Goal: Transaction & Acquisition: Download file/media

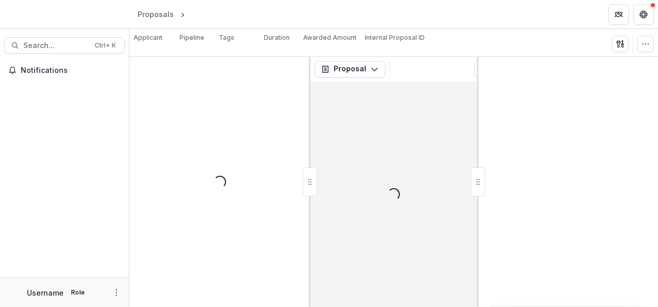
click at [598, 137] on div at bounding box center [567, 182] width 181 height 250
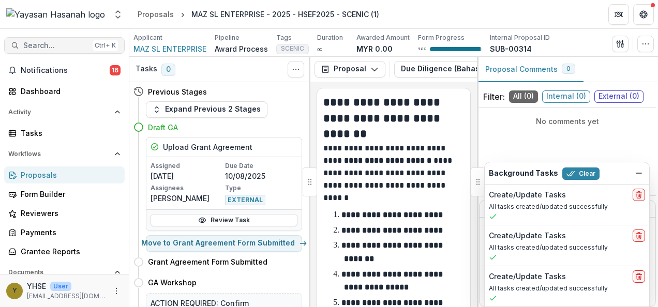
click at [53, 47] on span "Search..." at bounding box center [55, 45] width 65 height 9
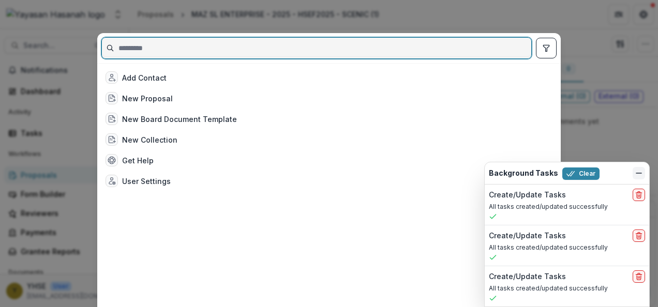
click at [640, 173] on icon "Dismiss" at bounding box center [639, 173] width 8 height 8
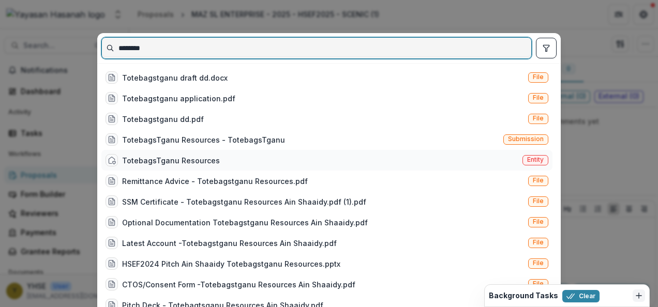
type input "********"
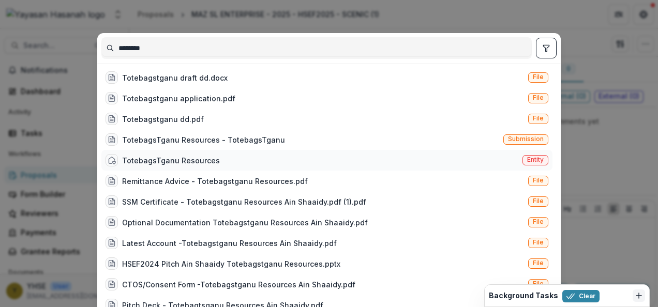
click at [173, 160] on div "TotebagsTganu Resources" at bounding box center [171, 160] width 98 height 11
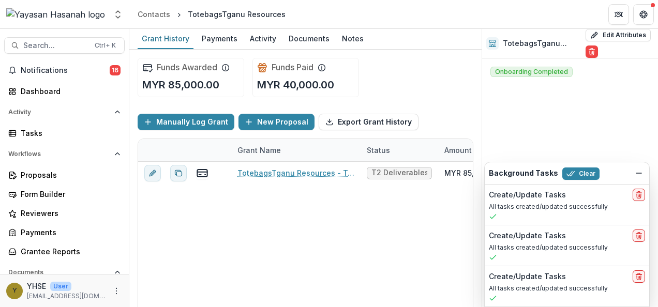
drag, startPoint x: 216, startPoint y: 17, endPoint x: 200, endPoint y: 22, distance: 16.8
click at [200, 22] on header "Contacts TotebagsTganu Resources" at bounding box center [393, 14] width 529 height 28
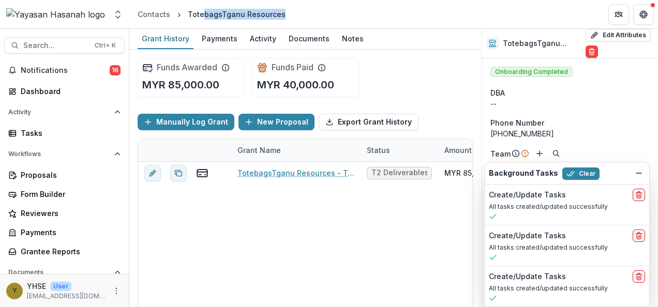
drag, startPoint x: 200, startPoint y: 22, endPoint x: 314, endPoint y: 16, distance: 113.9
click at [314, 16] on header "Contacts TotebagsTganu Resources" at bounding box center [393, 14] width 529 height 28
click at [295, 17] on header "Contacts TotebagsTganu Resources" at bounding box center [393, 14] width 529 height 28
drag, startPoint x: 288, startPoint y: 18, endPoint x: 185, endPoint y: 20, distance: 102.9
click at [185, 20] on header "Contacts TotebagsTganu Resources" at bounding box center [393, 14] width 529 height 28
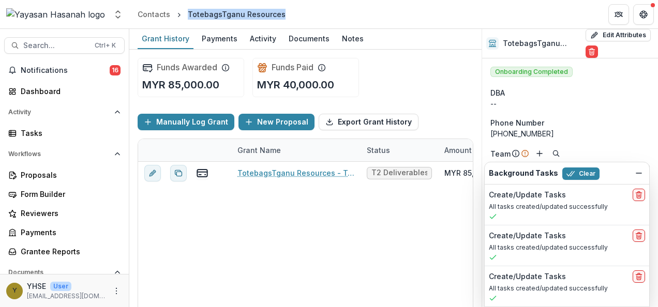
copy div "TotebagsTganu Resources"
drag, startPoint x: 542, startPoint y: 130, endPoint x: 501, endPoint y: 131, distance: 41.4
click at [501, 131] on div "[PHONE_NUMBER]" at bounding box center [569, 133] width 159 height 11
copy div "179104953"
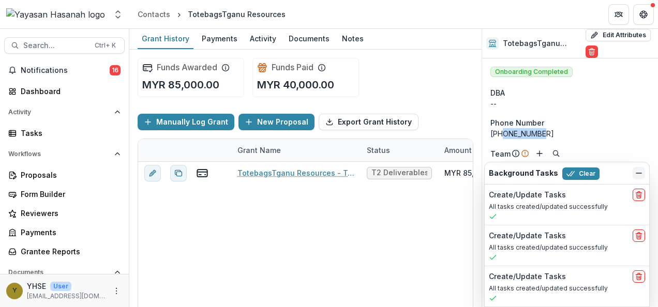
click at [642, 171] on icon "Dismiss" at bounding box center [639, 173] width 8 height 8
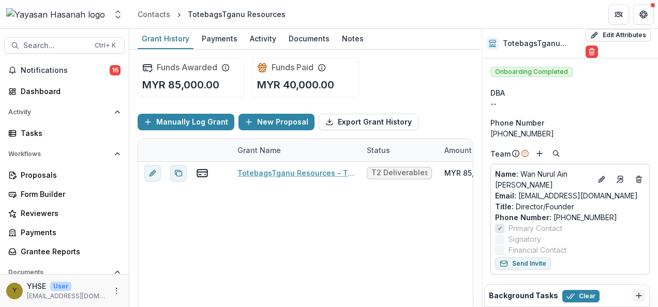
click at [604, 216] on p "Phone Number : [PHONE_NUMBER]" at bounding box center [570, 217] width 150 height 11
click at [598, 217] on p "Phone Number : [PHONE_NUMBER]" at bounding box center [570, 217] width 150 height 11
click at [603, 217] on p "Phone Number : [PHONE_NUMBER]" at bounding box center [570, 217] width 150 height 11
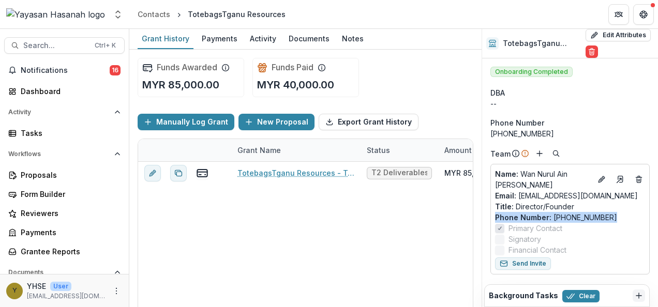
click at [605, 217] on p "Phone Number : [PHONE_NUMBER]" at bounding box center [570, 217] width 150 height 11
drag, startPoint x: 609, startPoint y: 217, endPoint x: 556, endPoint y: 219, distance: 52.3
click at [556, 219] on p "Phone Number : [PHONE_NUMBER]" at bounding box center [570, 217] width 150 height 11
copy p "160179104953"
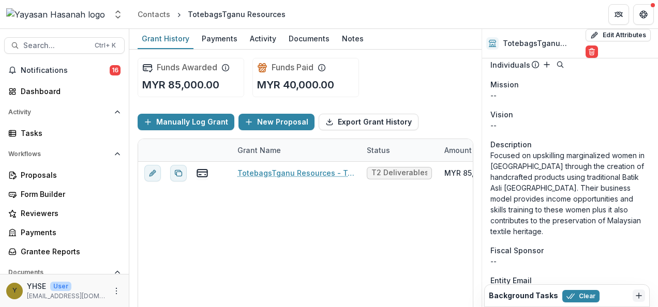
scroll to position [310, 0]
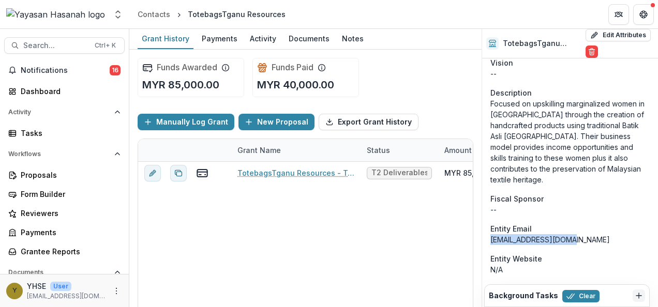
drag, startPoint x: 578, startPoint y: 231, endPoint x: 492, endPoint y: 231, distance: 85.8
click at [492, 234] on div "[EMAIL_ADDRESS][DOMAIN_NAME]" at bounding box center [569, 239] width 159 height 11
copy div "[EMAIL_ADDRESS][DOMAIN_NAME]"
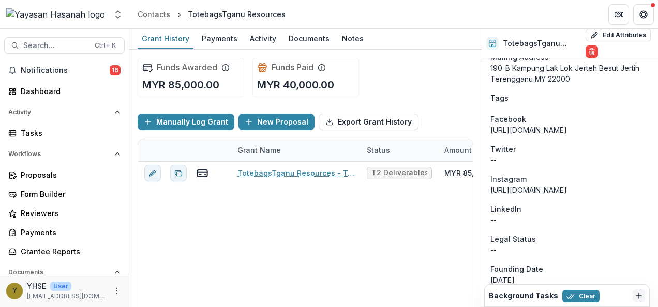
scroll to position [672, 0]
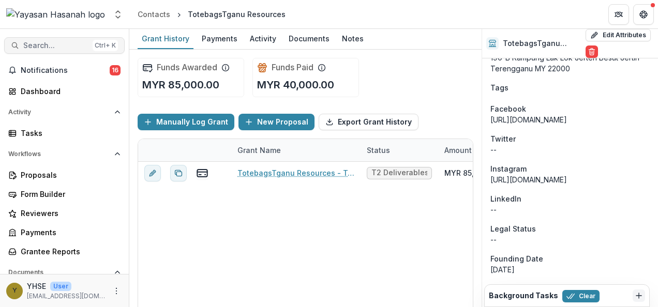
click at [55, 41] on span "Search..." at bounding box center [55, 45] width 65 height 9
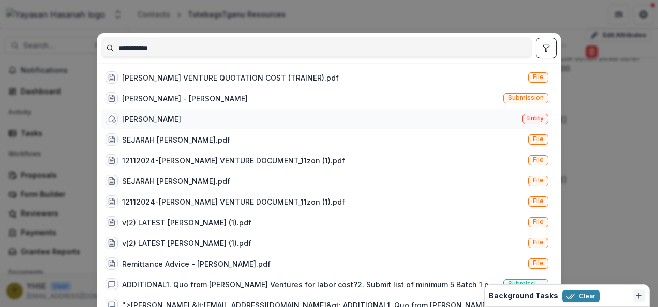
type input "**********"
click at [330, 119] on div "[PERSON_NAME] VENTURE Entity" at bounding box center [326, 119] width 451 height 21
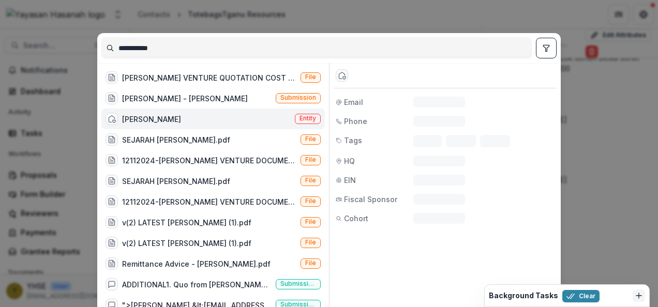
click at [330, 119] on div "Entity Email N/A Phone N/A Tags Tag 1 Tag 2 Tag 3 HQ -- EIN N/A Fiscal Sponsor …" at bounding box center [443, 188] width 228 height 251
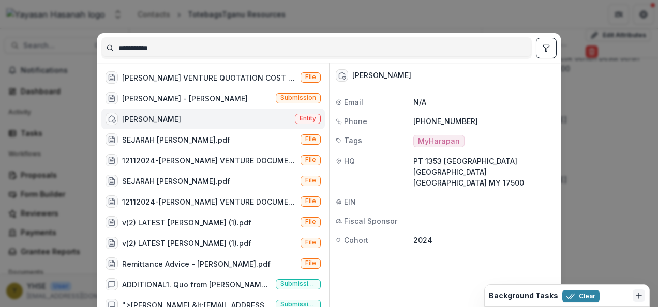
click at [309, 116] on span "Entity" at bounding box center [307, 118] width 17 height 7
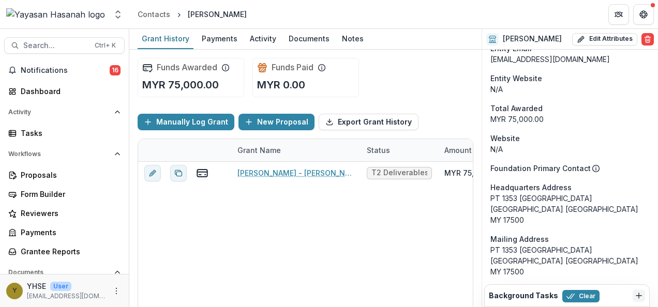
scroll to position [650, 0]
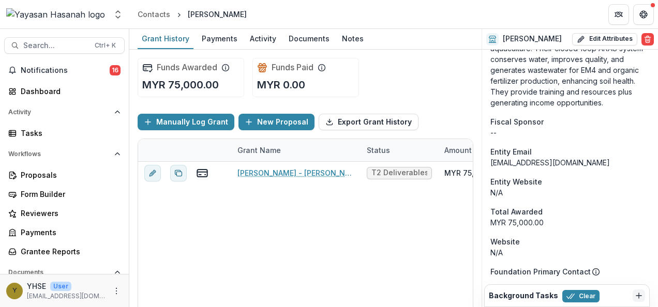
click at [569, 168] on div "[EMAIL_ADDRESS][DOMAIN_NAME]" at bounding box center [569, 162] width 159 height 11
copy div "[EMAIL_ADDRESS][DOMAIN_NAME]"
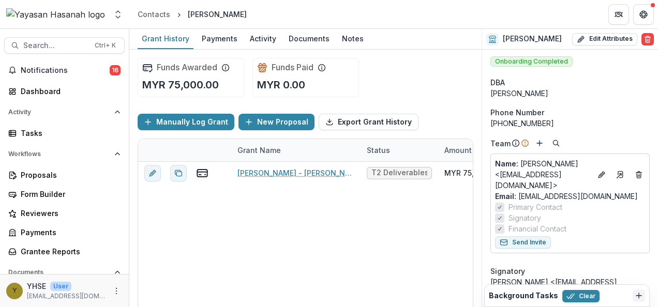
scroll to position [0, 0]
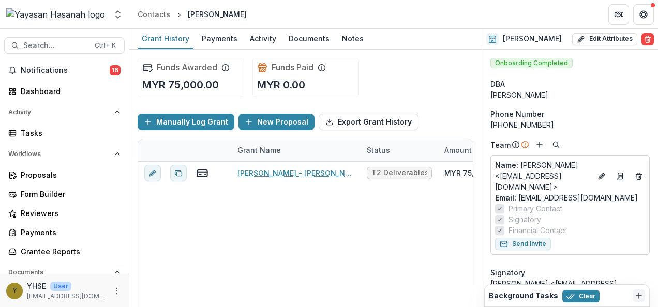
click at [566, 95] on div "[PERSON_NAME]" at bounding box center [569, 94] width 159 height 11
drag, startPoint x: 568, startPoint y: 92, endPoint x: 493, endPoint y: 96, distance: 75.1
click at [493, 96] on div "[PERSON_NAME]" at bounding box center [569, 94] width 159 height 11
click at [257, 13] on header "Contacts [PERSON_NAME] Venture" at bounding box center [393, 14] width 529 height 28
drag, startPoint x: 257, startPoint y: 13, endPoint x: 184, endPoint y: 15, distance: 72.4
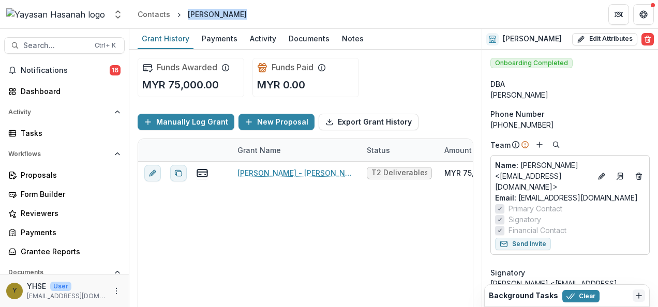
click at [184, 15] on header "Contacts [PERSON_NAME] Venture" at bounding box center [393, 14] width 529 height 28
copy header "[PERSON_NAME]"
click at [235, 18] on div "[PERSON_NAME]" at bounding box center [217, 14] width 59 height 11
click at [235, 17] on div "[PERSON_NAME]" at bounding box center [217, 14] width 59 height 11
drag, startPoint x: 235, startPoint y: 17, endPoint x: 294, endPoint y: 15, distance: 58.5
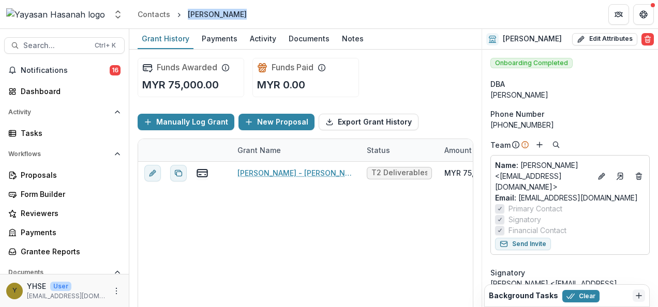
click at [308, 13] on header "Contacts [PERSON_NAME] Venture" at bounding box center [393, 14] width 529 height 28
click at [222, 17] on div "[PERSON_NAME]" at bounding box center [217, 14] width 59 height 11
drag, startPoint x: 222, startPoint y: 17, endPoint x: 461, endPoint y: 12, distance: 239.0
click at [461, 12] on header "Contacts [PERSON_NAME] Venture" at bounding box center [393, 14] width 529 height 28
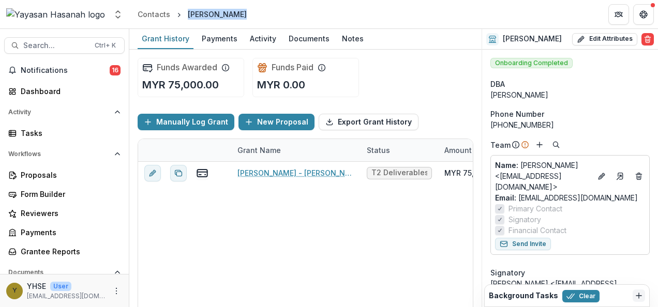
click at [277, 21] on header "Contacts [PERSON_NAME] Venture" at bounding box center [393, 14] width 529 height 28
click at [233, 14] on div "[PERSON_NAME]" at bounding box center [217, 14] width 59 height 11
copy header "[PERSON_NAME]"
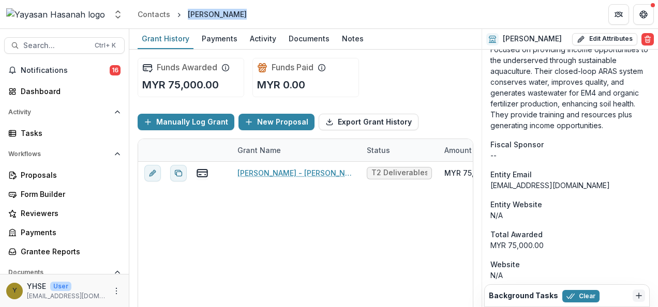
scroll to position [672, 0]
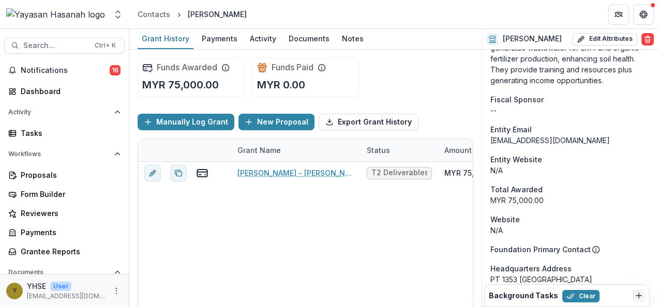
click at [555, 146] on div "[EMAIL_ADDRESS][DOMAIN_NAME]" at bounding box center [569, 140] width 159 height 11
copy div "[EMAIL_ADDRESS][DOMAIN_NAME]"
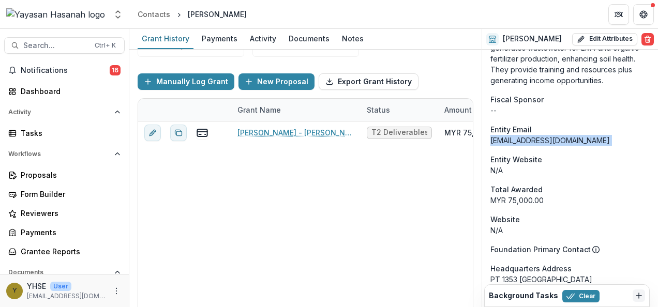
scroll to position [0, 0]
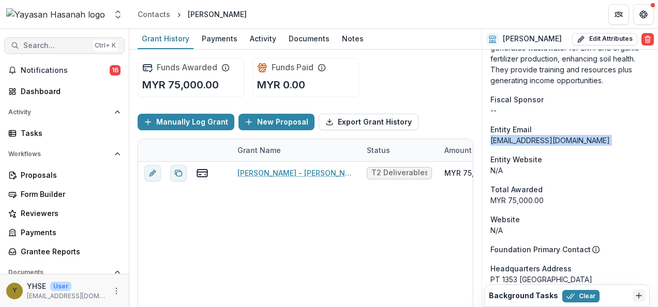
click at [66, 42] on span "Search..." at bounding box center [55, 45] width 65 height 9
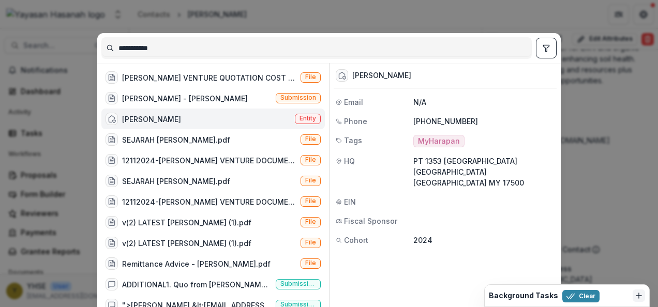
click at [443, 124] on p "[PHONE_NUMBER]" at bounding box center [483, 121] width 141 height 11
drag, startPoint x: 443, startPoint y: 124, endPoint x: 456, endPoint y: 124, distance: 12.9
click at [456, 124] on p "[PHONE_NUMBER]" at bounding box center [483, 121] width 141 height 11
click at [600, 180] on div "**********" at bounding box center [329, 153] width 658 height 307
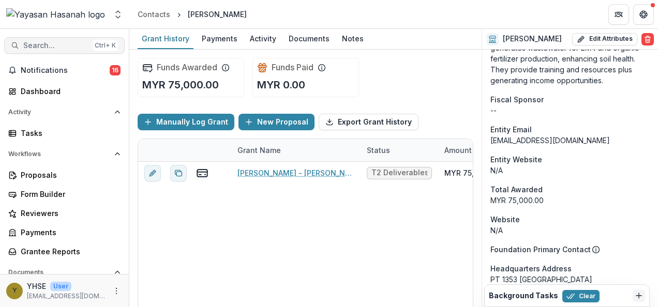
click at [53, 41] on span "Search..." at bounding box center [55, 45] width 65 height 9
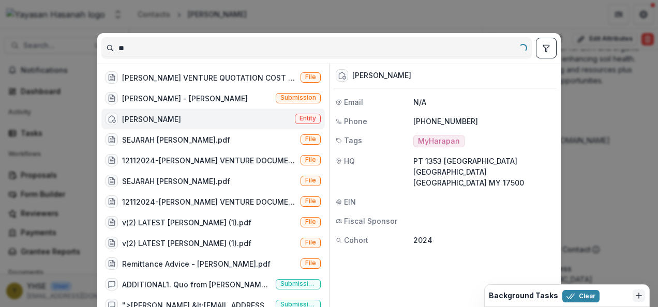
type input "*"
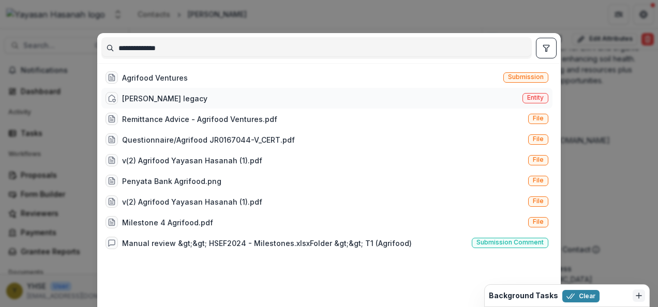
type input "**********"
click at [515, 97] on div "[PERSON_NAME] legacy Entity" at bounding box center [326, 98] width 451 height 21
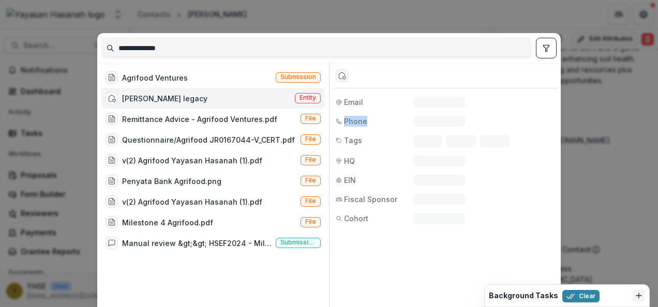
click at [515, 97] on div "Email N/A" at bounding box center [445, 102] width 223 height 11
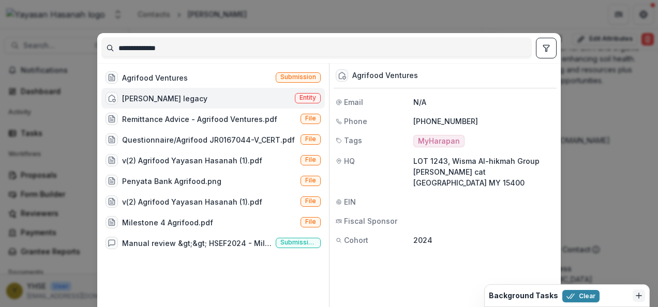
click at [391, 76] on div "Agrifood Ventures" at bounding box center [385, 75] width 66 height 9
copy div "Agrifood Ventures"
click at [447, 119] on p "[PHONE_NUMBER]" at bounding box center [483, 121] width 141 height 11
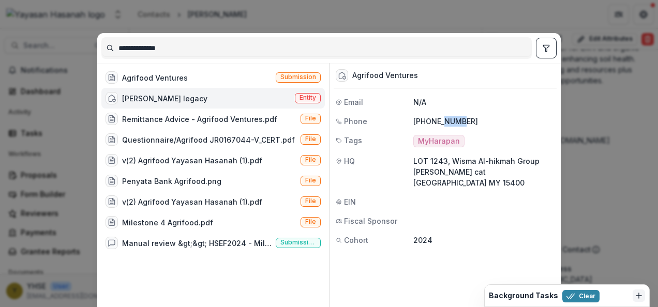
click at [447, 119] on p "[PHONE_NUMBER]" at bounding box center [483, 121] width 141 height 11
click at [301, 100] on span "Entity" at bounding box center [307, 97] width 17 height 7
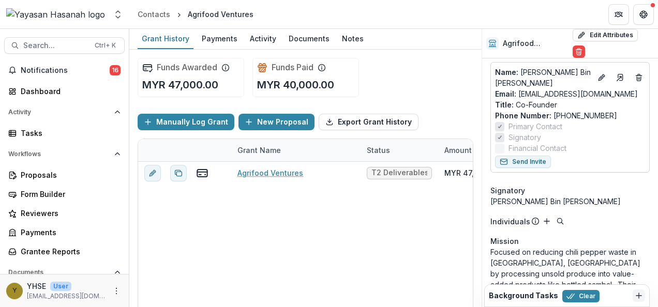
scroll to position [11, 0]
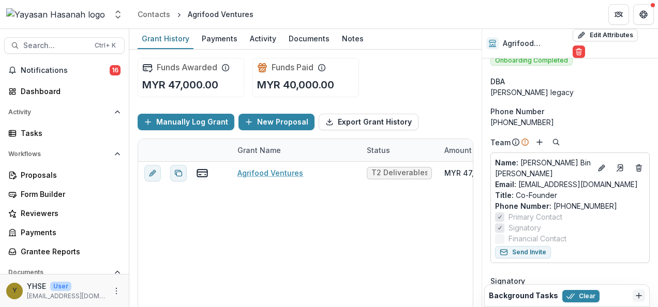
click at [537, 117] on div "[PHONE_NUMBER]" at bounding box center [569, 122] width 159 height 11
drag, startPoint x: 552, startPoint y: 112, endPoint x: 541, endPoint y: 113, distance: 11.4
click at [541, 117] on div "[PHONE_NUMBER]" at bounding box center [569, 122] width 159 height 11
drag, startPoint x: 541, startPoint y: 113, endPoint x: 600, endPoint y: 108, distance: 59.1
click at [600, 117] on div "[PHONE_NUMBER]" at bounding box center [569, 122] width 159 height 11
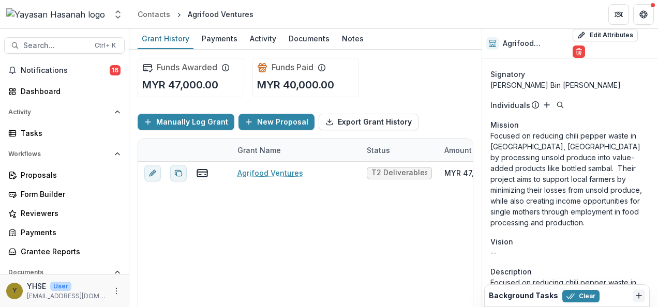
scroll to position [0, 0]
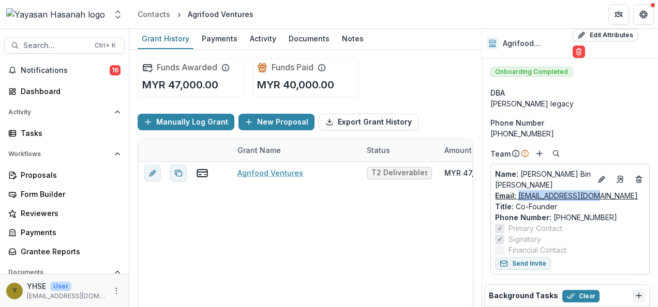
drag, startPoint x: 607, startPoint y: 189, endPoint x: 519, endPoint y: 189, distance: 87.4
click at [519, 190] on div "Email: [EMAIL_ADDRESS][DOMAIN_NAME]" at bounding box center [570, 195] width 150 height 11
click at [72, 41] on span "Search..." at bounding box center [55, 45] width 65 height 9
click at [72, 40] on div "**********" at bounding box center [329, 153] width 658 height 307
click at [71, 40] on button "Search... Ctrl + K" at bounding box center [64, 45] width 120 height 17
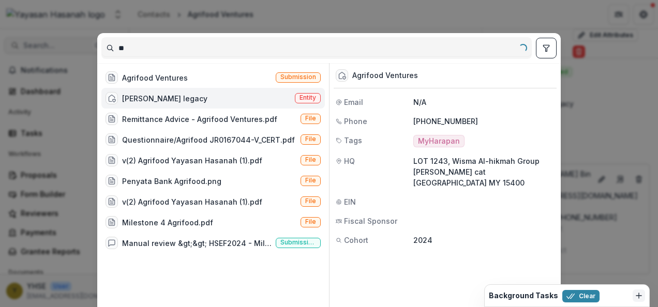
type input "*"
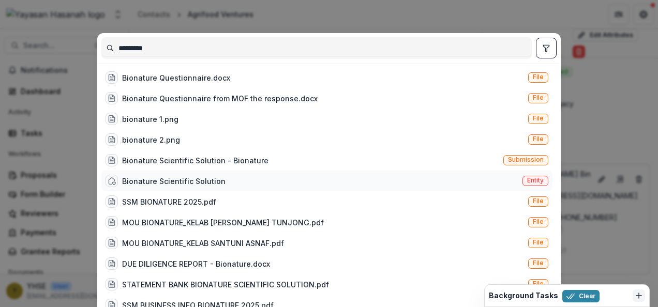
type input "*********"
click at [531, 179] on span "Entity" at bounding box center [535, 180] width 17 height 7
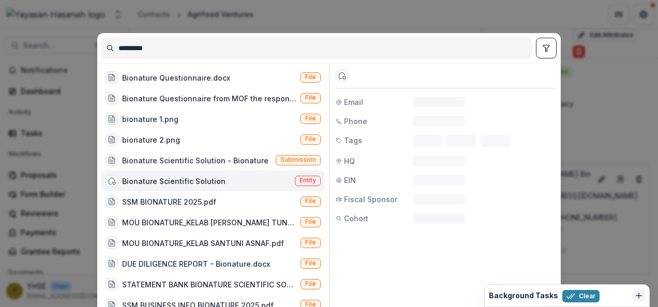
click at [531, 179] on div "EIN N/A" at bounding box center [445, 180] width 223 height 11
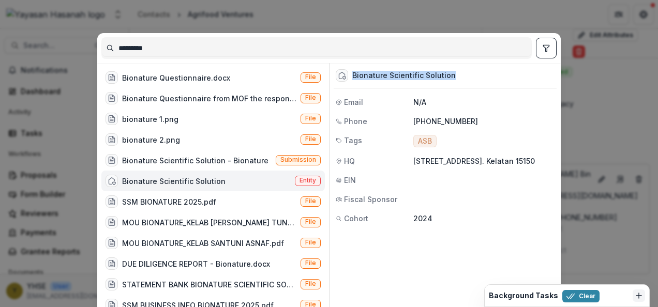
drag, startPoint x: 461, startPoint y: 72, endPoint x: 351, endPoint y: 78, distance: 110.8
click at [351, 78] on div "Bionature Scientific Solution" at bounding box center [445, 75] width 223 height 25
drag, startPoint x: 476, startPoint y: 117, endPoint x: 416, endPoint y: 122, distance: 59.7
click at [416, 122] on p "[PHONE_NUMBER]" at bounding box center [483, 121] width 141 height 11
click at [301, 180] on span "Entity" at bounding box center [307, 180] width 17 height 7
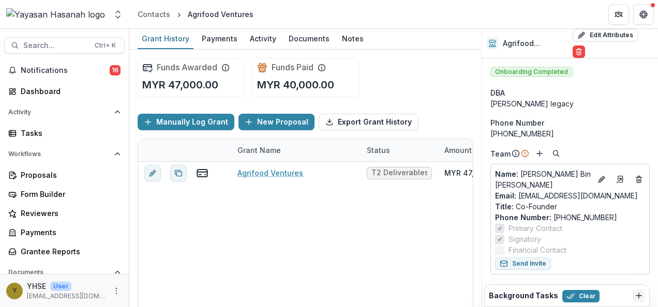
click at [301, 180] on span "Entity" at bounding box center [307, 180] width 17 height 7
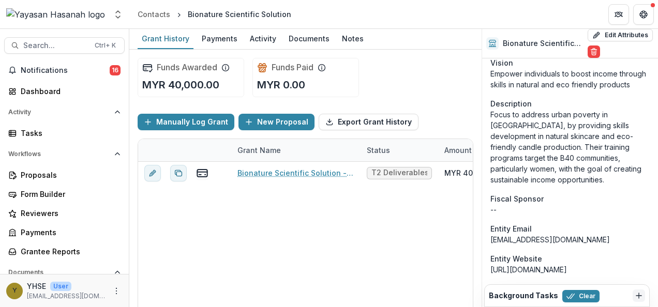
scroll to position [362, 0]
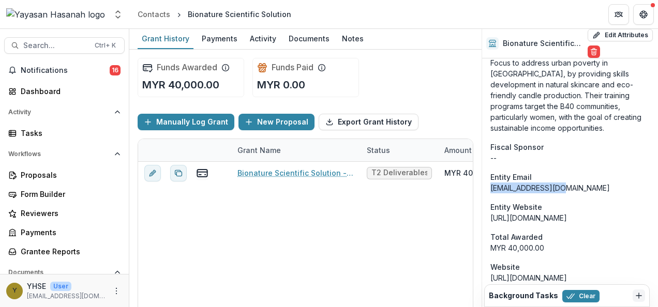
drag, startPoint x: 571, startPoint y: 194, endPoint x: 489, endPoint y: 203, distance: 82.6
click at [489, 203] on div "Onboarding Completed DBA -- Phone Number [PHONE_NUMBER] Team Name : Dr. [PERSON…" at bounding box center [570, 204] width 176 height 1016
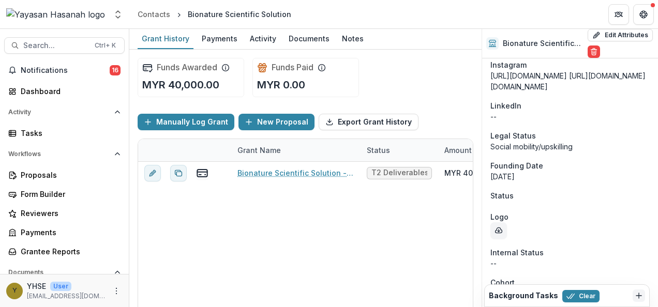
scroll to position [885, 0]
click at [52, 46] on span "Search..." at bounding box center [55, 45] width 65 height 9
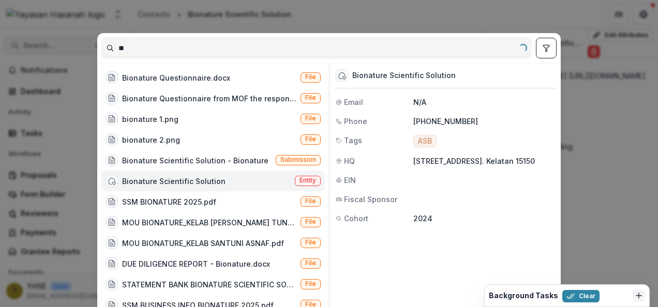
type input "*"
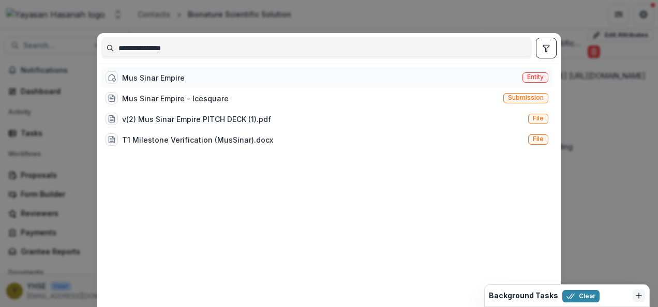
type input "**********"
click at [210, 78] on div "Mus Sinar Empire Entity" at bounding box center [326, 77] width 451 height 21
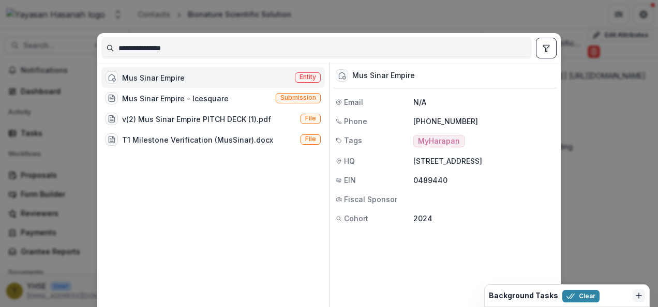
click at [305, 76] on span "Entity" at bounding box center [307, 76] width 17 height 7
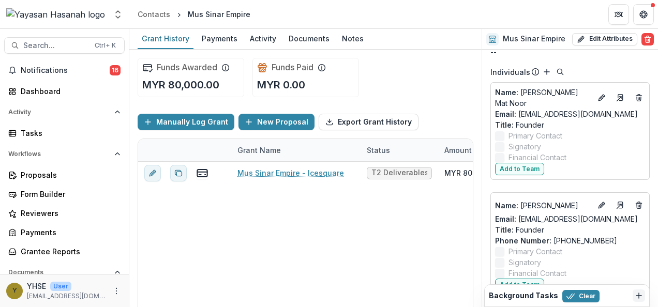
scroll to position [465, 0]
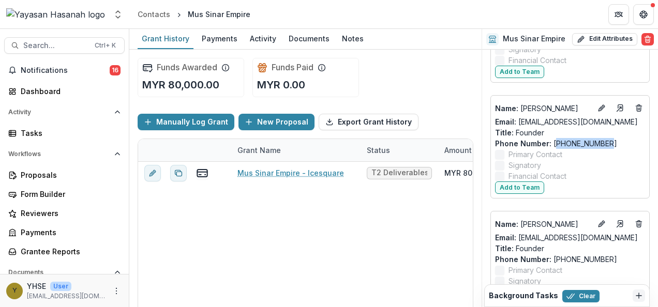
drag, startPoint x: 607, startPoint y: 124, endPoint x: 557, endPoint y: 120, distance: 50.3
click at [557, 138] on p "Phone Number : [PHONE_NUMBER]" at bounding box center [570, 143] width 150 height 11
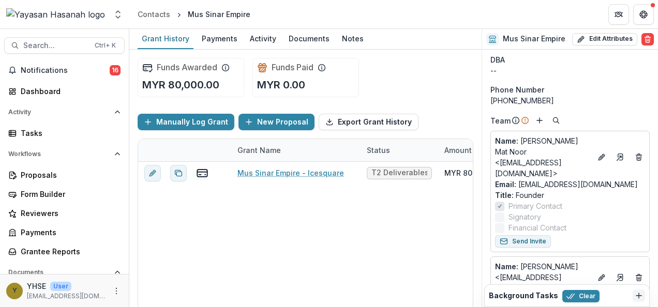
scroll to position [0, 0]
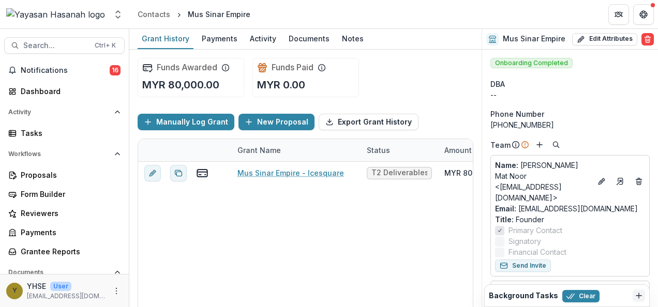
click at [227, 14] on div "Mus Sinar Empire" at bounding box center [219, 14] width 63 height 11
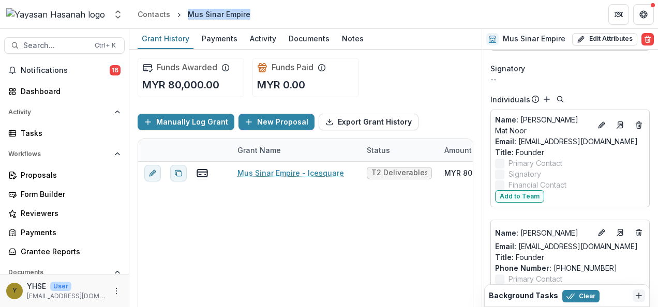
scroll to position [362, 0]
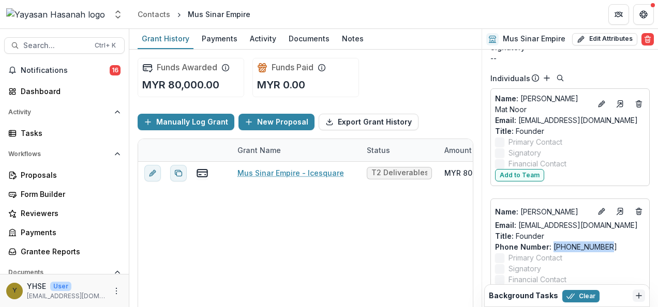
drag, startPoint x: 609, startPoint y: 223, endPoint x: 552, endPoint y: 225, distance: 56.9
click at [552, 242] on p "Phone Number : [PHONE_NUMBER]" at bounding box center [570, 247] width 150 height 11
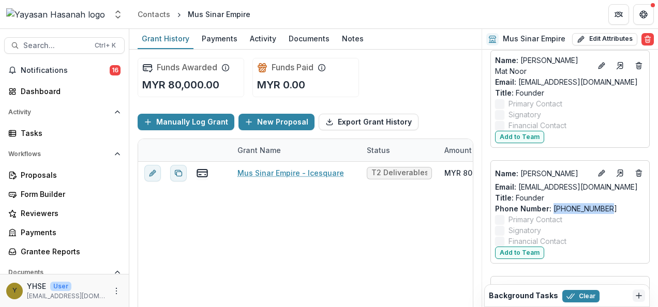
scroll to position [414, 0]
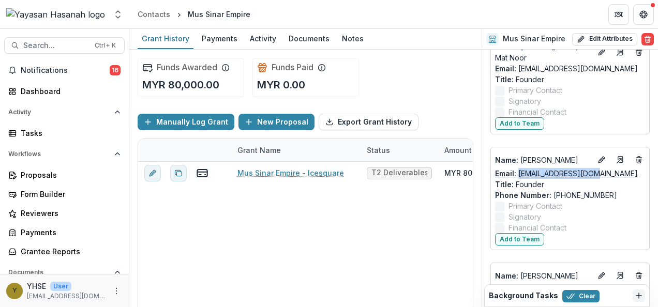
drag, startPoint x: 608, startPoint y: 150, endPoint x: 519, endPoint y: 152, distance: 89.5
click at [519, 168] on div "Email: [EMAIL_ADDRESS][DOMAIN_NAME]" at bounding box center [570, 173] width 150 height 11
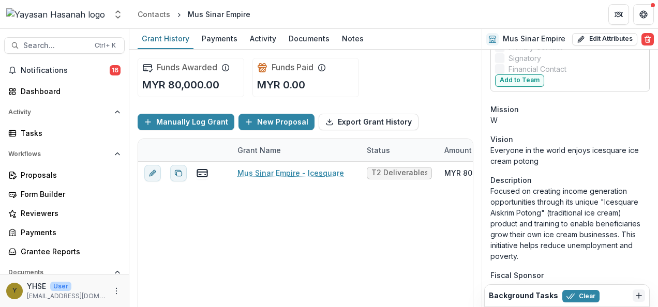
scroll to position [879, 0]
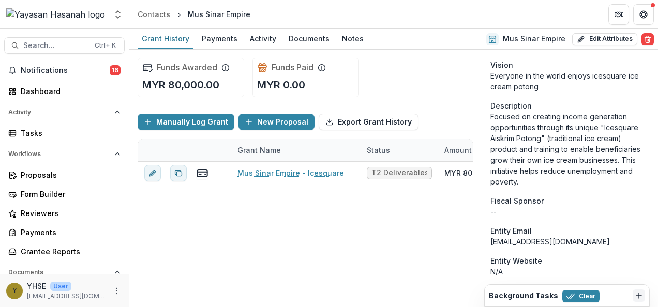
click at [578, 236] on div "[EMAIL_ADDRESS][DOMAIN_NAME]" at bounding box center [569, 241] width 159 height 11
drag, startPoint x: 569, startPoint y: 215, endPoint x: 488, endPoint y: 217, distance: 81.2
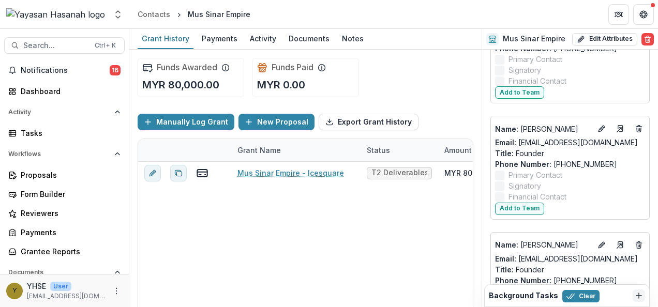
scroll to position [405, 0]
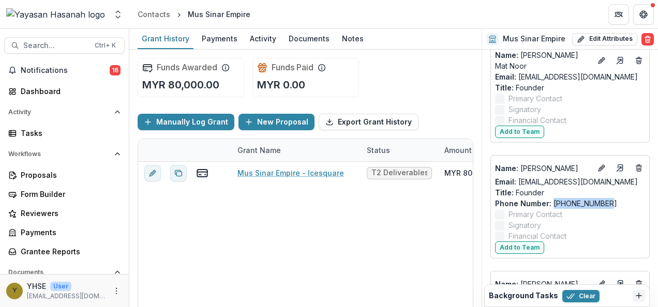
drag, startPoint x: 613, startPoint y: 180, endPoint x: 553, endPoint y: 182, distance: 60.0
click at [553, 198] on p "Phone Number : [PHONE_NUMBER]" at bounding box center [570, 203] width 150 height 11
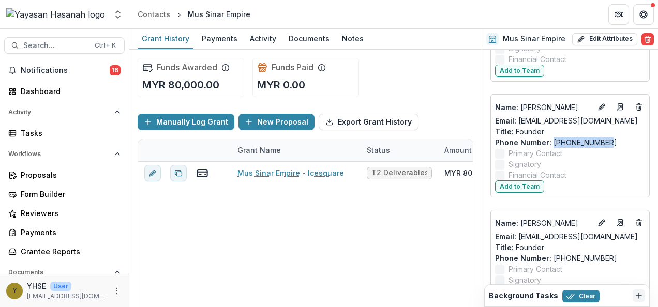
scroll to position [509, 0]
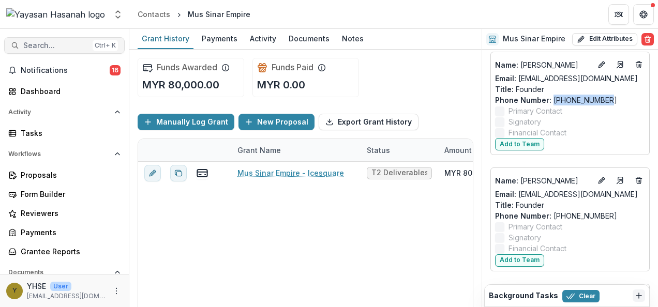
click at [81, 41] on span "Search..." at bounding box center [55, 45] width 65 height 9
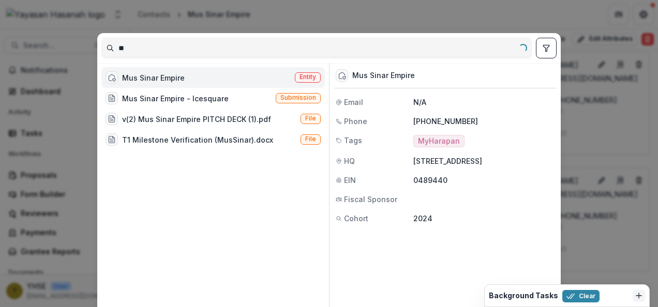
type input "*"
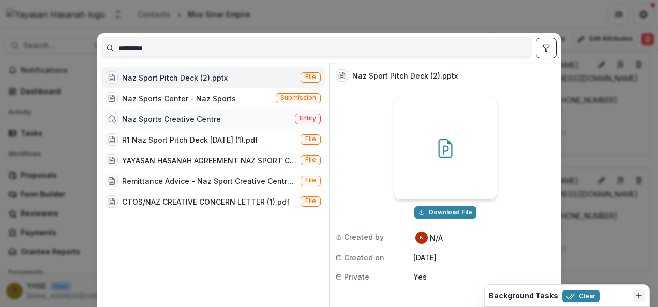
type input "*********"
click at [306, 124] on div "Naz Sports Creative Centre Entity" at bounding box center [212, 119] width 223 height 21
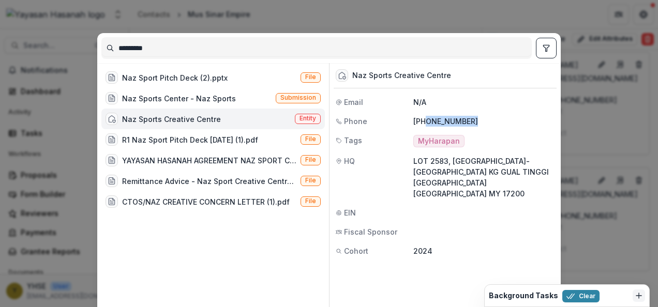
drag, startPoint x: 478, startPoint y: 122, endPoint x: 423, endPoint y: 119, distance: 55.9
click at [423, 119] on p "[PHONE_NUMBER]" at bounding box center [483, 121] width 141 height 11
drag, startPoint x: 446, startPoint y: 74, endPoint x: 352, endPoint y: 75, distance: 94.1
click at [352, 75] on div "Naz Sports Creative Centre" at bounding box center [445, 75] width 223 height 25
drag, startPoint x: 474, startPoint y: 116, endPoint x: 423, endPoint y: 118, distance: 50.7
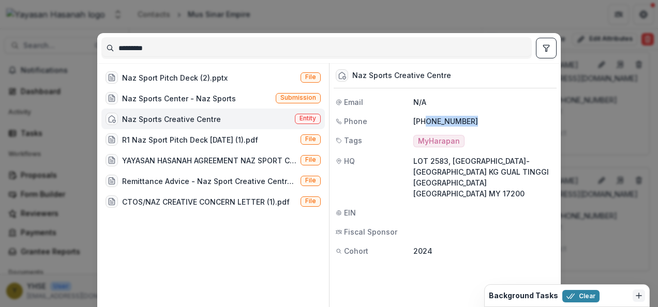
click at [423, 118] on p "[PHONE_NUMBER]" at bounding box center [483, 121] width 141 height 11
click at [291, 116] on div "Naz Sports Creative Centre Entity" at bounding box center [212, 119] width 223 height 21
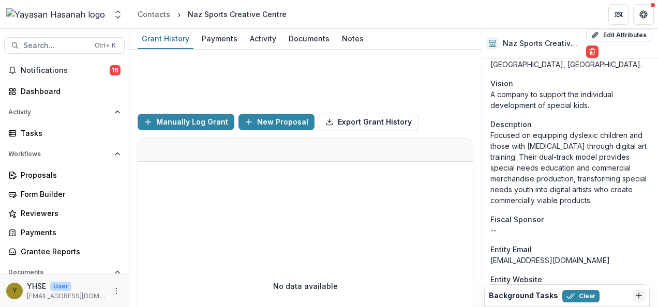
scroll to position [403, 0]
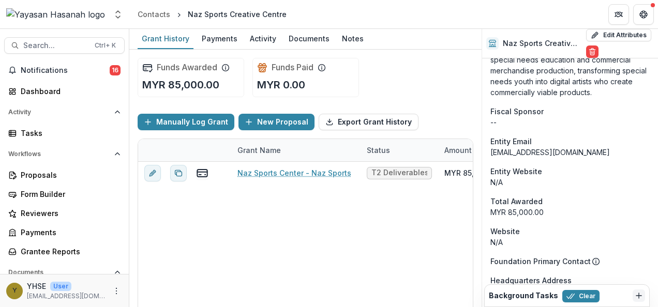
drag, startPoint x: 604, startPoint y: 167, endPoint x: 484, endPoint y: 172, distance: 120.1
click at [484, 172] on div "Onboarding Completed DBA -- Phone Number [PHONE_NUMBER] Team Name : [PERSON_NAM…" at bounding box center [570, 174] width 176 height 1039
click at [78, 47] on span "Search..." at bounding box center [55, 45] width 65 height 9
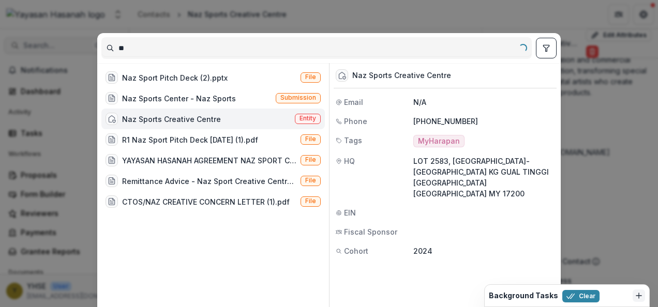
type input "*"
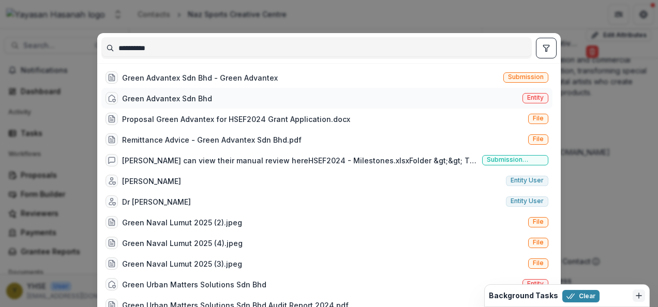
type input "**********"
click at [526, 102] on span "Entity" at bounding box center [535, 98] width 26 height 10
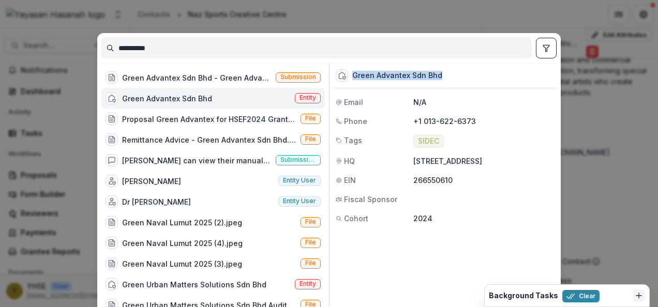
drag, startPoint x: 443, startPoint y: 72, endPoint x: 346, endPoint y: 72, distance: 96.2
click at [346, 72] on div "Green Advantex Sdn Bhd" at bounding box center [445, 75] width 223 height 25
drag, startPoint x: 472, startPoint y: 120, endPoint x: 421, endPoint y: 118, distance: 50.2
click at [421, 118] on p "+1 013-622-6373" at bounding box center [483, 121] width 141 height 11
click at [299, 97] on span "Entity" at bounding box center [307, 97] width 17 height 7
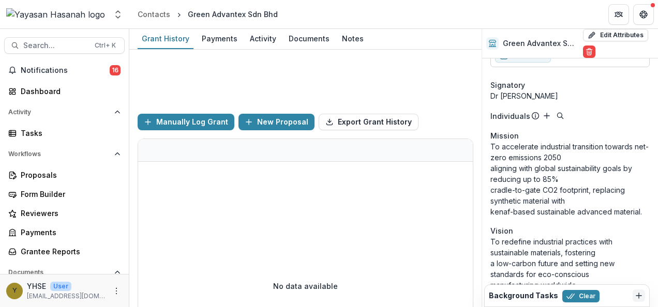
scroll to position [486, 0]
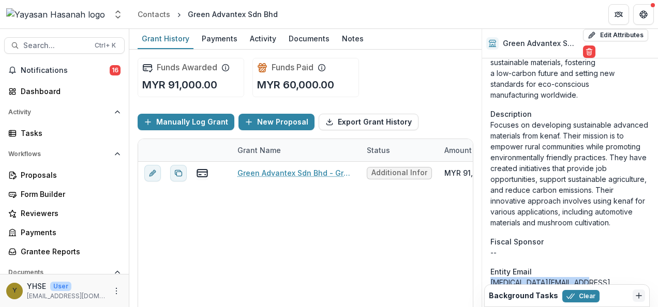
drag, startPoint x: 592, startPoint y: 274, endPoint x: 492, endPoint y: 279, distance: 99.9
click at [492, 279] on div "[MEDICAL_DATA][EMAIL_ADDRESS][DOMAIN_NAME]" at bounding box center [569, 288] width 159 height 22
click at [68, 54] on div "Search... Ctrl + K Notifications 16 Dashboard Activity Tasks Workflows Proposal…" at bounding box center [64, 168] width 129 height 278
click at [66, 45] on span "Search..." at bounding box center [55, 45] width 65 height 9
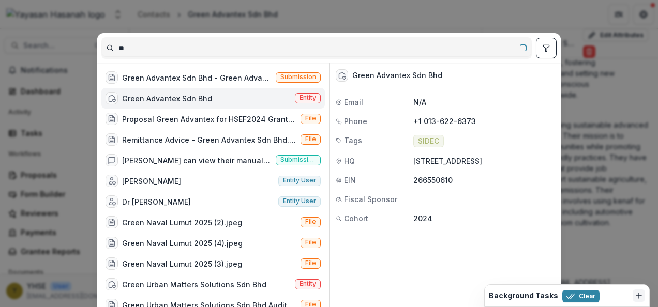
type input "*"
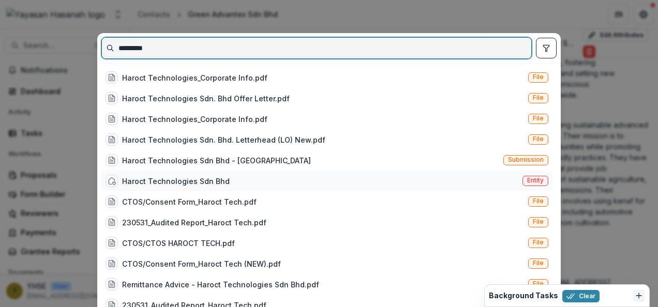
type input "*********"
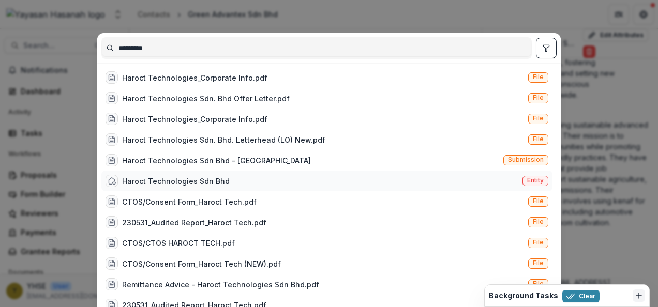
click at [197, 181] on div "Haroct Technologies Sdn Bhd" at bounding box center [176, 181] width 108 height 11
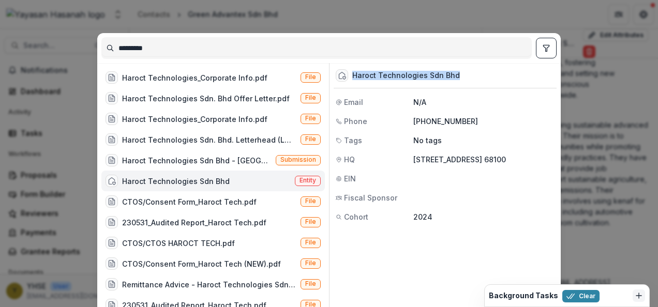
drag, startPoint x: 455, startPoint y: 73, endPoint x: 344, endPoint y: 76, distance: 110.7
click at [344, 76] on div "Haroct Technologies Sdn Bhd" at bounding box center [445, 75] width 223 height 25
click at [306, 178] on span "Entity" at bounding box center [307, 180] width 17 height 7
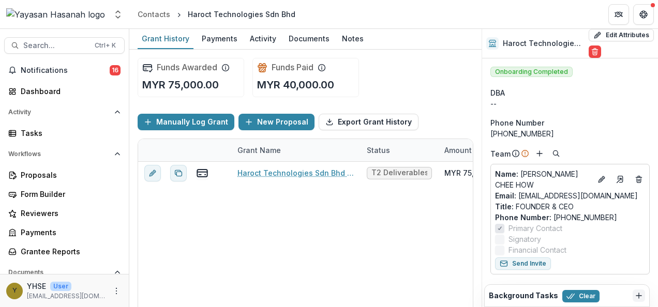
drag, startPoint x: 548, startPoint y: 134, endPoint x: 535, endPoint y: 134, distance: 12.9
click at [535, 134] on div "[PHONE_NUMBER]" at bounding box center [569, 133] width 159 height 11
drag, startPoint x: 535, startPoint y: 134, endPoint x: 591, endPoint y: 131, distance: 55.4
click at [591, 131] on div "[PHONE_NUMBER]" at bounding box center [569, 133] width 159 height 11
drag, startPoint x: 608, startPoint y: 214, endPoint x: 555, endPoint y: 220, distance: 53.1
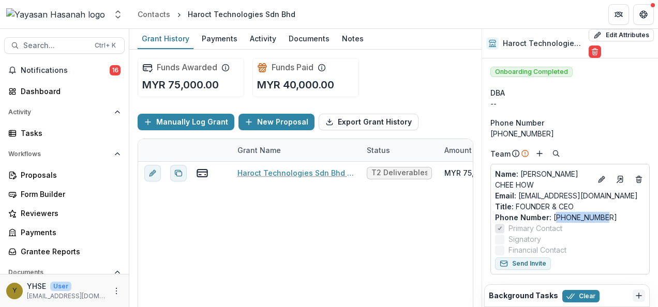
click at [555, 220] on p "Phone Number : [PHONE_NUMBER]" at bounding box center [570, 217] width 150 height 11
drag, startPoint x: 596, startPoint y: 193, endPoint x: 519, endPoint y: 197, distance: 76.6
click at [519, 197] on div "Email: [EMAIL_ADDRESS][DOMAIN_NAME]" at bounding box center [570, 195] width 150 height 11
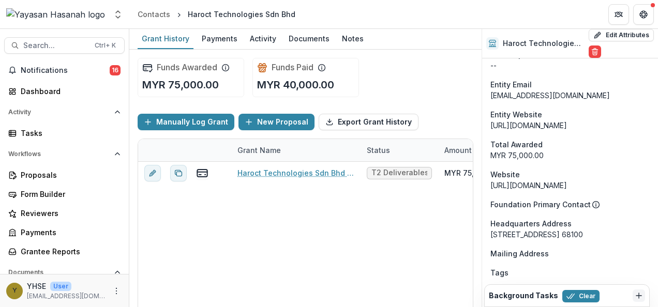
scroll to position [569, 0]
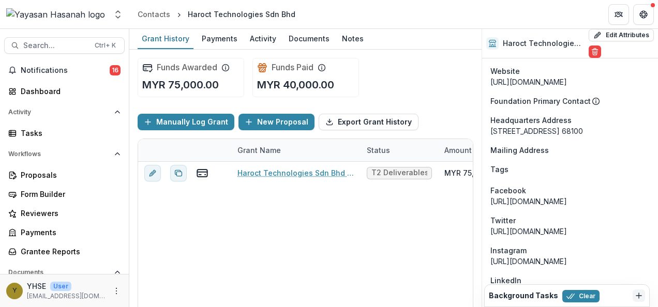
click at [59, 55] on div "Search... Ctrl + K Notifications 16 Dashboard Activity Tasks Workflows Proposal…" at bounding box center [64, 168] width 129 height 278
click at [58, 37] on button "Search... Ctrl + K" at bounding box center [64, 45] width 120 height 17
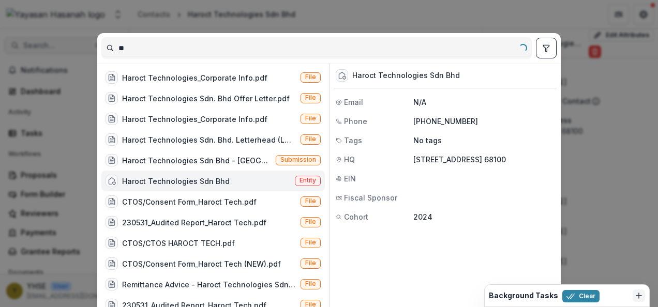
type input "*"
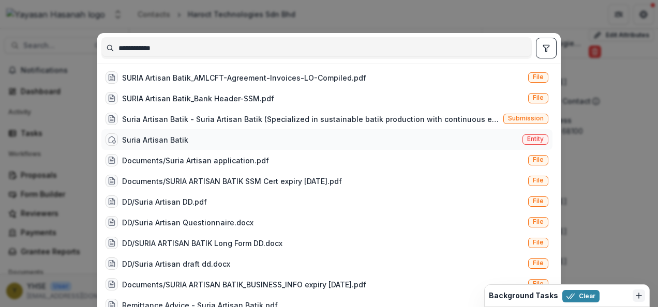
type input "**********"
click at [473, 137] on div "Suria Artisan Batik Entity" at bounding box center [326, 139] width 451 height 21
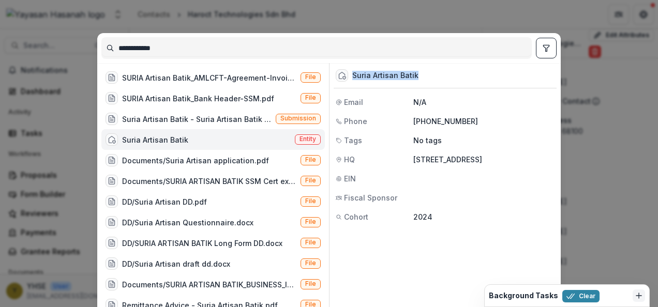
drag, startPoint x: 420, startPoint y: 73, endPoint x: 348, endPoint y: 72, distance: 72.4
click at [348, 72] on div "Suria Artisan Batik" at bounding box center [445, 75] width 223 height 25
click at [299, 142] on span "Entity" at bounding box center [307, 138] width 17 height 7
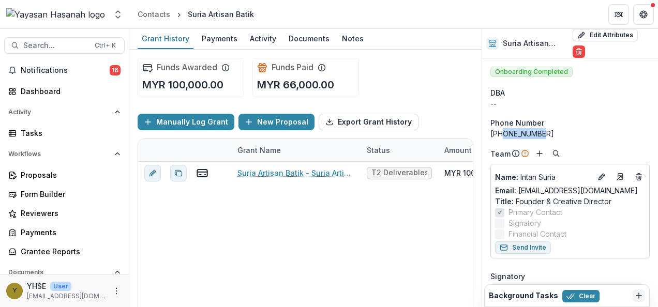
drag, startPoint x: 552, startPoint y: 130, endPoint x: 499, endPoint y: 128, distance: 53.3
click at [499, 128] on div "[PHONE_NUMBER]" at bounding box center [569, 133] width 159 height 11
drag, startPoint x: 630, startPoint y: 188, endPoint x: 517, endPoint y: 190, distance: 113.3
click at [517, 190] on div "Email: [EMAIL_ADDRESS][DOMAIN_NAME]" at bounding box center [570, 190] width 150 height 11
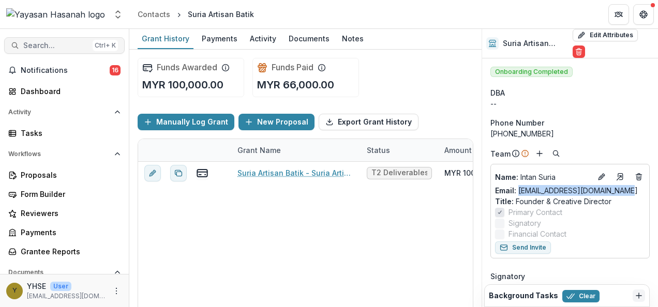
click at [79, 42] on span "Search..." at bounding box center [55, 45] width 65 height 9
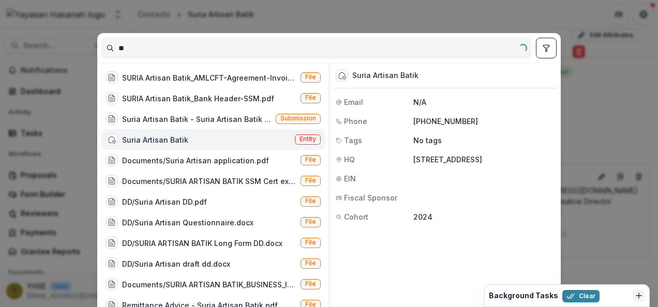
type input "*"
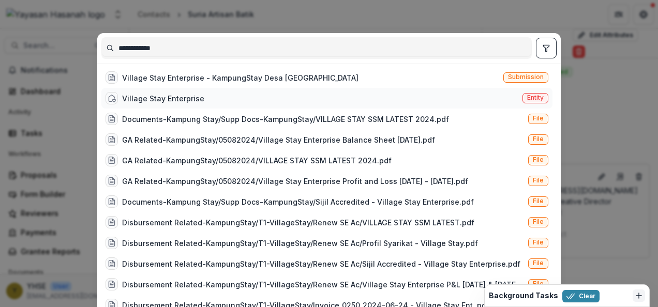
type input "**********"
click at [379, 92] on div "Village Stay Enterprise Entity" at bounding box center [326, 98] width 451 height 21
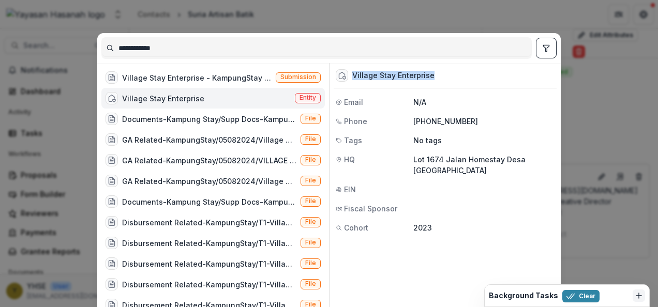
drag, startPoint x: 425, startPoint y: 78, endPoint x: 352, endPoint y: 77, distance: 72.9
click at [352, 77] on div "Village Stay Enterprise" at bounding box center [393, 75] width 82 height 9
click at [302, 95] on span "Entity" at bounding box center [307, 97] width 17 height 7
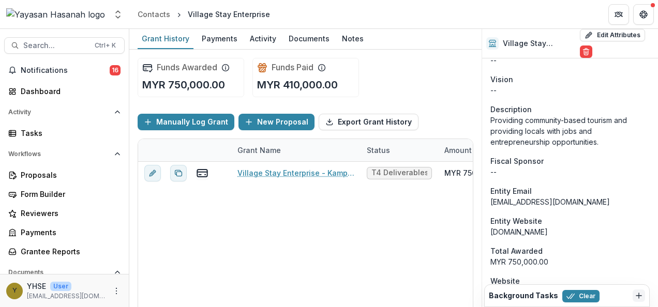
scroll to position [465, 0]
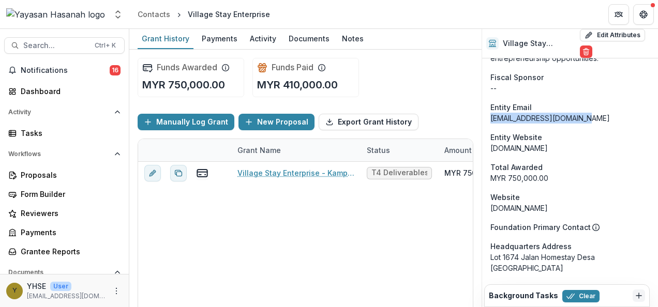
drag, startPoint x: 597, startPoint y: 122, endPoint x: 489, endPoint y: 124, distance: 107.6
click at [489, 124] on div "Onboarding Pending DBA -- Phone Number [PHONE_NUMBER] Team Name : [PERSON_NAME]…" at bounding box center [570, 109] width 176 height 1033
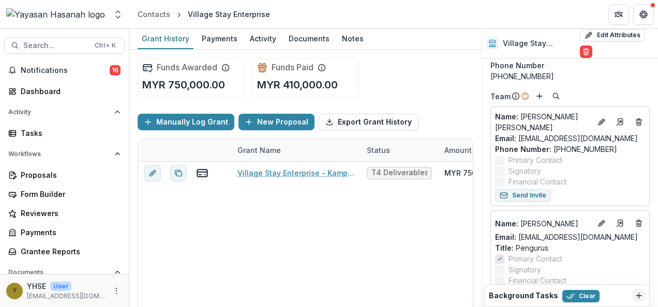
scroll to position [52, 0]
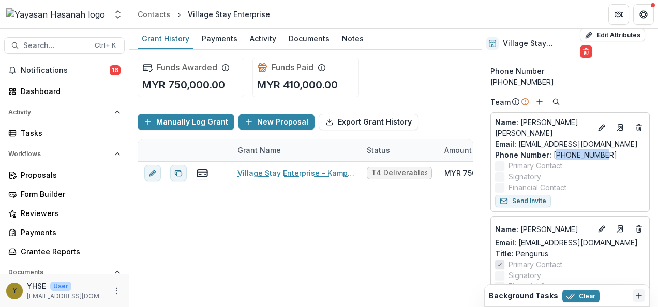
drag, startPoint x: 615, startPoint y: 156, endPoint x: 554, endPoint y: 154, distance: 61.6
click at [554, 154] on p "Phone Number : [PHONE_NUMBER]" at bounding box center [570, 154] width 150 height 11
drag, startPoint x: 545, startPoint y: 80, endPoint x: 499, endPoint y: 85, distance: 46.3
click at [499, 85] on div "[PHONE_NUMBER]" at bounding box center [569, 82] width 159 height 11
click at [68, 37] on button "Search... Ctrl + K" at bounding box center [64, 45] width 120 height 17
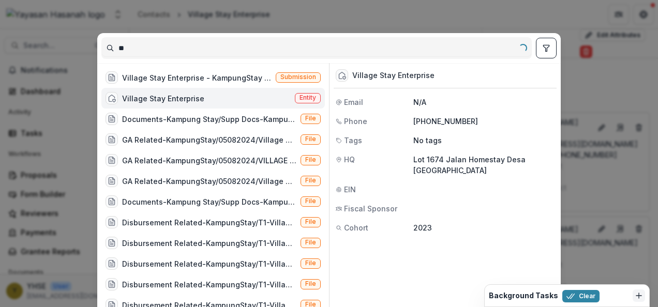
type input "*"
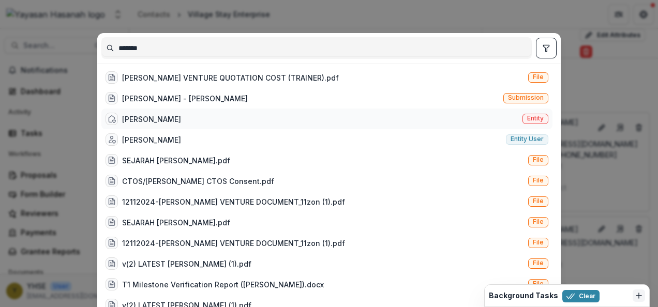
type input "*******"
click at [424, 122] on div "[PERSON_NAME] VENTURE Entity" at bounding box center [326, 119] width 451 height 21
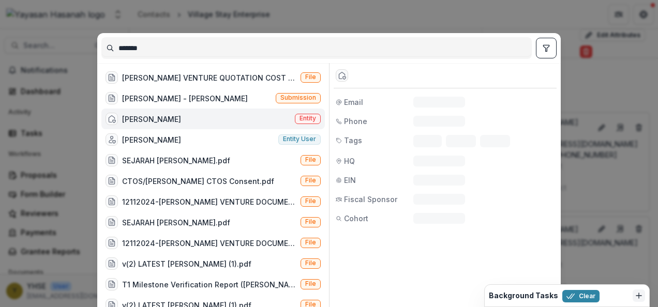
click at [424, 122] on div "Phone N/A" at bounding box center [445, 121] width 223 height 11
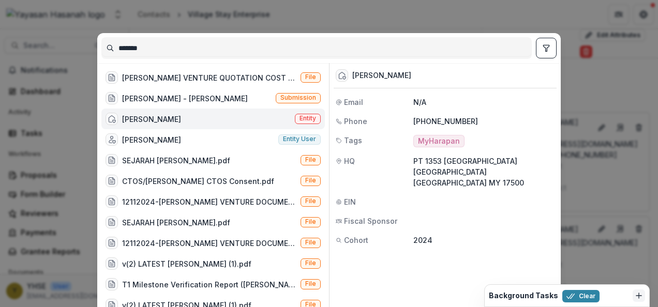
drag, startPoint x: 424, startPoint y: 122, endPoint x: 473, endPoint y: 126, distance: 49.3
click at [490, 125] on p "[PHONE_NUMBER]" at bounding box center [483, 121] width 141 height 11
click at [309, 117] on span "Entity" at bounding box center [307, 118] width 17 height 7
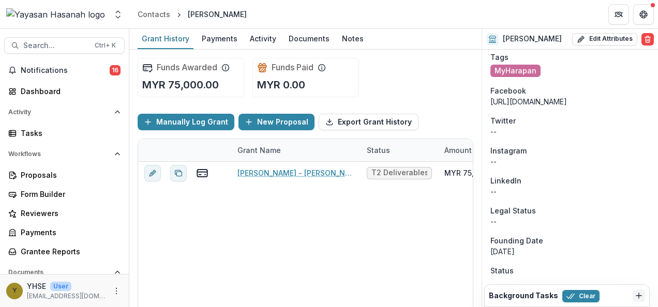
scroll to position [1064, 0]
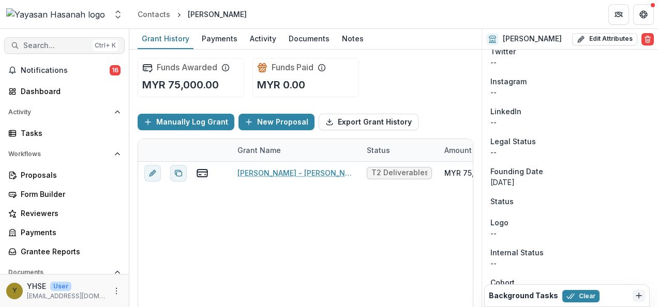
click at [63, 41] on span "Search..." at bounding box center [55, 45] width 65 height 9
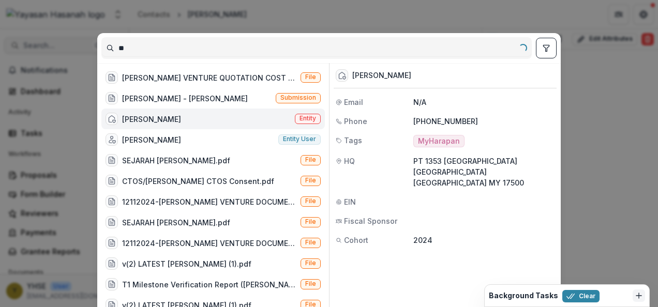
type input "*"
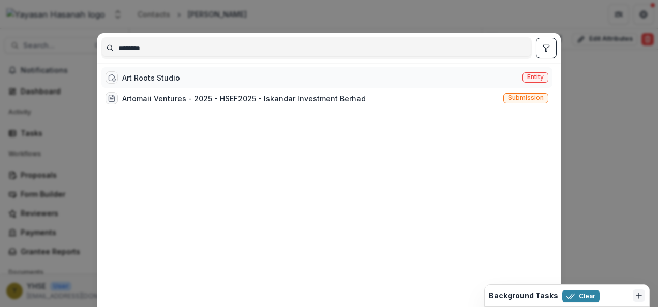
type input "********"
click at [542, 72] on span "Entity" at bounding box center [535, 77] width 26 height 10
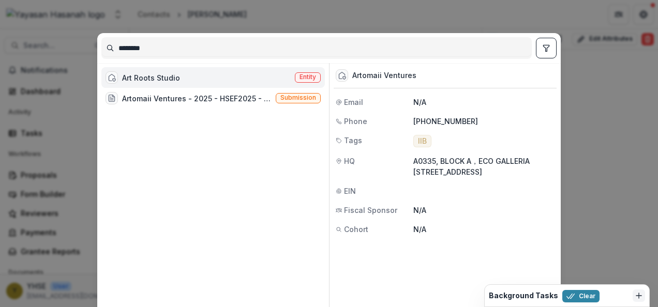
click at [305, 72] on span "Entity" at bounding box center [308, 77] width 26 height 10
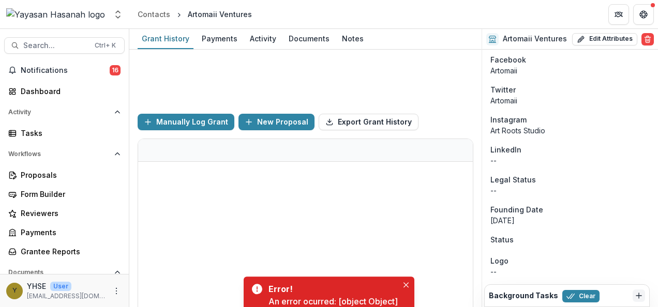
scroll to position [1001, 0]
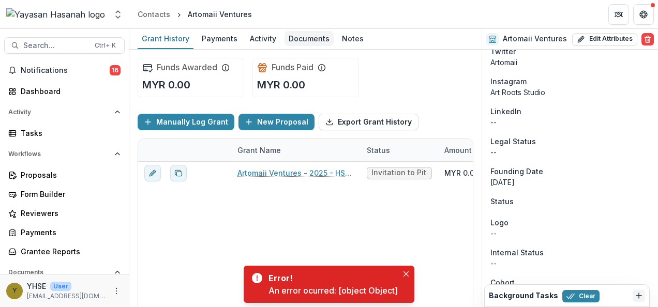
click at [299, 41] on div "Documents" at bounding box center [308, 38] width 49 height 15
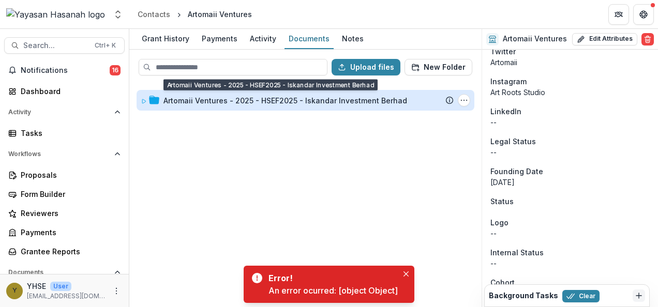
click at [329, 104] on div "Artomaii Ventures - 2025 - HSEF2025 - Iskandar Investment Berhad" at bounding box center [285, 100] width 244 height 11
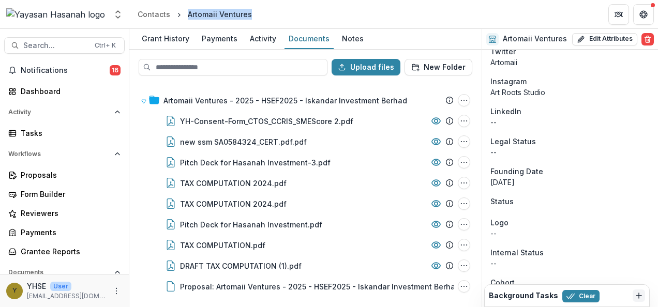
drag, startPoint x: 244, startPoint y: 13, endPoint x: 187, endPoint y: 13, distance: 56.4
click at [187, 13] on header "Contacts Artomaii Ventures" at bounding box center [393, 14] width 529 height 28
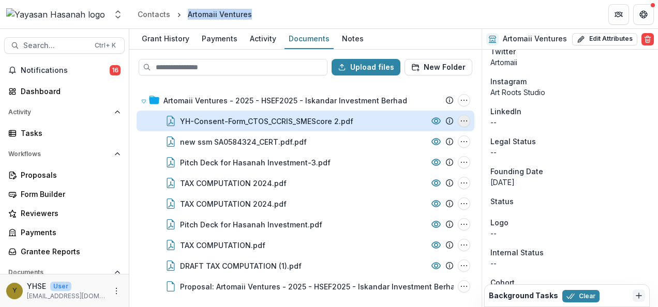
click at [469, 122] on button "YH-Consent-Form_CTOS_CCRIS_SMEScore 2.pdf Options" at bounding box center [464, 121] width 12 height 12
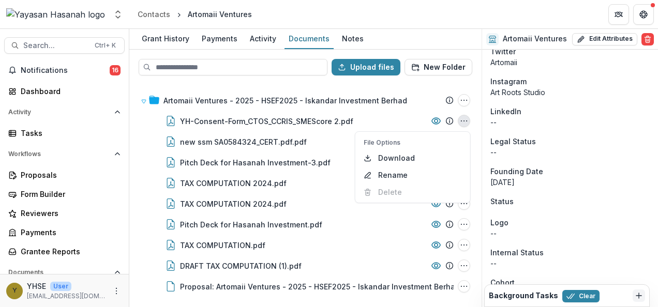
click at [131, 122] on div "Artomaii Ventures - 2025 - HSEF2025 - Iskandar Investment Berhad Submission Tem…" at bounding box center [305, 195] width 350 height 222
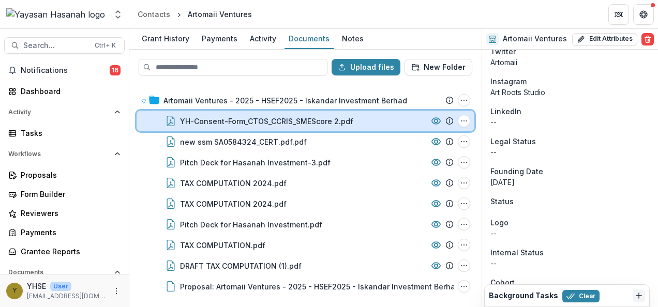
drag, startPoint x: 140, startPoint y: 117, endPoint x: 146, endPoint y: 124, distance: 9.5
click at [146, 124] on div "YH-Consent-Form_CTOS_CCRIS_SMEScore 2.pdf File Options Download Rename Delete" at bounding box center [306, 121] width 338 height 21
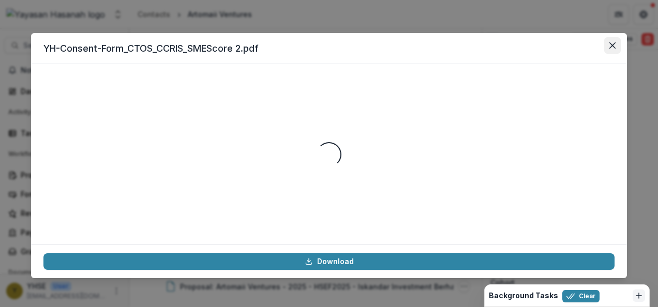
click at [614, 43] on icon "Close" at bounding box center [612, 45] width 6 height 6
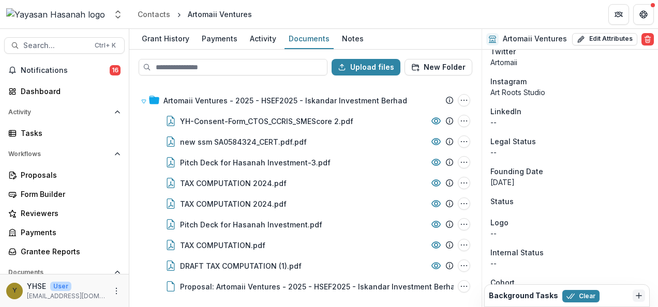
click at [138, 85] on div "Artomaii Ventures - 2025 - HSEF2025 - Iskandar Investment Berhad Submission Tem…" at bounding box center [305, 195] width 350 height 222
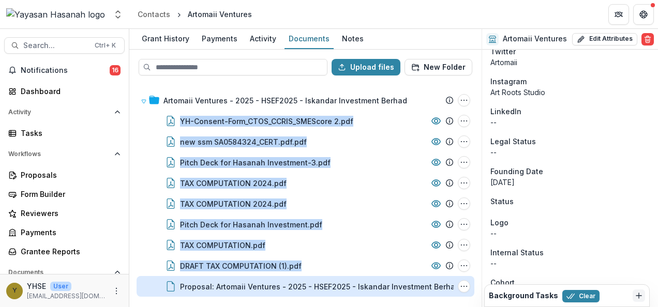
drag, startPoint x: 134, startPoint y: 111, endPoint x: 163, endPoint y: 290, distance: 181.7
click at [163, 290] on div "Artomaii Ventures - 2025 - HSEF2025 - Iskandar Investment Berhad Submission Tem…" at bounding box center [305, 195] width 350 height 222
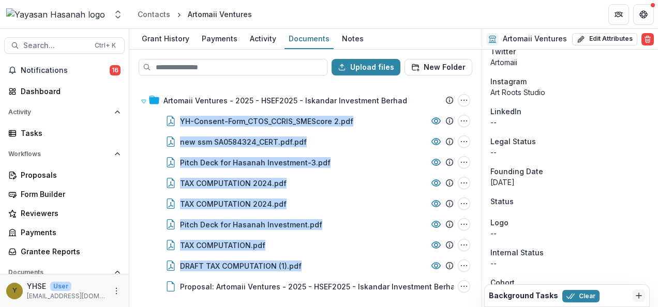
click at [134, 113] on div "Artomaii Ventures - 2025 - HSEF2025 - Iskandar Investment Berhad Submission Tem…" at bounding box center [305, 195] width 350 height 222
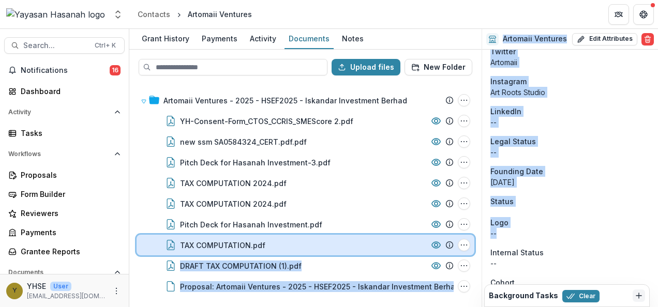
drag, startPoint x: 358, startPoint y: 247, endPoint x: 496, endPoint y: 244, distance: 137.6
click at [496, 244] on div "Grant History Payments Activity Documents Notes Upload files New Folder Artomai…" at bounding box center [393, 168] width 529 height 278
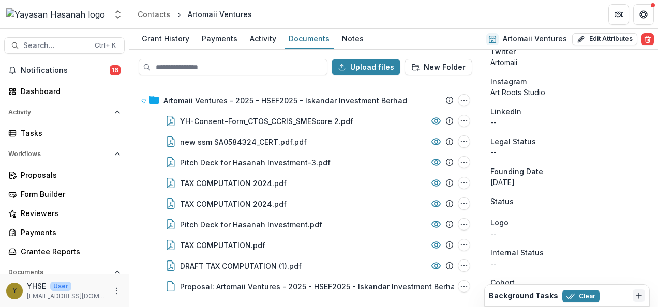
click at [132, 210] on div "Artomaii Ventures - 2025 - HSEF2025 - Iskandar Investment Berhad Submission Tem…" at bounding box center [305, 195] width 350 height 222
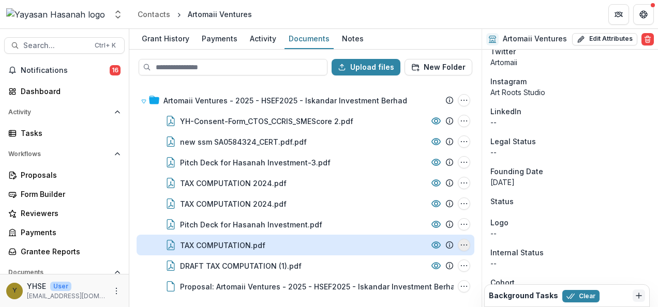
click at [464, 246] on icon "TAX COMPUTATION.pdf Options" at bounding box center [464, 245] width 8 height 8
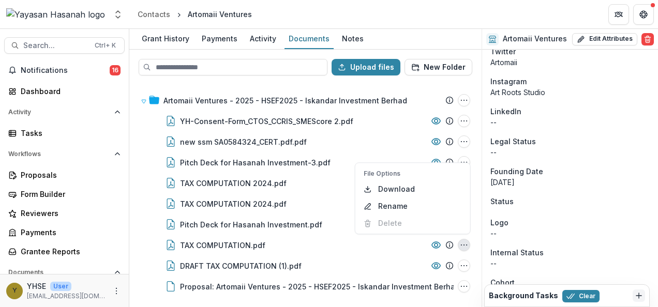
click at [133, 187] on div "Artomaii Ventures - 2025 - HSEF2025 - Iskandar Investment Berhad Submission Tem…" at bounding box center [305, 195] width 350 height 222
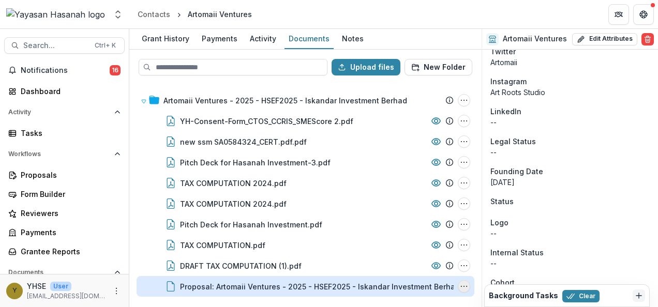
click at [469, 287] on button "Proposal: Artomaii Ventures - 2025 - HSEF2025 - Iskandar Investment Berhad Opti…" at bounding box center [464, 286] width 12 height 12
click at [469, 286] on button "Proposal: Artomaii Ventures - 2025 - HSEF2025 - Iskandar Investment Berhad Opti…" at bounding box center [464, 286] width 12 height 12
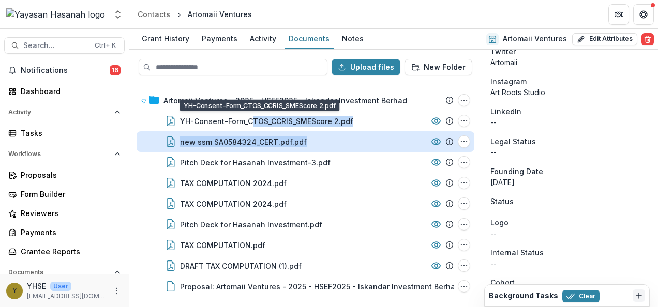
drag, startPoint x: 253, startPoint y: 119, endPoint x: 320, endPoint y: 137, distance: 68.5
click at [320, 137] on div "Artomaii Ventures - 2025 - HSEF2025 - Iskandar Investment Berhad Submission Tem…" at bounding box center [306, 193] width 338 height 207
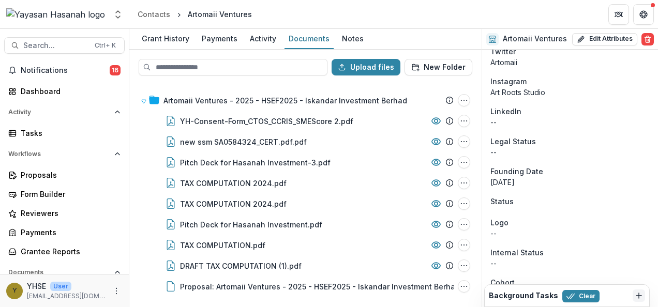
click at [133, 118] on div "Artomaii Ventures - 2025 - HSEF2025 - Iskandar Investment Berhad Submission Tem…" at bounding box center [305, 195] width 350 height 222
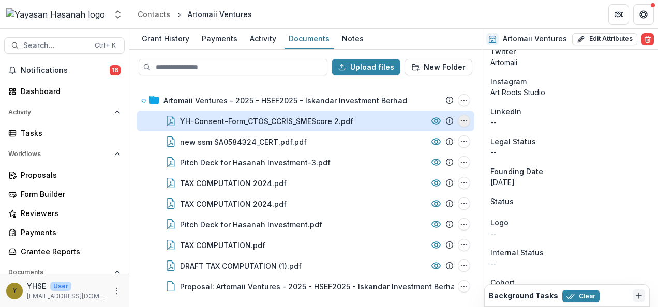
click at [469, 123] on button "YH-Consent-Form_CTOS_CCRIS_SMEScore 2.pdf Options" at bounding box center [464, 121] width 12 height 12
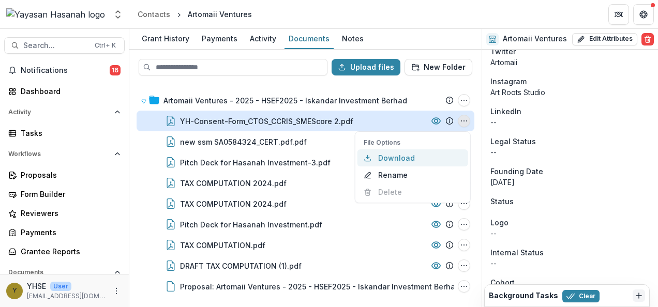
click at [406, 158] on button "Download" at bounding box center [412, 157] width 111 height 17
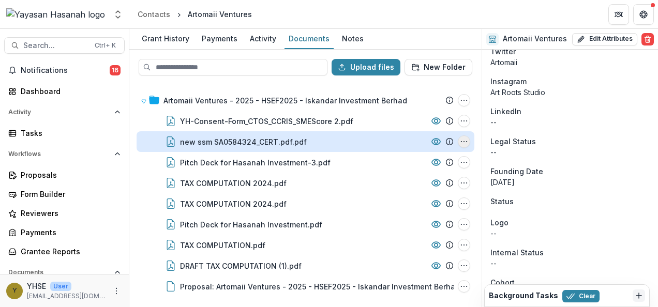
click at [464, 141] on icon "new ssm SA0584324_CERT.pdf.pdf Options" at bounding box center [464, 142] width 8 height 8
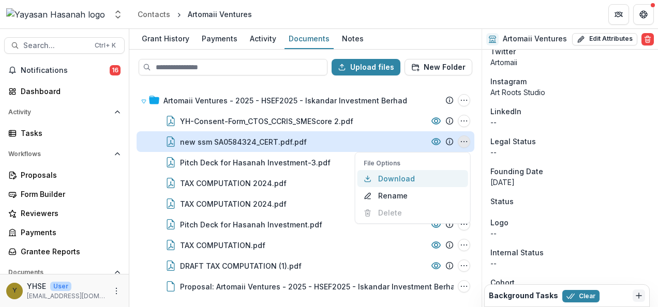
click at [408, 176] on button "Download" at bounding box center [412, 178] width 111 height 17
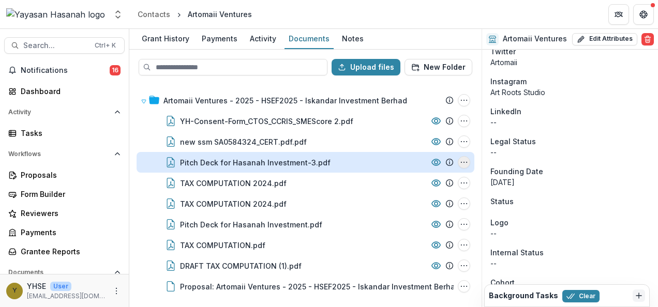
click at [463, 164] on icon "Pitch Deck for Hasanah Investment-3.pdf Options" at bounding box center [464, 162] width 8 height 8
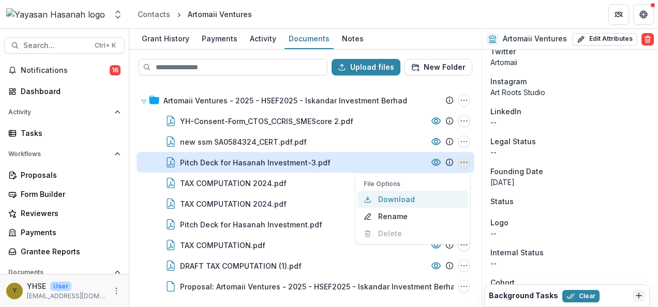
click at [376, 200] on button "Download" at bounding box center [412, 199] width 111 height 17
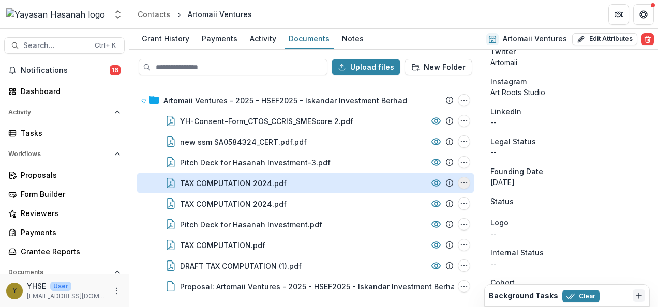
click at [463, 186] on icon "TAX COMPUTATION 2024.pdf Options" at bounding box center [464, 183] width 8 height 8
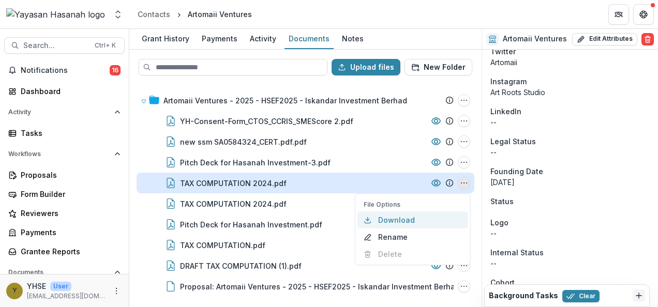
click at [406, 219] on button "Download" at bounding box center [412, 220] width 111 height 17
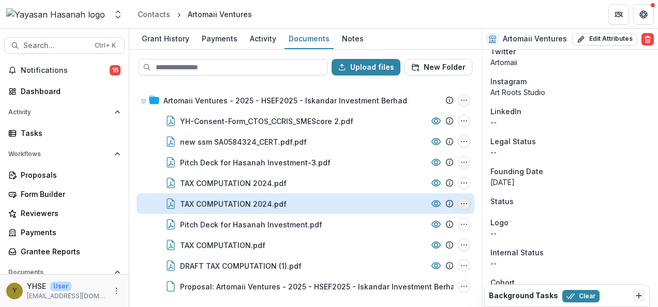
click at [463, 203] on icon "TAX COMPUTATION 2024.pdf Options" at bounding box center [464, 204] width 8 height 8
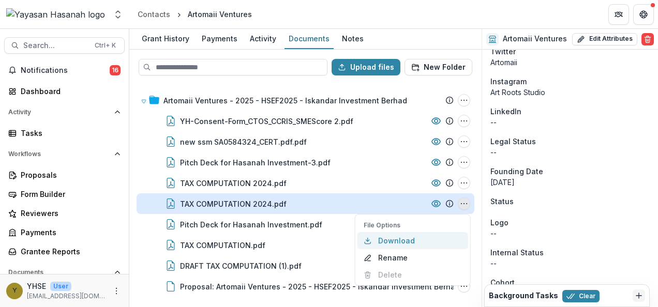
click at [393, 240] on button "Download" at bounding box center [412, 240] width 111 height 17
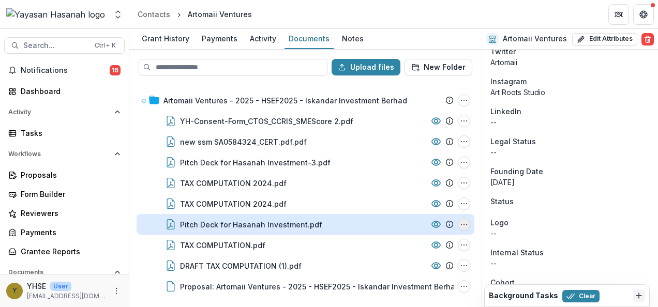
click at [465, 225] on icon "Pitch Deck for Hasanah Investment.pdf Options" at bounding box center [464, 224] width 8 height 8
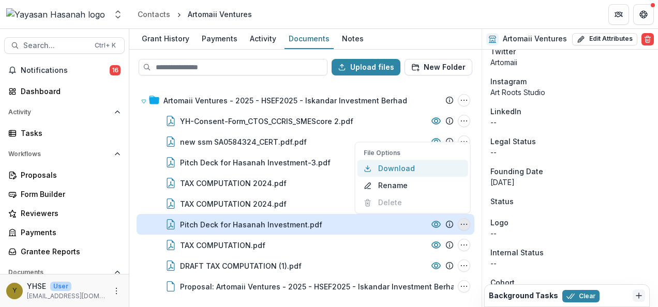
click at [413, 170] on button "Download" at bounding box center [412, 168] width 111 height 17
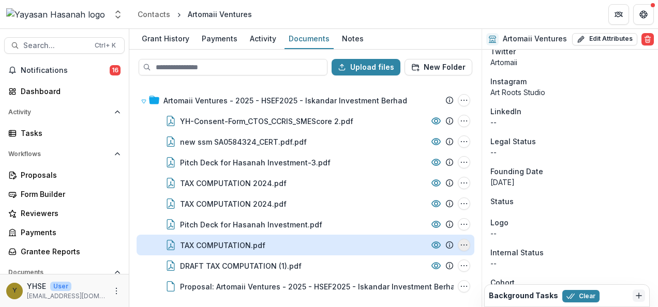
click at [465, 243] on icon "TAX COMPUTATION.pdf Options" at bounding box center [464, 245] width 8 height 8
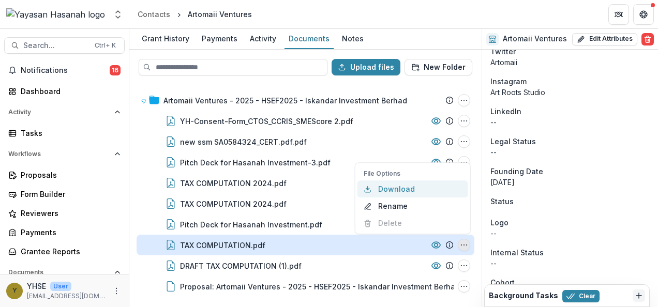
click at [422, 191] on button "Download" at bounding box center [412, 188] width 111 height 17
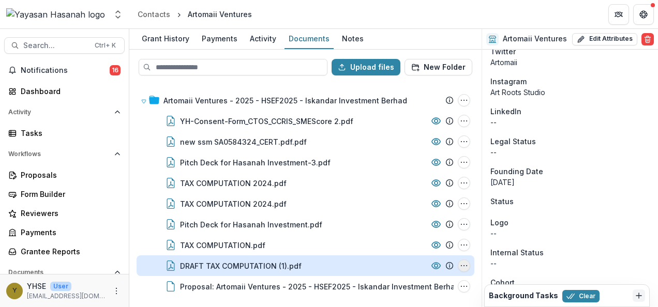
click at [464, 264] on icon "DRAFT TAX COMPUTATION (1).pdf Options" at bounding box center [464, 266] width 8 height 8
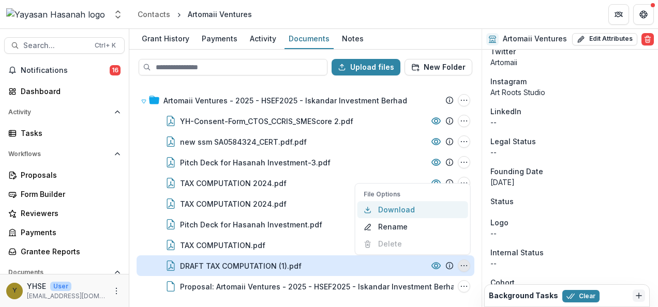
click at [416, 215] on button "Download" at bounding box center [412, 209] width 111 height 17
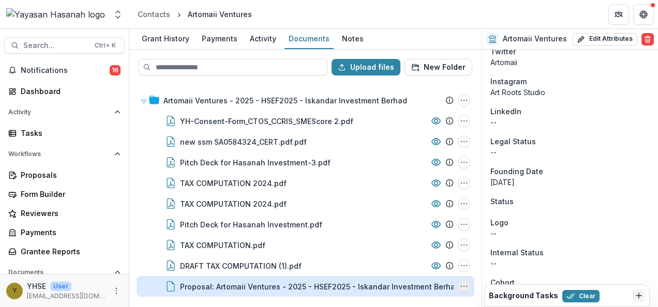
click at [465, 283] on icon "Proposal: Artomaii Ventures - 2025 - HSEF2025 - Iskandar Investment Berhad Opti…" at bounding box center [464, 286] width 8 height 8
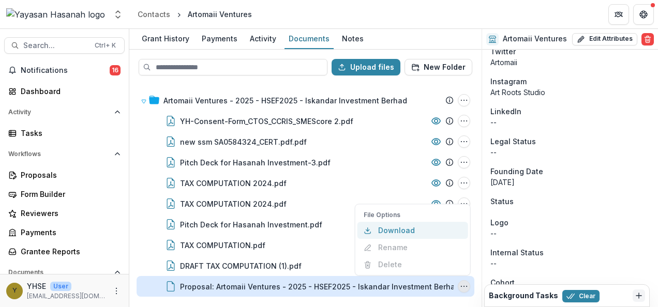
click at [426, 233] on button "Download" at bounding box center [412, 230] width 111 height 17
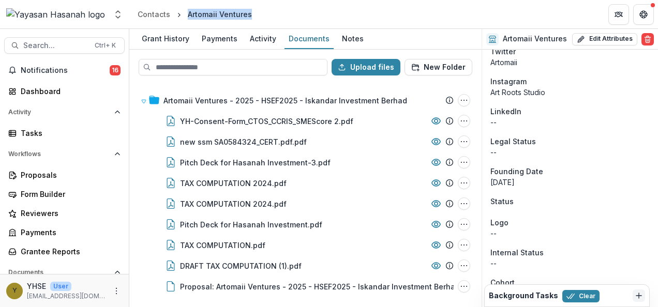
drag, startPoint x: 249, startPoint y: 18, endPoint x: 185, endPoint y: 18, distance: 64.1
click at [185, 18] on div "Artomaii Ventures" at bounding box center [220, 14] width 72 height 15
click at [79, 42] on span "Search..." at bounding box center [55, 45] width 65 height 9
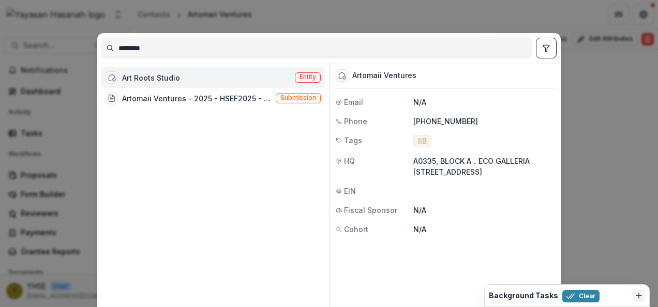
click at [157, 48] on input "********" at bounding box center [316, 48] width 429 height 17
type input "**********"
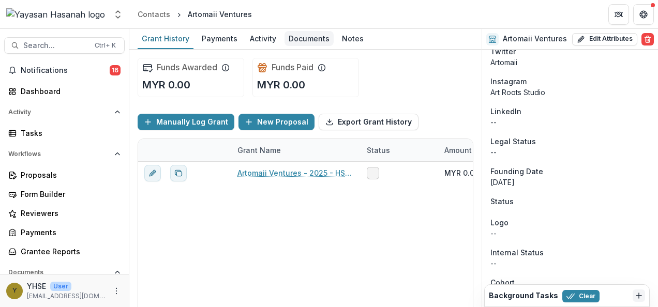
click at [311, 32] on div "Documents" at bounding box center [308, 38] width 49 height 15
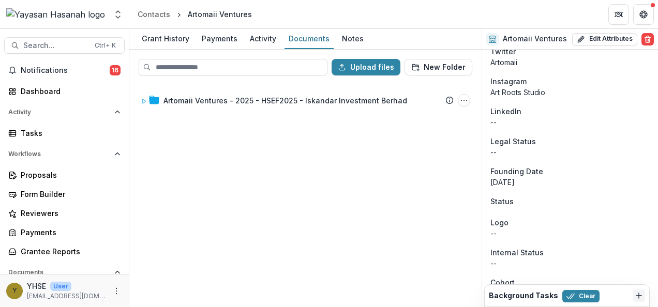
click at [32, 36] on div "Search... Ctrl + K Notifications 16 Dashboard Activity Tasks Workflows Proposal…" at bounding box center [64, 168] width 129 height 278
click at [36, 39] on button "Search... Ctrl + K" at bounding box center [64, 45] width 120 height 17
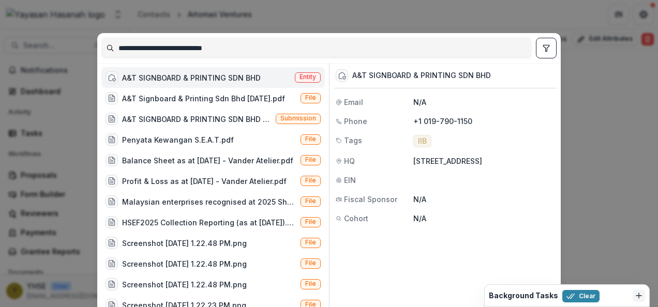
click at [307, 73] on span "Entity" at bounding box center [307, 76] width 17 height 7
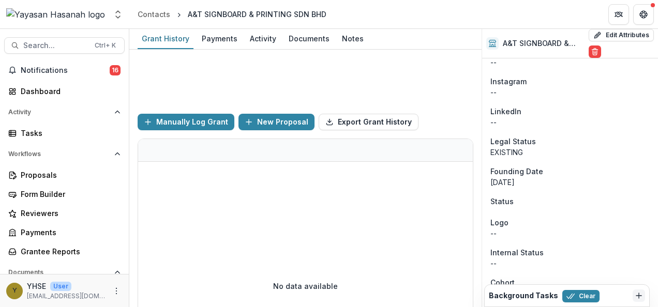
scroll to position [800, 0]
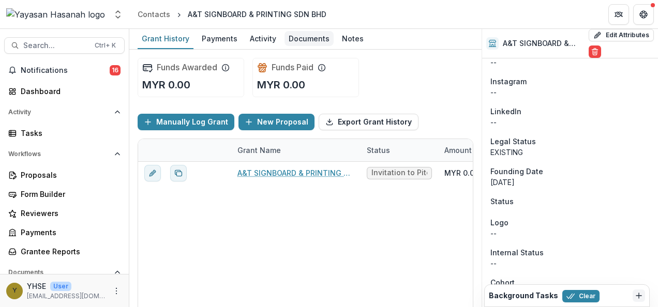
click at [308, 39] on div "Documents" at bounding box center [308, 38] width 49 height 15
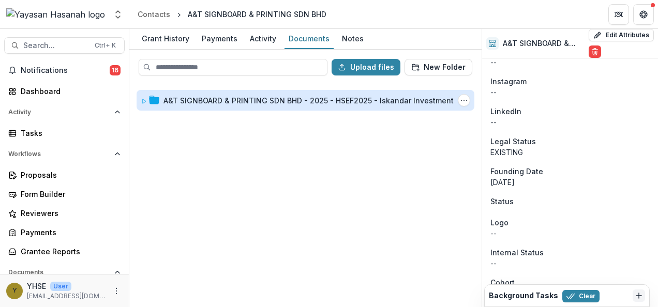
click at [262, 104] on div "A&T SIGNBOARD & PRINTING SDN BHD - 2025 - HSEF2025 - Iskandar Investment Berhad" at bounding box center [322, 100] width 318 height 11
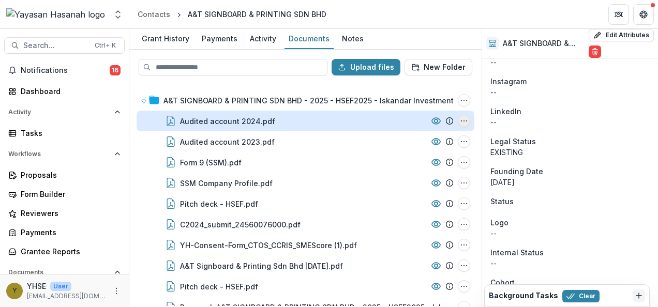
click at [461, 120] on icon "Audited account 2024.pdf Options" at bounding box center [464, 121] width 8 height 8
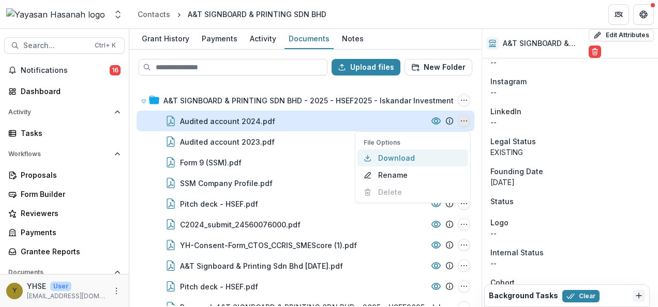
click at [429, 154] on button "Download" at bounding box center [412, 157] width 111 height 17
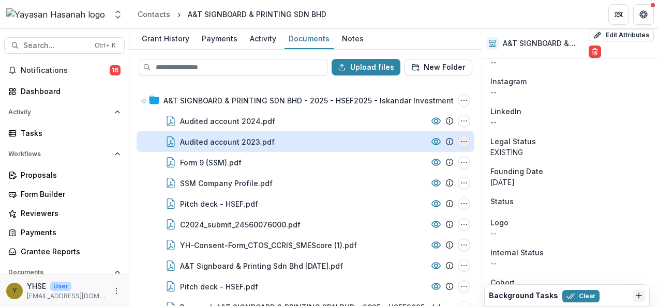
click at [461, 141] on icon "Audited account 2023.pdf Options" at bounding box center [464, 142] width 8 height 8
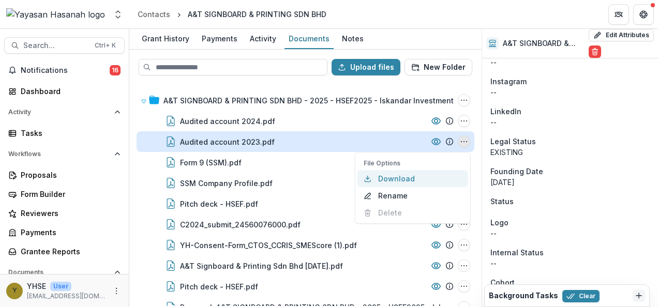
click at [396, 175] on button "Download" at bounding box center [412, 178] width 111 height 17
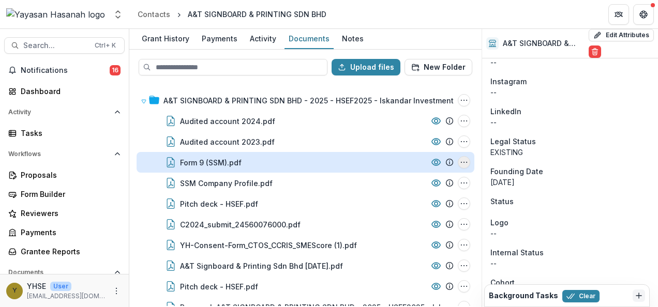
click at [462, 161] on icon "Form 9 (SSM).pdf Options" at bounding box center [464, 162] width 8 height 8
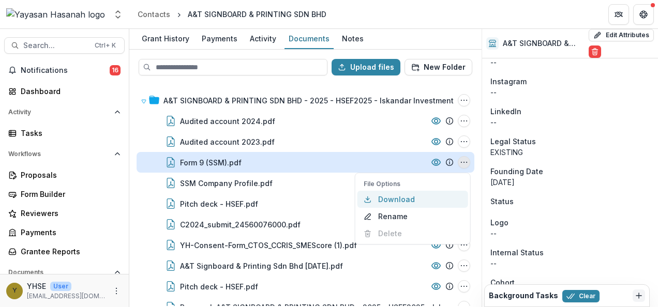
click at [383, 199] on button "Download" at bounding box center [412, 199] width 111 height 17
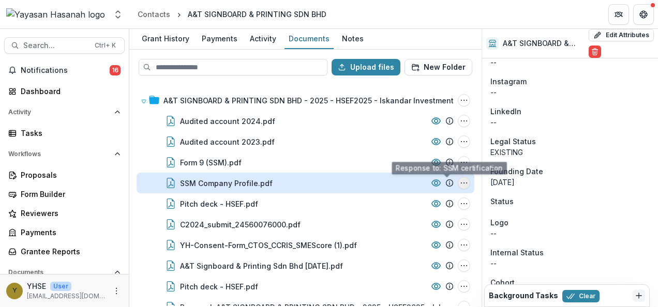
click at [462, 183] on icon "SSM Company Profile.pdf Options" at bounding box center [464, 183] width 8 height 8
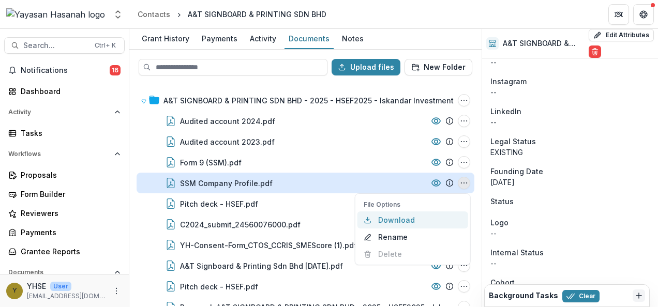
click at [382, 219] on button "Download" at bounding box center [412, 220] width 111 height 17
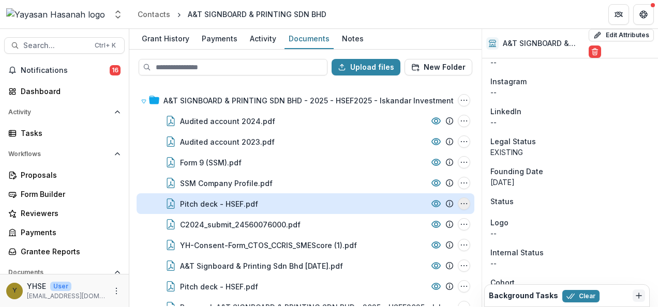
click at [462, 204] on icon "Pitch deck - HSEF.pdf Options" at bounding box center [464, 204] width 8 height 8
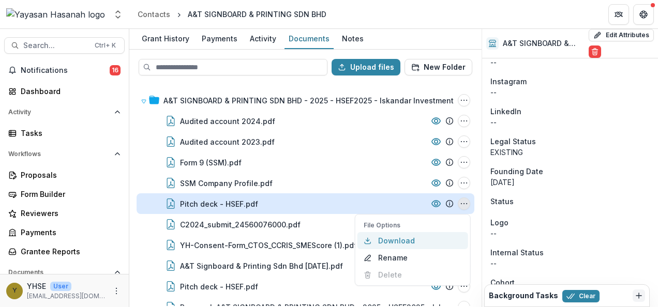
click at [380, 238] on button "Download" at bounding box center [412, 240] width 111 height 17
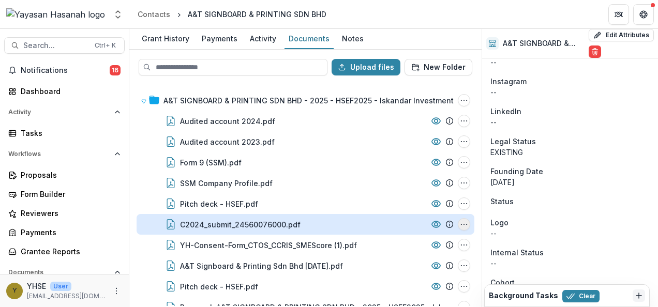
click at [462, 221] on icon "C2024_submit_24560076000.pdf Options" at bounding box center [464, 224] width 8 height 8
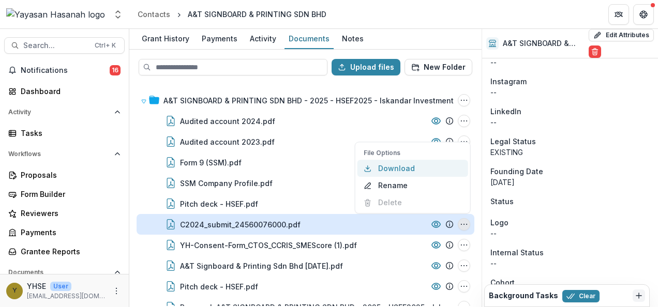
click at [405, 169] on button "Download" at bounding box center [412, 168] width 111 height 17
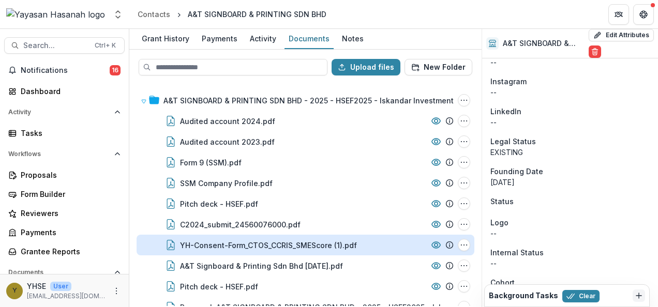
drag, startPoint x: 460, startPoint y: 244, endPoint x: 449, endPoint y: 244, distance: 10.9
click at [460, 244] on icon "YH-Consent-Form_CTOS_CCRIS_SMEScore (1).pdf Options" at bounding box center [464, 245] width 8 height 8
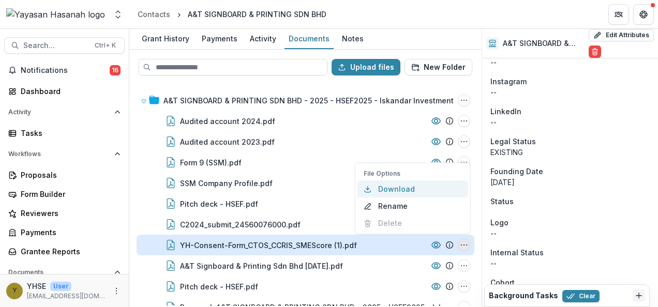
click at [405, 189] on button "Download" at bounding box center [412, 188] width 111 height 17
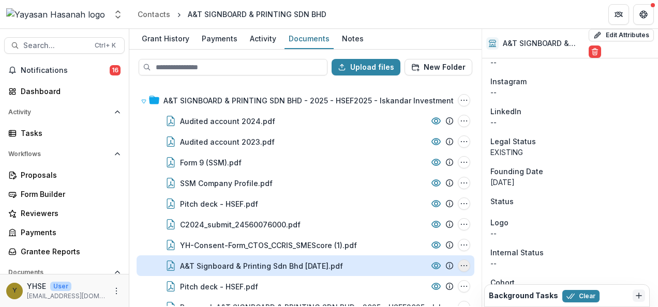
click at [458, 267] on button "A&T Signboard & Printing Sdn Bhd 31.12.2024.pdf Options" at bounding box center [464, 266] width 12 height 12
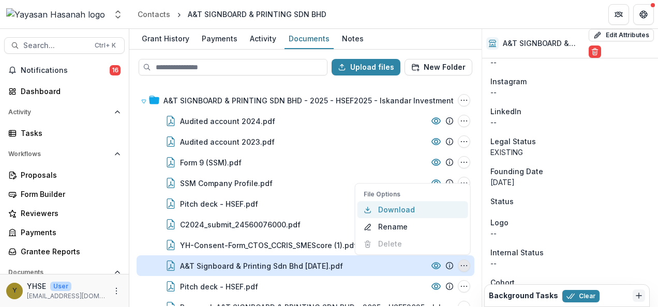
click at [402, 210] on button "Download" at bounding box center [412, 209] width 111 height 17
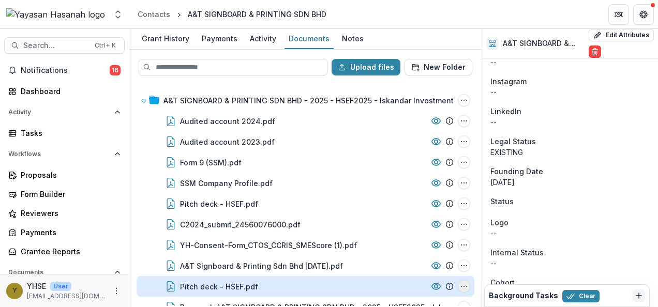
click at [458, 281] on button "Pitch deck - HSEF.pdf Options" at bounding box center [464, 286] width 12 height 12
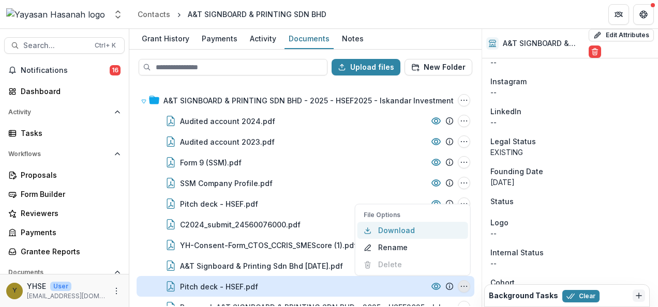
click at [397, 234] on button "Download" at bounding box center [412, 230] width 111 height 17
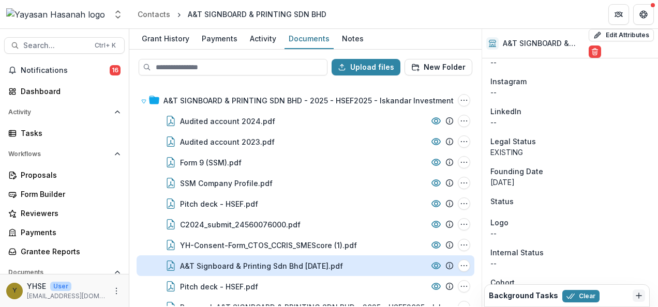
scroll to position [17, 0]
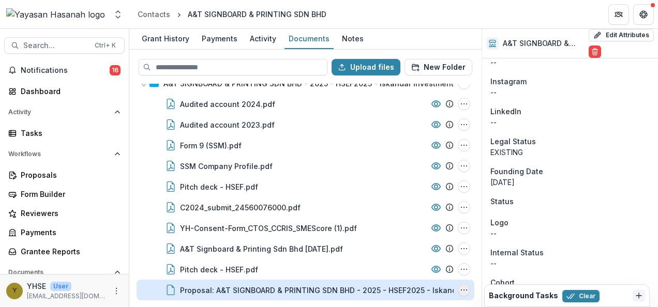
click at [463, 291] on icon "Proposal: A&T SIGNBOARD & PRINTING SDN BHD - 2025 - HSEF2025 - Iskandar Investm…" at bounding box center [464, 290] width 8 height 8
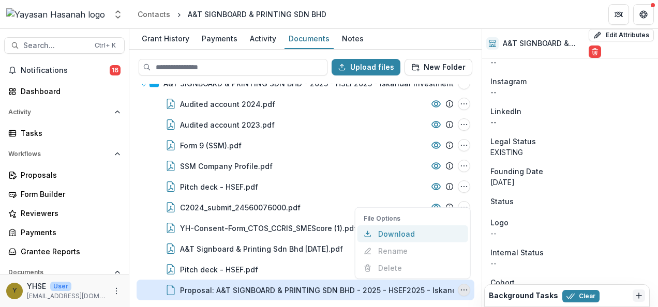
click at [389, 238] on button "Download" at bounding box center [412, 233] width 111 height 17
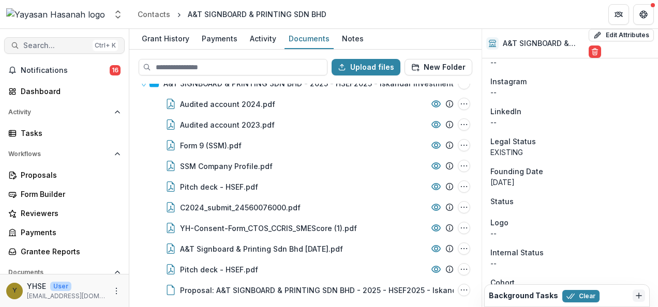
click at [84, 44] on button "Search... Ctrl + K" at bounding box center [64, 45] width 120 height 17
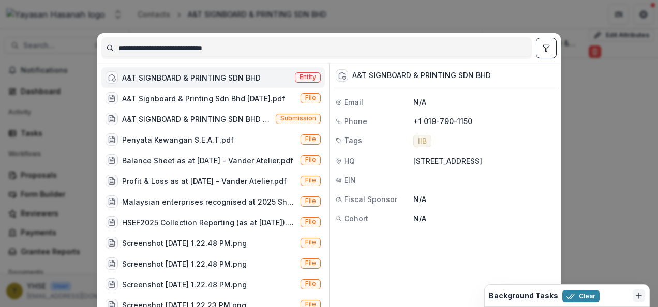
click at [163, 51] on input "**********" at bounding box center [316, 48] width 429 height 17
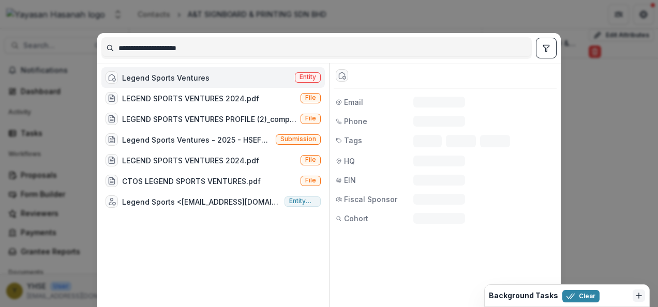
type input "**********"
click at [311, 77] on span "Entity" at bounding box center [307, 76] width 17 height 7
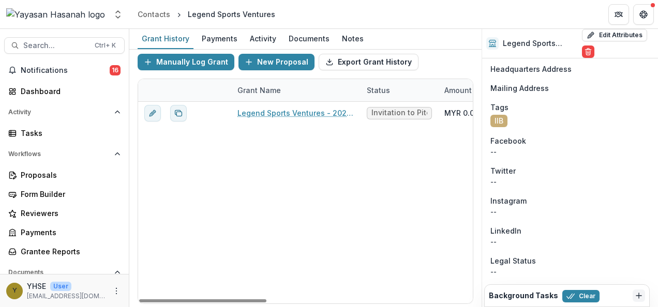
scroll to position [649, 0]
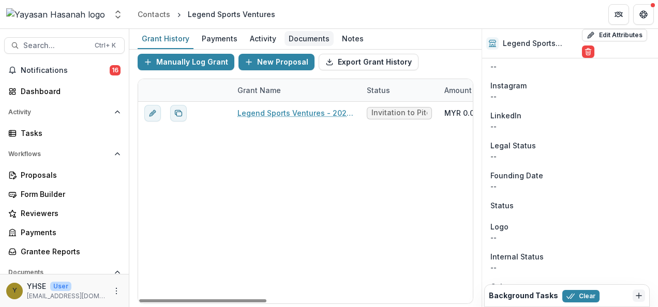
click at [295, 40] on div "Documents" at bounding box center [308, 38] width 49 height 15
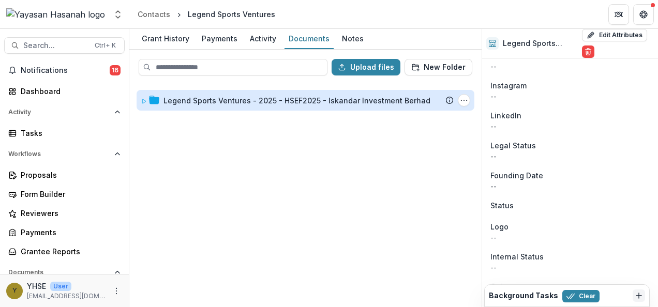
click at [233, 98] on div "Legend Sports Ventures - 2025 - HSEF2025 - Iskandar Investment Berhad" at bounding box center [296, 100] width 267 height 11
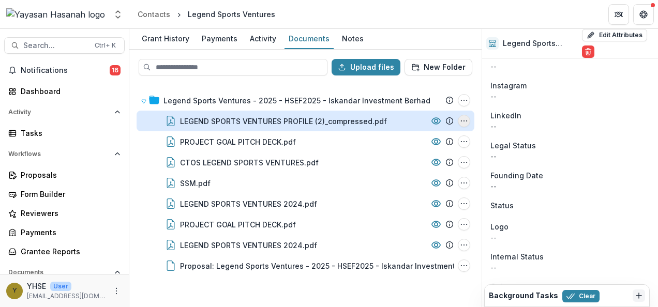
click at [465, 121] on icon "LEGEND SPORTS VENTURES PROFILE (2)_compressed.pdf Options" at bounding box center [464, 121] width 8 height 8
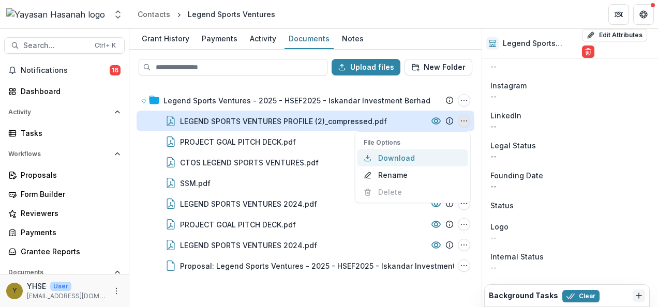
click at [413, 158] on button "Download" at bounding box center [412, 157] width 111 height 17
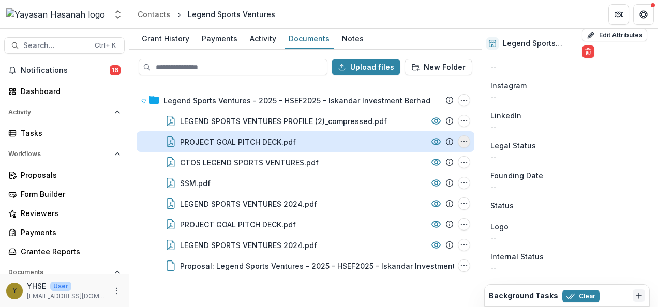
click at [462, 142] on icon "PROJECT GOAL PITCH DECK.pdf Options" at bounding box center [464, 142] width 8 height 8
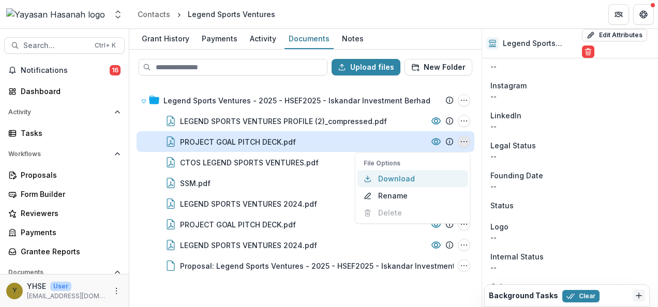
click at [395, 174] on button "Download" at bounding box center [412, 178] width 111 height 17
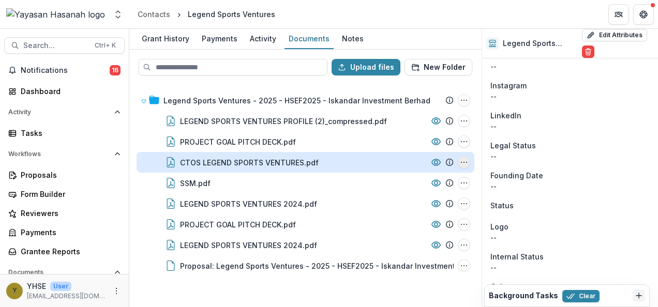
click at [461, 163] on icon "CTOS LEGEND SPORTS VENTURES.pdf Options" at bounding box center [464, 162] width 8 height 8
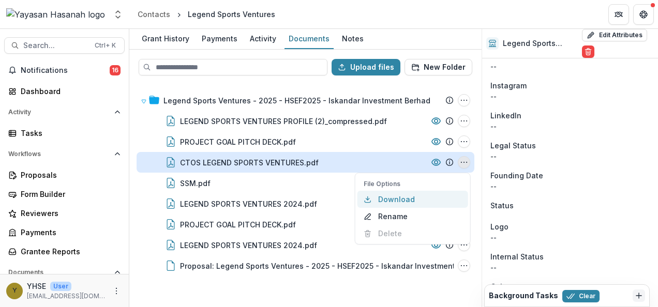
click at [388, 197] on button "Download" at bounding box center [412, 199] width 111 height 17
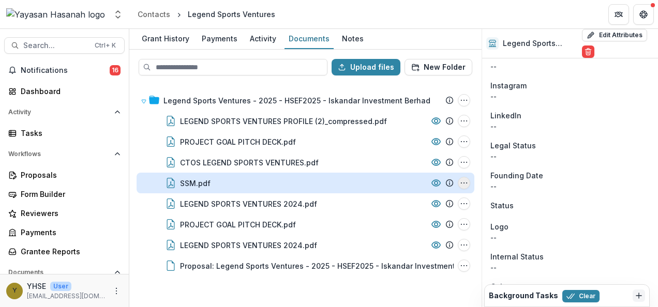
click at [466, 186] on icon "SSM.pdf Options" at bounding box center [464, 183] width 8 height 8
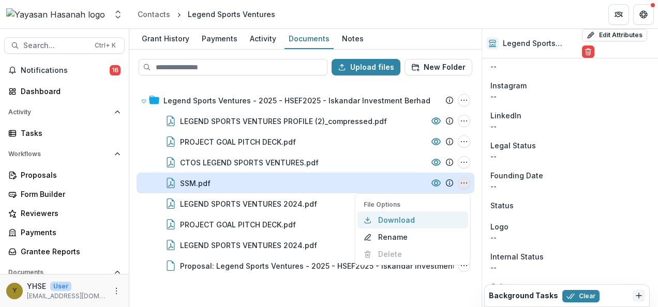
click at [395, 218] on button "Download" at bounding box center [412, 220] width 111 height 17
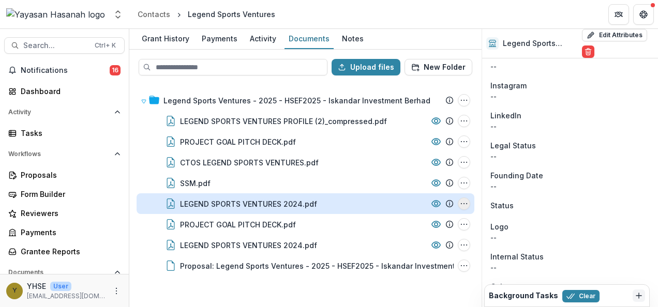
click at [468, 206] on icon "LEGEND SPORTS VENTURES 2024.pdf Options" at bounding box center [464, 204] width 8 height 8
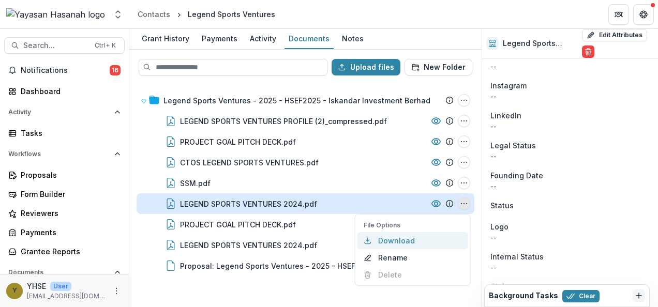
click at [398, 241] on button "Download" at bounding box center [412, 240] width 111 height 17
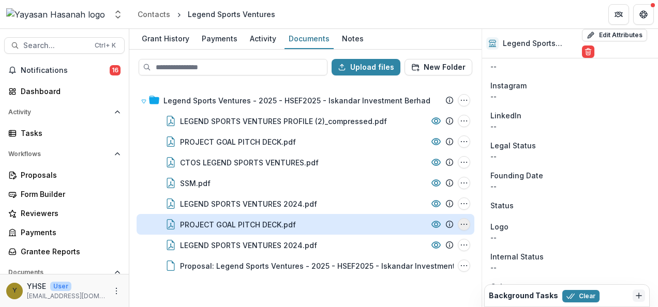
click at [459, 224] on button "PROJECT GOAL PITCH DECK.pdf Options" at bounding box center [464, 224] width 12 height 12
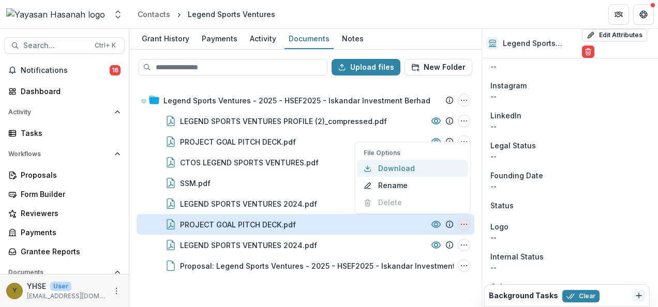
click at [397, 170] on button "Download" at bounding box center [412, 168] width 111 height 17
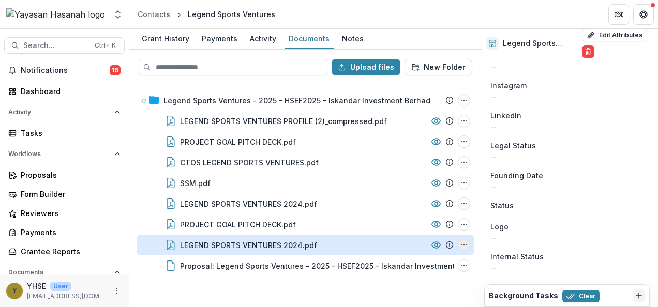
click at [462, 243] on icon "LEGEND SPORTS VENTURES 2024.pdf Options" at bounding box center [464, 245] width 8 height 8
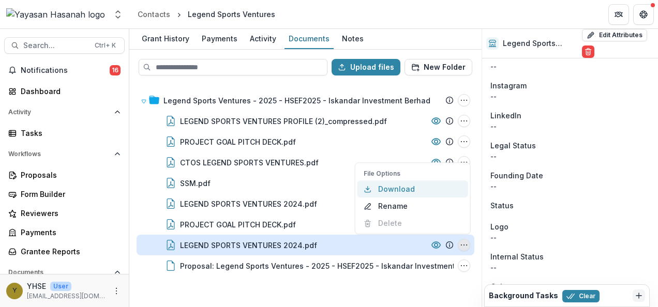
click at [422, 189] on button "Download" at bounding box center [412, 188] width 111 height 17
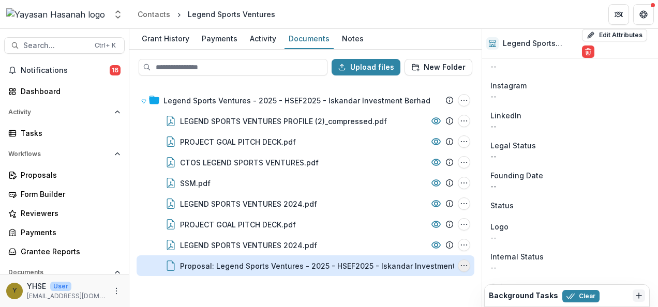
click at [461, 269] on icon "Proposal: Legend Sports Ventures - 2025 - HSEF2025 - Iskandar Investment Berhad…" at bounding box center [464, 266] width 8 height 8
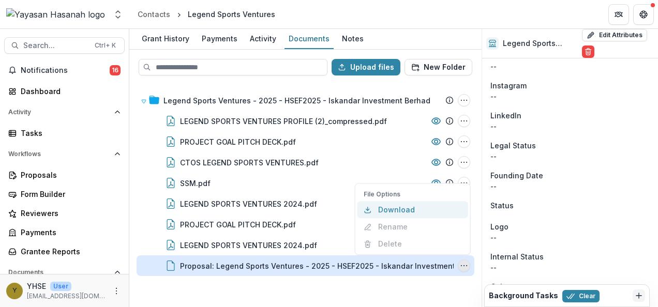
click at [408, 208] on button "Download" at bounding box center [412, 209] width 111 height 17
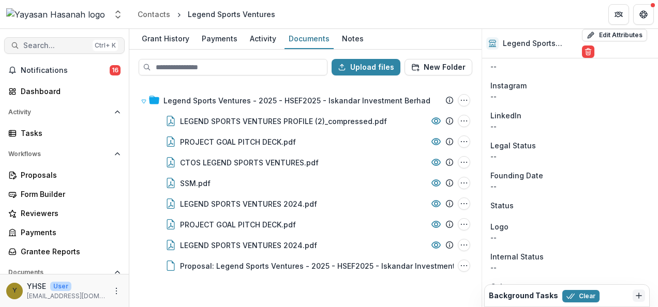
click at [68, 45] on span "Search..." at bounding box center [55, 45] width 65 height 9
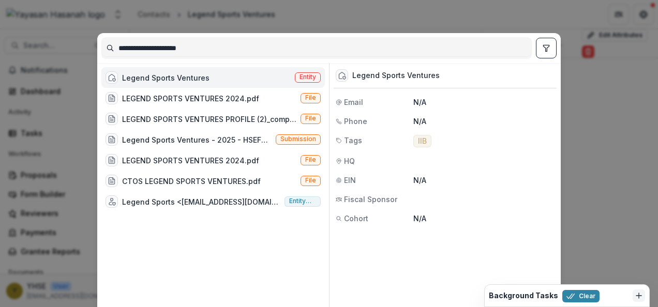
click at [160, 46] on input "**********" at bounding box center [316, 48] width 429 height 17
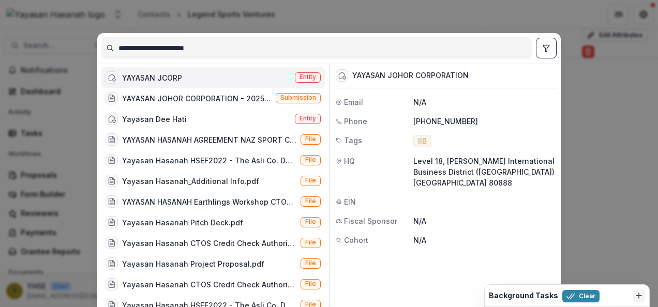
type input "**********"
click at [299, 73] on span "Entity" at bounding box center [307, 76] width 17 height 7
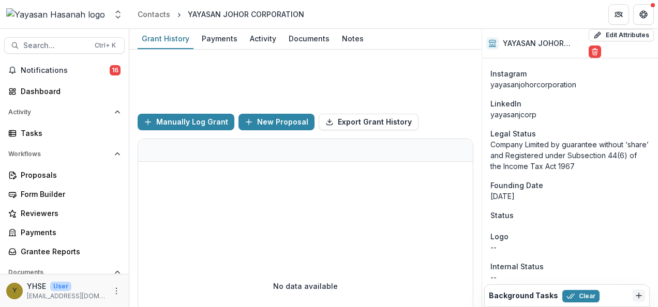
scroll to position [736, 0]
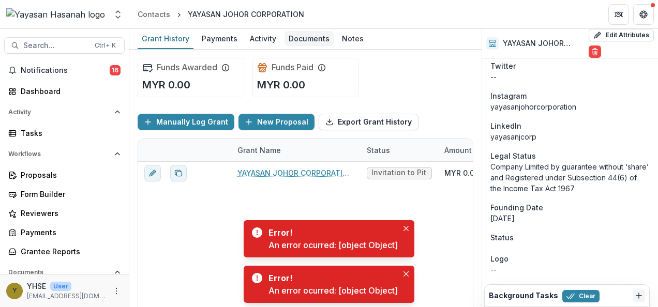
click at [321, 36] on div "Documents" at bounding box center [308, 38] width 49 height 15
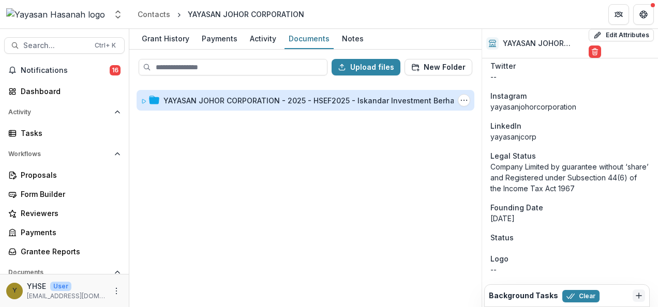
click at [279, 101] on div "YAYASAN JOHOR CORPORATION - 2025 - HSEF2025 - Iskandar Investment Berhad" at bounding box center [311, 100] width 296 height 11
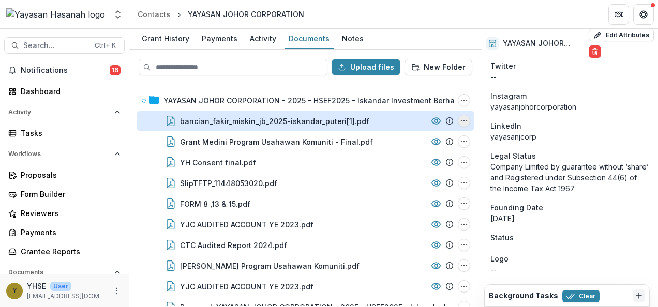
click at [460, 121] on icon "bancian_fakir_miskin_jb_2025-iskandar_puteri[1].pdf Options" at bounding box center [464, 121] width 8 height 8
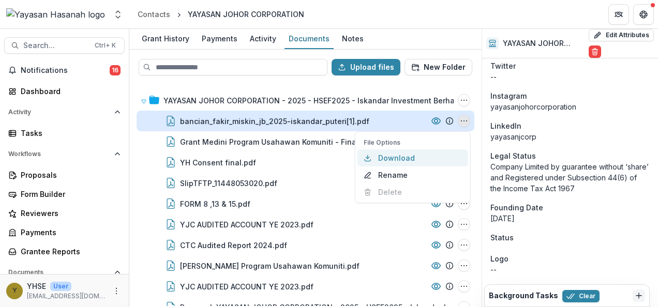
click at [399, 154] on button "Download" at bounding box center [412, 157] width 111 height 17
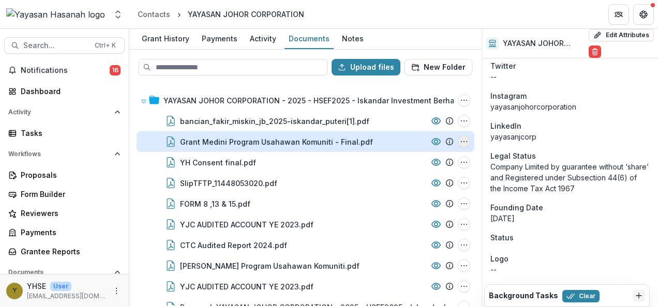
click at [460, 141] on icon "Grant Medini Program Usahawan Komuniti - Final.pdf Options" at bounding box center [464, 142] width 8 height 8
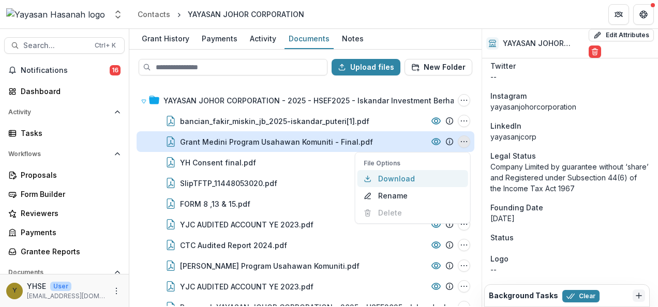
click at [386, 173] on button "Download" at bounding box center [412, 178] width 111 height 17
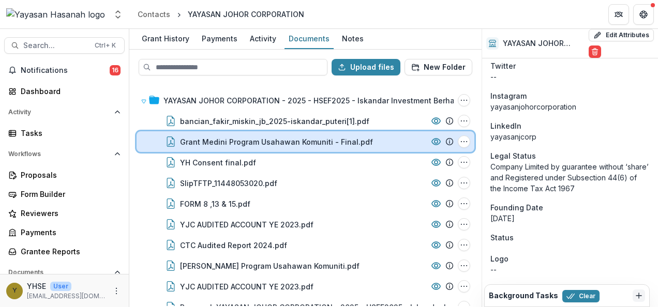
click at [137, 135] on div "[PERSON_NAME] Program Usahawan Komuniti - Final.pdf File Options Download Renam…" at bounding box center [306, 141] width 338 height 21
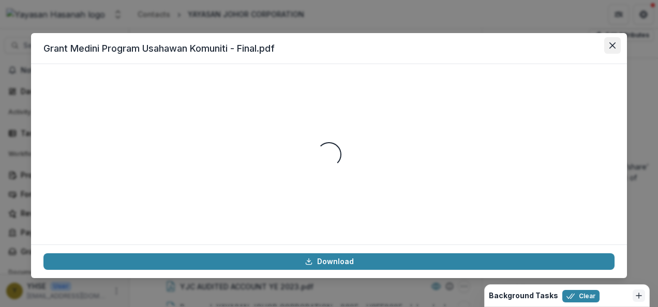
click at [620, 44] on button "Close" at bounding box center [612, 45] width 17 height 17
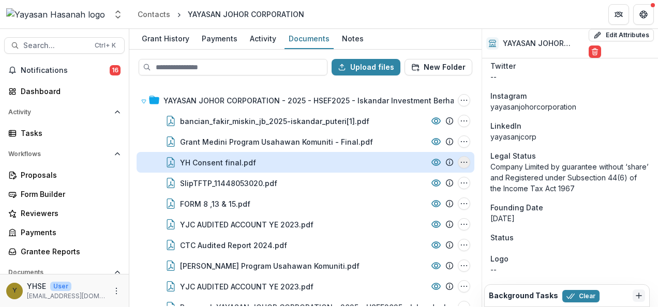
click at [466, 162] on circle "YH Consent final.pdf Options" at bounding box center [466, 162] width 1 height 1
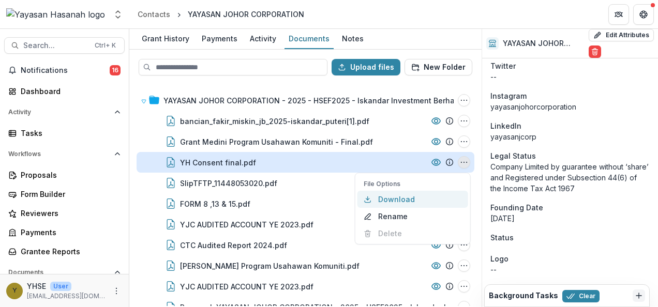
click at [396, 199] on button "Download" at bounding box center [412, 199] width 111 height 17
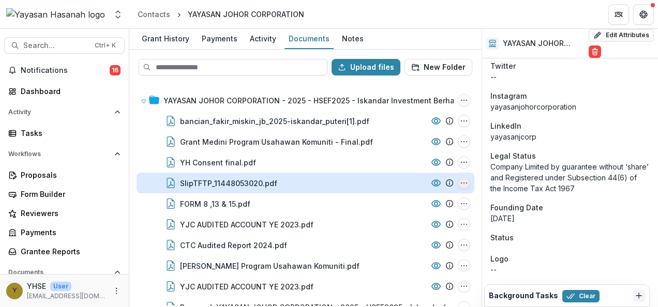
click at [463, 185] on icon "SlipTFTP_11448053020.pdf Options" at bounding box center [464, 183] width 8 height 8
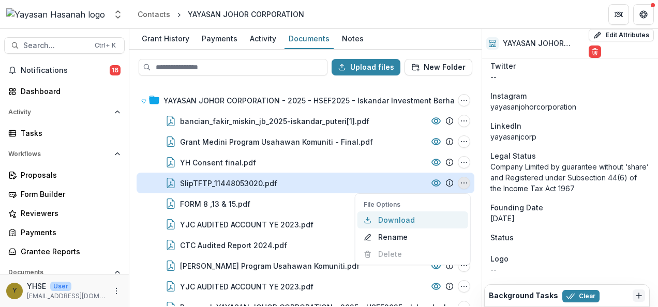
click at [406, 215] on button "Download" at bounding box center [412, 220] width 111 height 17
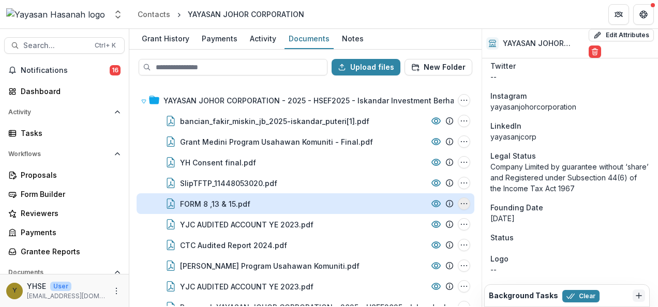
click at [461, 203] on icon "FORM 8 ,13 & 15.pdf Options" at bounding box center [464, 204] width 8 height 8
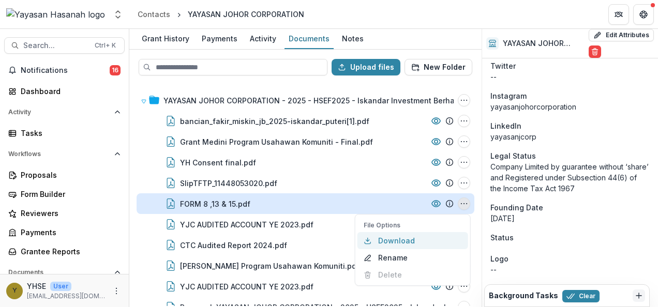
click at [404, 235] on button "Download" at bounding box center [412, 240] width 111 height 17
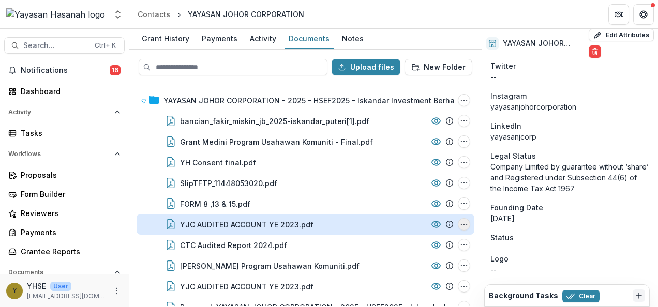
click at [461, 229] on button "YJC AUDITED ACCOUNT YE 2023.pdf Options" at bounding box center [464, 224] width 12 height 12
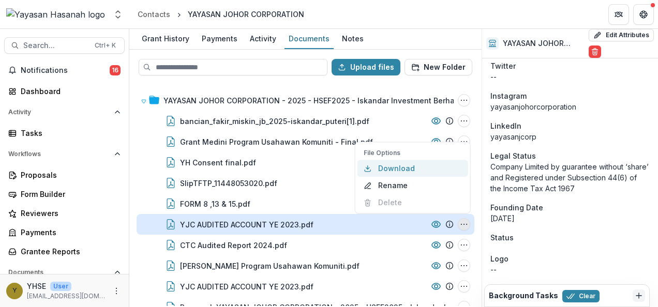
click at [407, 165] on button "Download" at bounding box center [412, 168] width 111 height 17
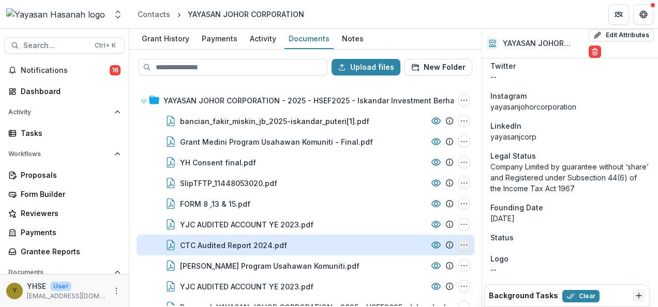
click at [461, 243] on icon "CTC Audited Report 2024.pdf Options" at bounding box center [464, 245] width 8 height 8
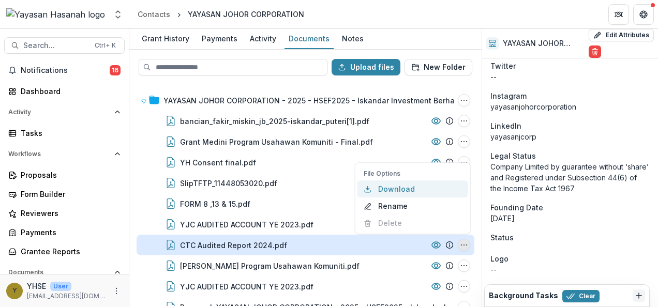
click at [409, 192] on button "Download" at bounding box center [412, 188] width 111 height 17
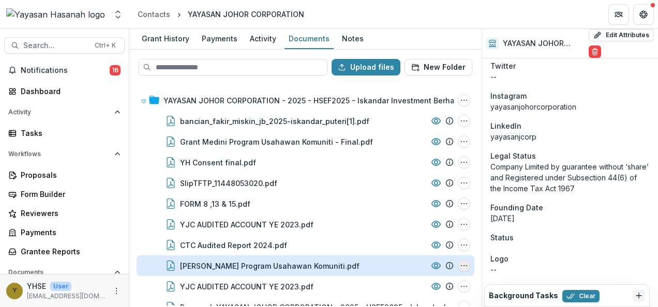
click at [460, 264] on icon "Grant Medini Program Usahawan Komuniti.pdf Options" at bounding box center [464, 266] width 8 height 8
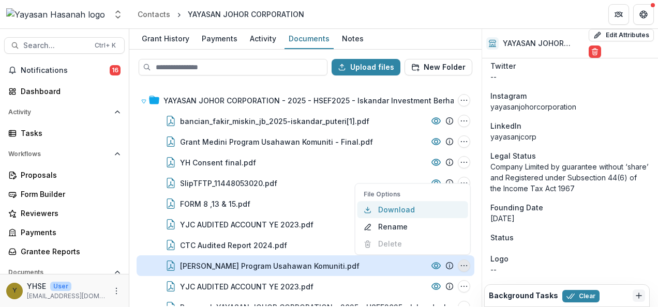
click at [395, 208] on button "Download" at bounding box center [412, 209] width 111 height 17
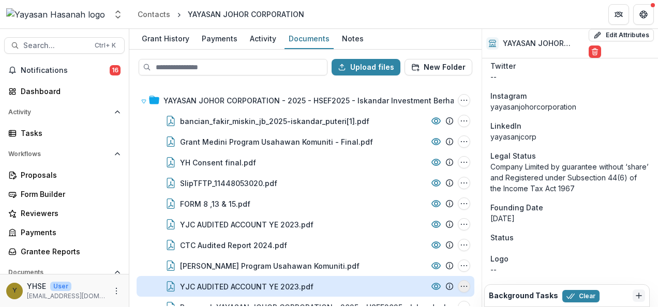
click at [464, 287] on circle "YJC AUDITED ACCOUNT YE 2023.pdf Options" at bounding box center [464, 287] width 1 height 1
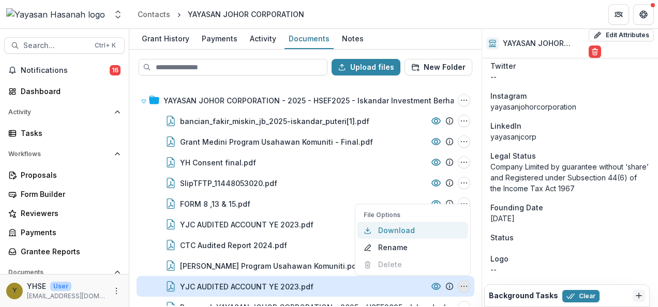
click at [399, 229] on button "Download" at bounding box center [412, 230] width 111 height 17
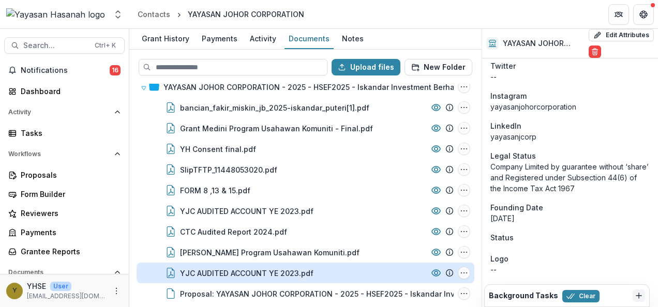
scroll to position [17, 0]
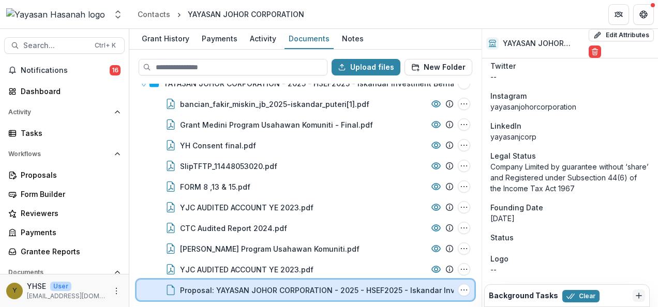
click at [455, 285] on div "Proposal: YAYASAN JOHOR CORPORATION - 2025 - HSEF2025 - Iskandar Investment Ber…" at bounding box center [306, 290] width 338 height 21
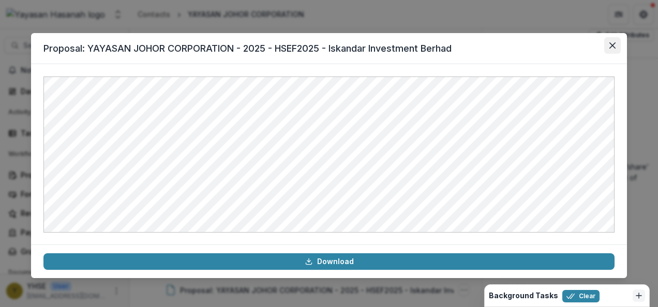
click at [619, 48] on button "Close" at bounding box center [612, 45] width 17 height 17
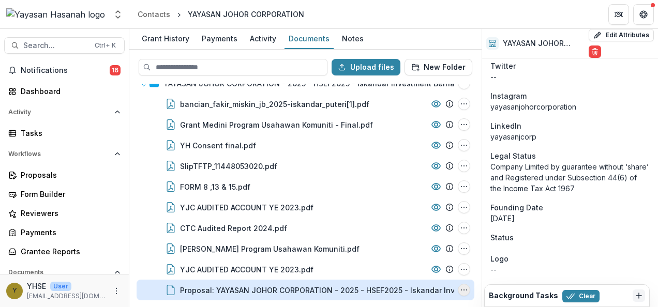
click at [464, 290] on icon "Proposal: YAYASAN JOHOR CORPORATION - 2025 - HSEF2025 - Iskandar Investment Ber…" at bounding box center [464, 290] width 8 height 8
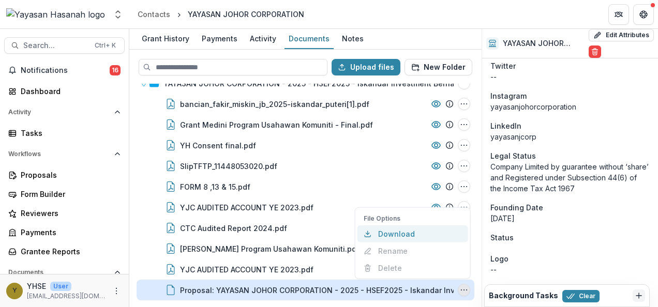
click at [426, 237] on button "Download" at bounding box center [412, 233] width 111 height 17
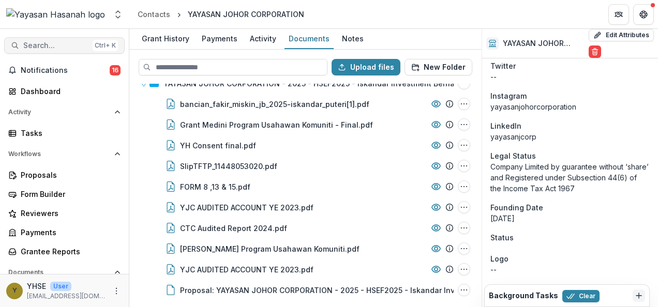
click at [64, 49] on span "Search..." at bounding box center [55, 45] width 65 height 9
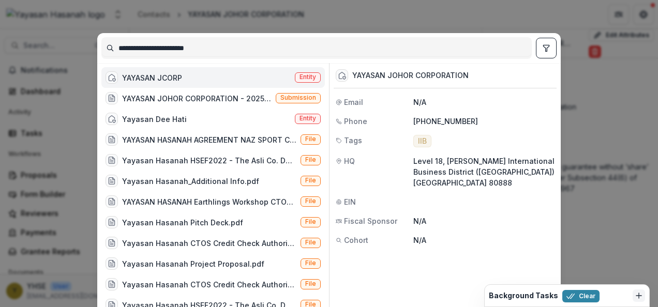
click at [168, 50] on input "**********" at bounding box center [316, 48] width 429 height 17
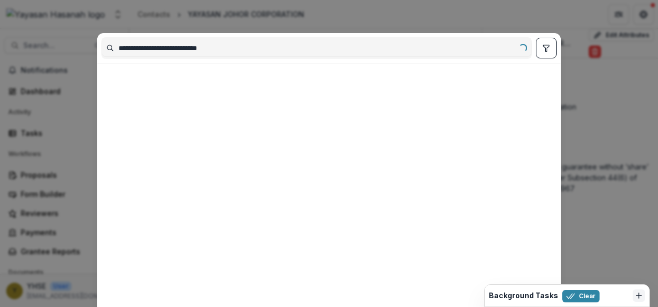
type input "**********"
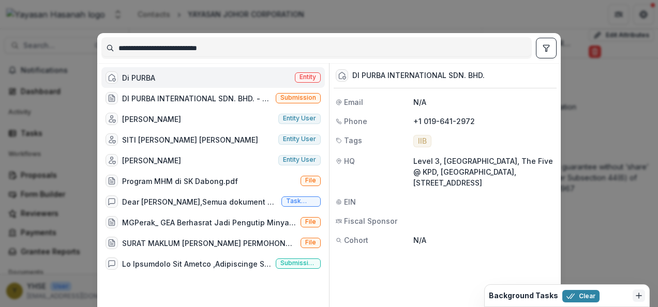
click at [300, 78] on span "Entity" at bounding box center [307, 76] width 17 height 7
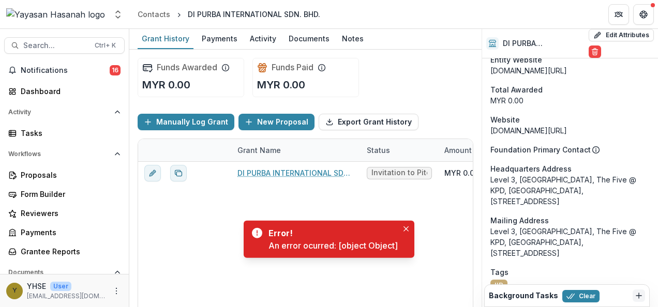
scroll to position [995, 0]
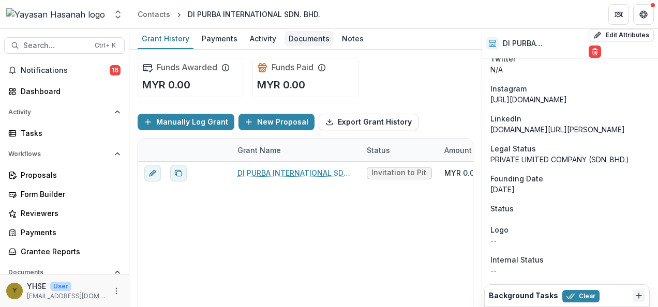
click at [293, 36] on div "Documents" at bounding box center [308, 38] width 49 height 15
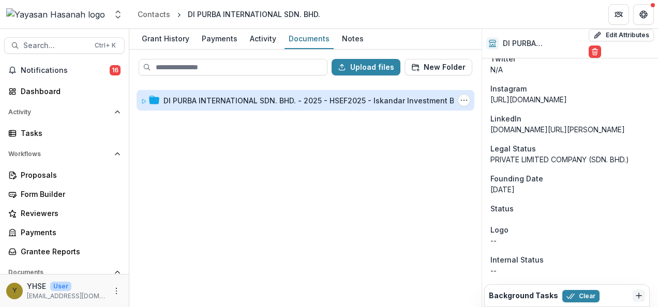
click at [400, 99] on div "DI PURBA INTERNATIONAL SDN. BHD. - 2025 - HSEF2025 - Iskandar Investment Berhad" at bounding box center [319, 100] width 312 height 11
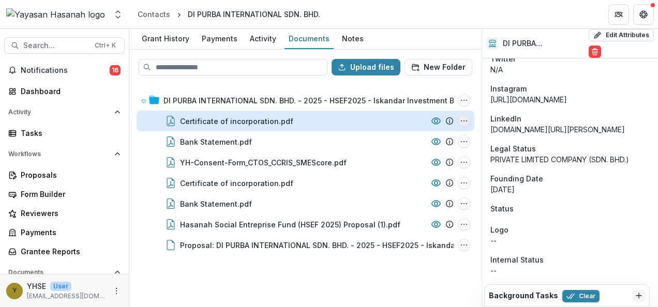
click at [462, 121] on icon "Certificate of incorporation.pdf Options" at bounding box center [464, 121] width 8 height 8
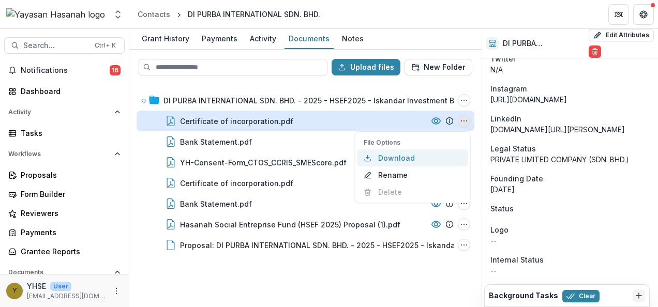
click at [414, 155] on button "Download" at bounding box center [412, 157] width 111 height 17
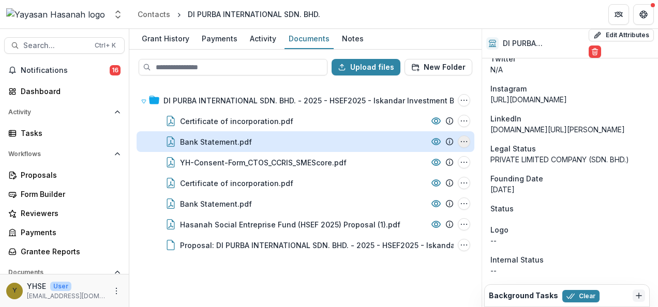
click at [463, 139] on icon "Bank Statement.pdf Options" at bounding box center [464, 142] width 8 height 8
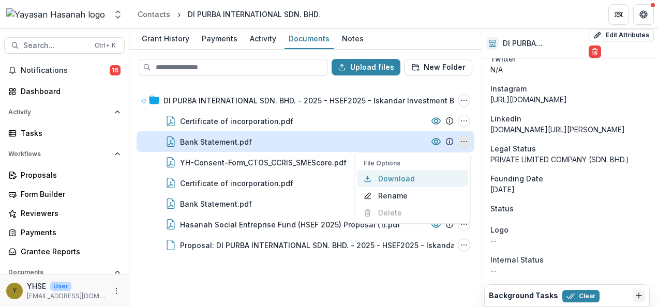
click at [383, 177] on button "Download" at bounding box center [412, 178] width 111 height 17
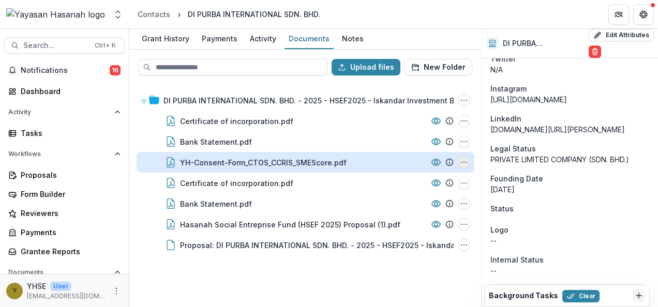
click at [465, 163] on icon "YH-Consent-Form_CTOS_CCRIS_SMEScore.pdf Options" at bounding box center [464, 162] width 8 height 8
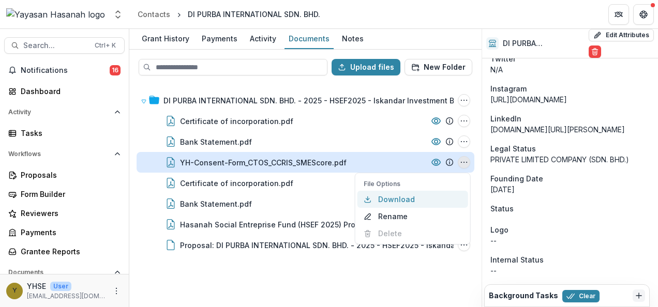
click at [387, 199] on button "Download" at bounding box center [412, 199] width 111 height 17
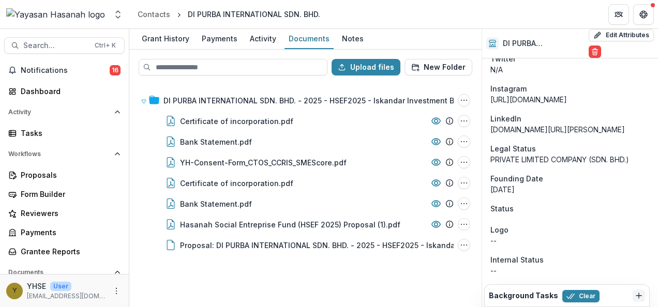
click at [346, 272] on div "DI PURBA INTERNATIONAL SDN. BHD. - 2025 - HSEF2025 - Iskandar Investment Berhad…" at bounding box center [305, 195] width 350 height 222
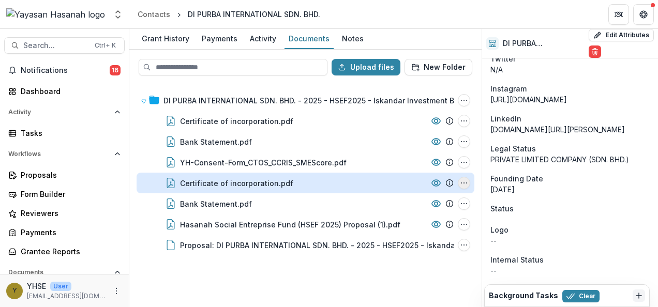
click at [463, 180] on icon "Certificate of incorporation.pdf Options" at bounding box center [464, 183] width 8 height 8
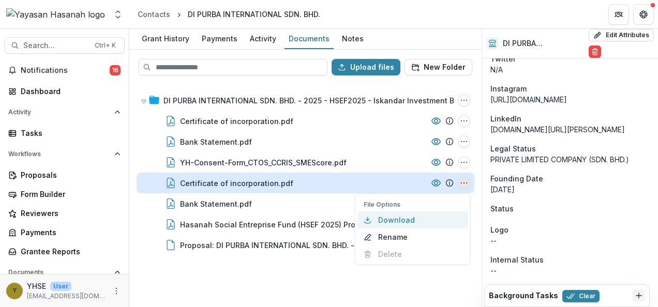
click at [380, 218] on button "Download" at bounding box center [412, 220] width 111 height 17
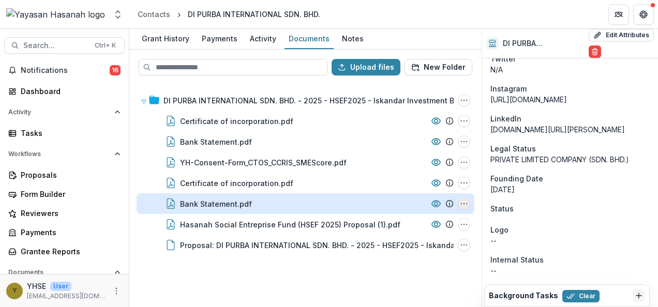
click at [461, 204] on icon "Bank Statement.pdf Options" at bounding box center [464, 204] width 8 height 8
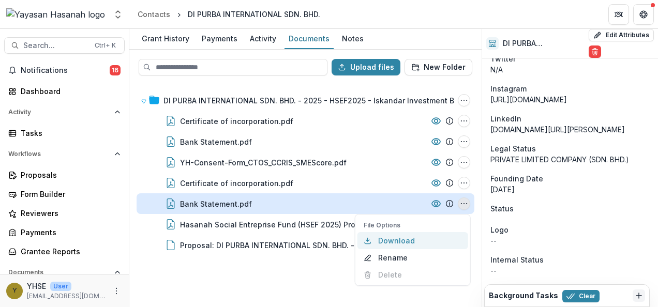
click at [385, 244] on button "Download" at bounding box center [412, 240] width 111 height 17
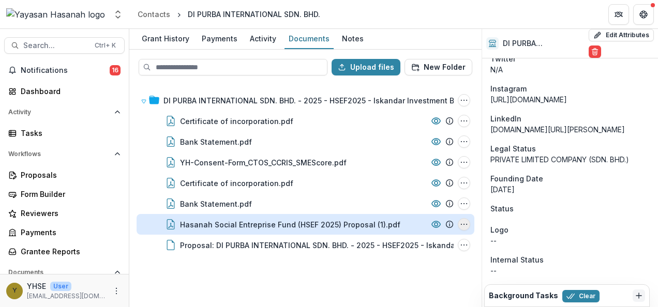
click at [462, 221] on icon "Hasanah Social Entreprise Fund (HSEF 2025) Proposal (1).pdf Options" at bounding box center [464, 224] width 8 height 8
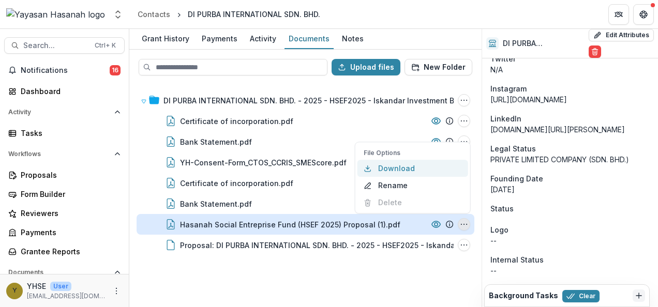
click at [394, 166] on button "Download" at bounding box center [412, 168] width 111 height 17
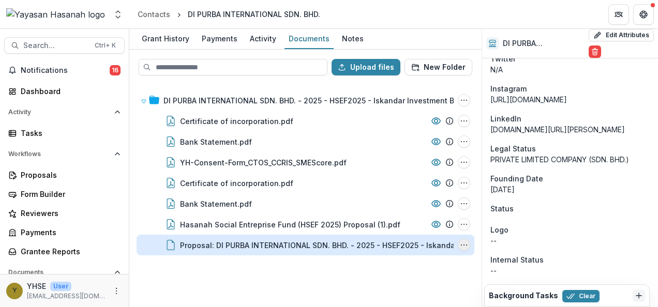
click at [461, 245] on circle "Proposal: DI PURBA INTERNATIONAL SDN. BHD. - 2025 - HSEF2025 - Iskandar Investm…" at bounding box center [461, 245] width 1 height 1
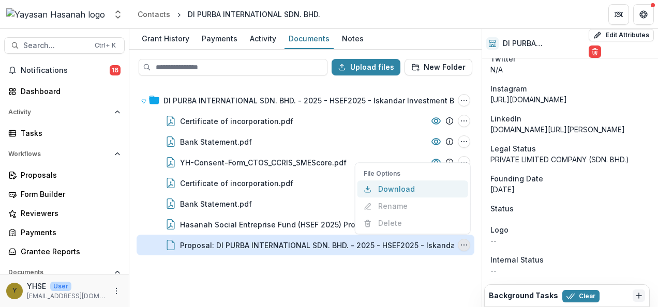
click at [402, 193] on button "Download" at bounding box center [412, 188] width 111 height 17
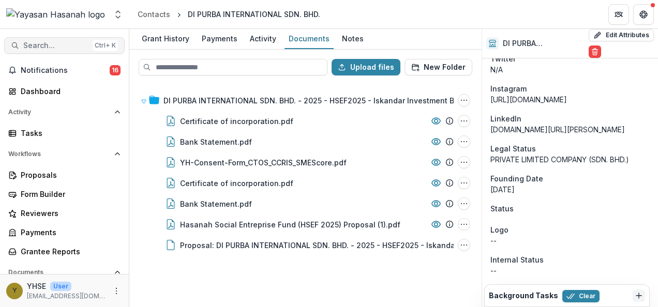
click at [79, 46] on span "Search..." at bounding box center [55, 45] width 65 height 9
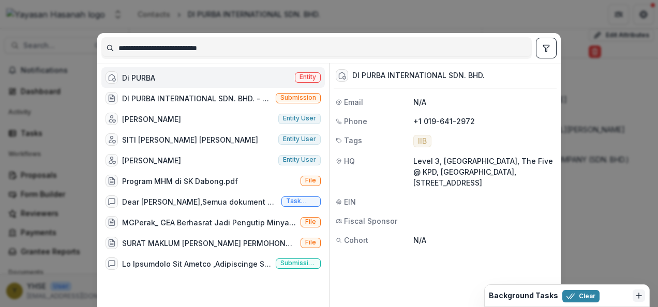
click at [139, 47] on input "**********" at bounding box center [316, 48] width 429 height 17
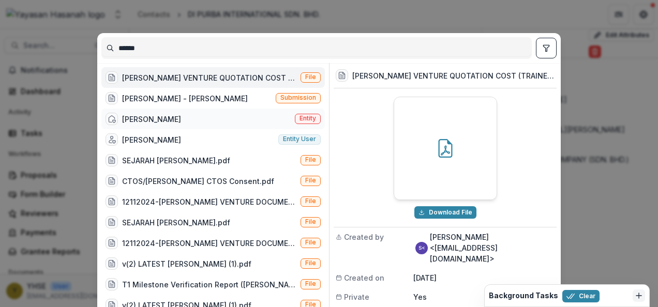
click at [154, 112] on div "[PERSON_NAME] VENTURE Entity" at bounding box center [212, 119] width 223 height 21
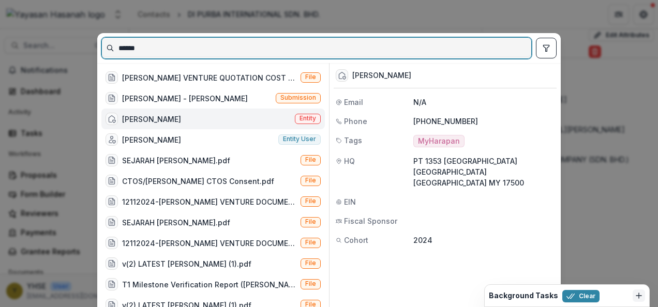
click at [197, 43] on input "******" at bounding box center [316, 48] width 429 height 17
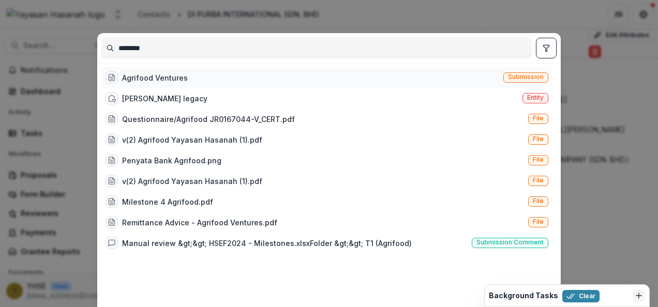
click at [194, 78] on div "Agrifood Ventures Submission" at bounding box center [326, 77] width 451 height 21
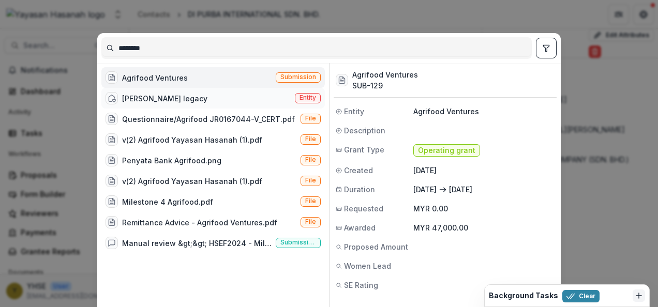
click at [252, 99] on div "[PERSON_NAME] legacy Entity" at bounding box center [212, 98] width 223 height 21
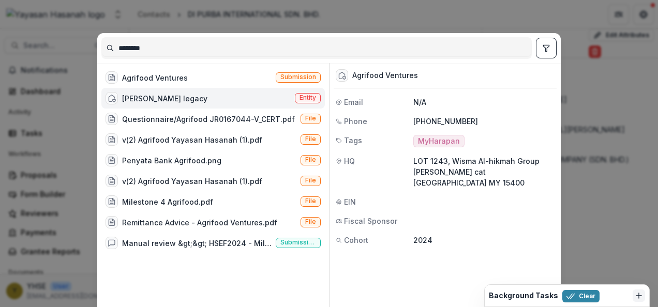
click at [198, 38] on div "********" at bounding box center [316, 48] width 430 height 22
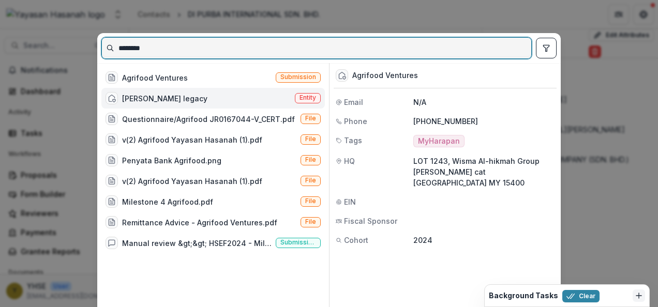
click at [167, 40] on input "********" at bounding box center [316, 48] width 429 height 17
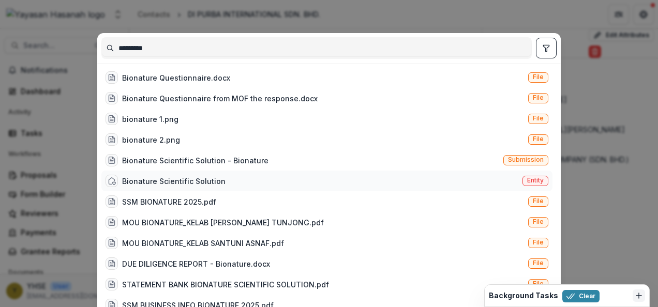
click at [262, 170] on div "Bionature Scientific Solution - Bionature Submission" at bounding box center [326, 160] width 451 height 21
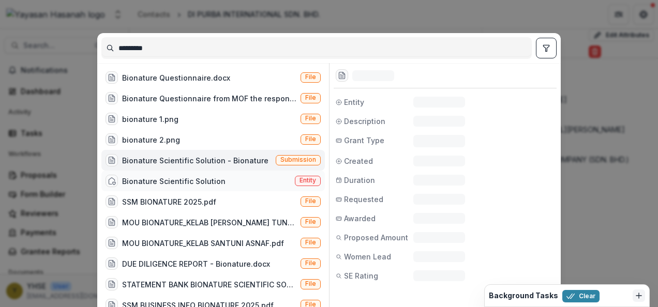
click at [254, 181] on div "Bionature Scientific Solution Entity" at bounding box center [212, 181] width 223 height 21
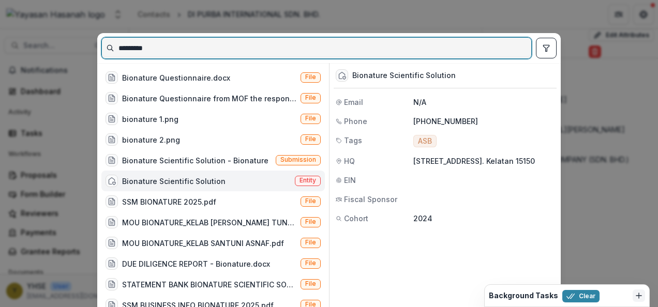
click at [174, 43] on input "*********" at bounding box center [316, 48] width 429 height 17
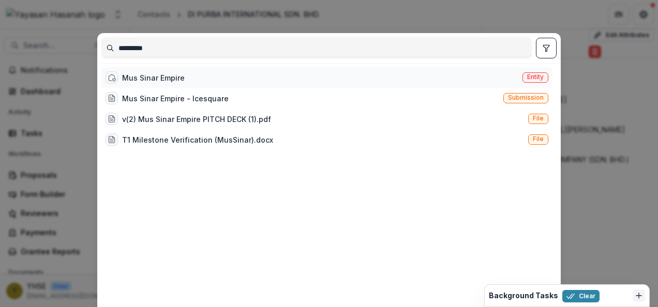
click at [250, 77] on div "Mus Sinar Empire Entity" at bounding box center [326, 77] width 451 height 21
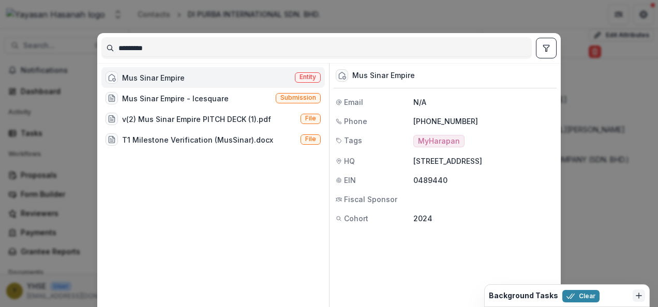
click at [185, 59] on div "*********" at bounding box center [328, 48] width 455 height 30
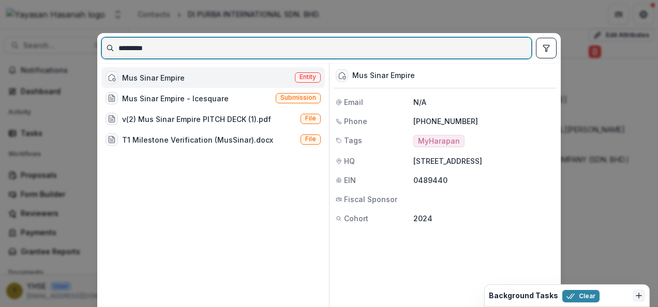
click at [187, 51] on input "*********" at bounding box center [316, 48] width 429 height 17
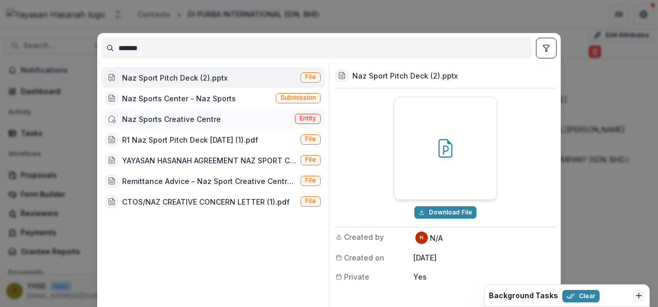
click at [211, 113] on div "Naz Sports Creative Centre" at bounding box center [162, 119] width 115 height 12
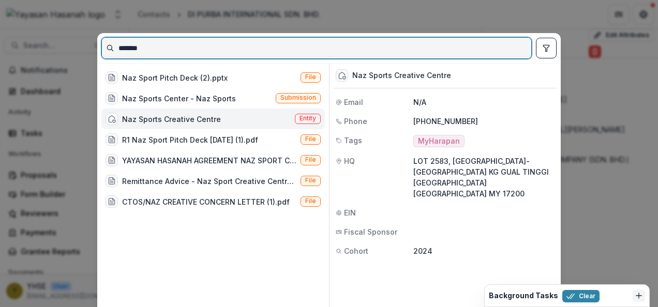
click at [151, 49] on input "*******" at bounding box center [316, 48] width 429 height 17
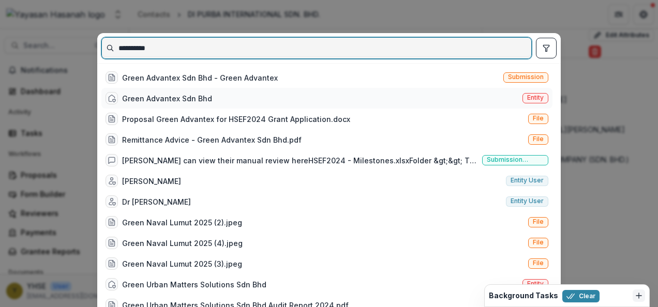
type input "**********"
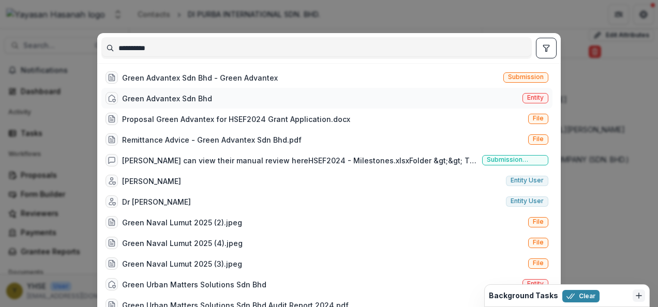
click at [220, 97] on div "Green Advantex Sdn Bhd Entity" at bounding box center [326, 98] width 451 height 21
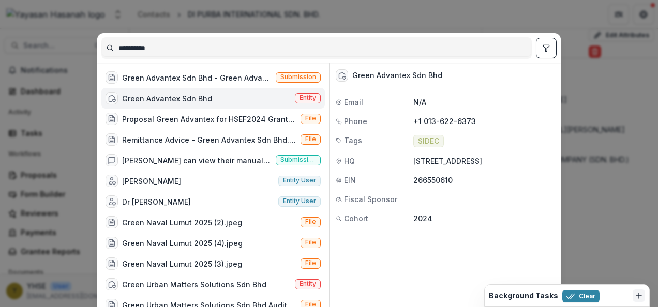
click at [307, 99] on span "Entity" at bounding box center [307, 97] width 17 height 7
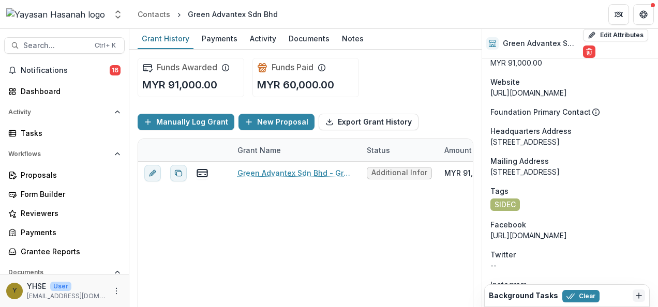
scroll to position [725, 0]
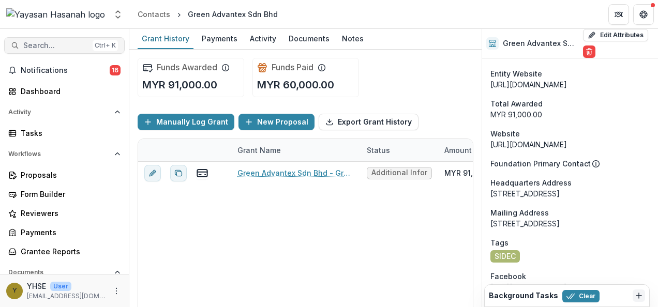
click at [72, 38] on button "Search... Ctrl + K" at bounding box center [64, 45] width 120 height 17
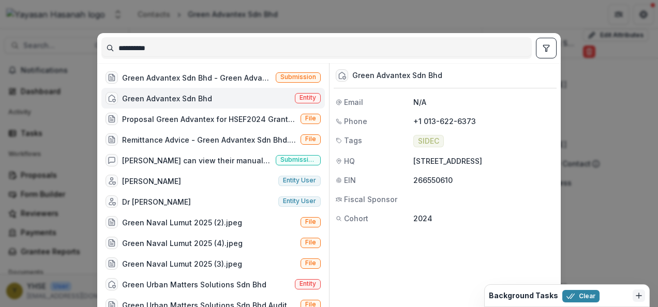
click at [124, 46] on input "**********" at bounding box center [316, 48] width 429 height 17
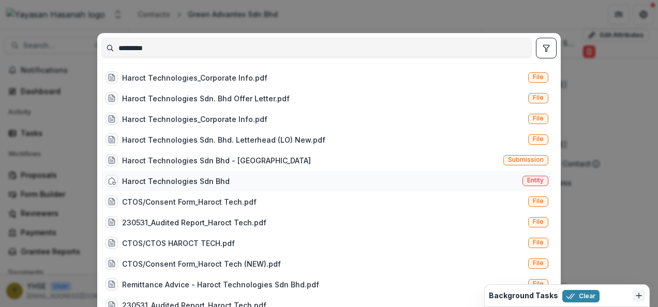
click at [522, 182] on span "Entity" at bounding box center [535, 181] width 26 height 10
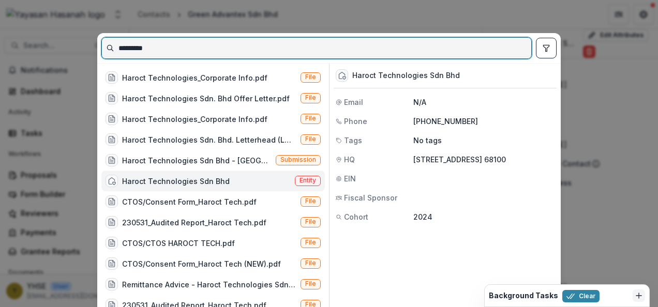
click at [184, 46] on input "*********" at bounding box center [316, 48] width 429 height 17
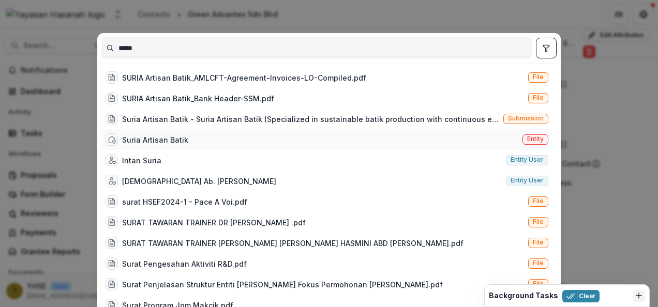
click at [218, 137] on div "Suria Artisan Batik Entity" at bounding box center [326, 139] width 451 height 21
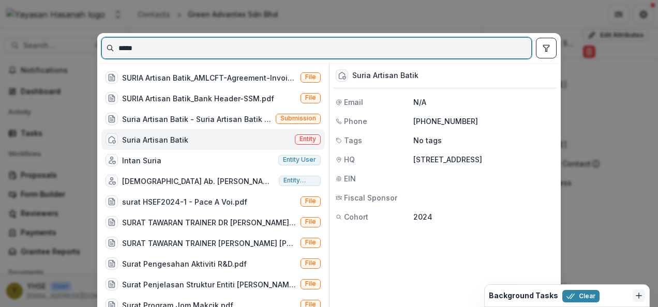
click at [182, 47] on input "*****" at bounding box center [316, 48] width 429 height 17
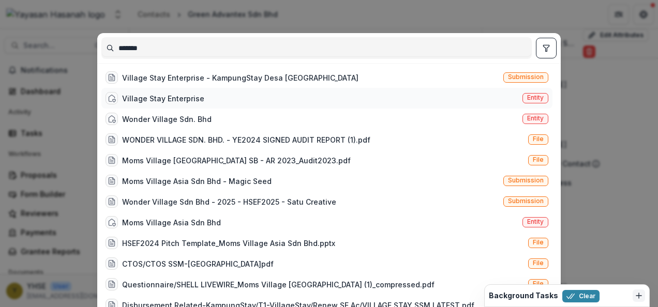
click at [218, 95] on div "Village Stay Enterprise Entity" at bounding box center [326, 98] width 451 height 21
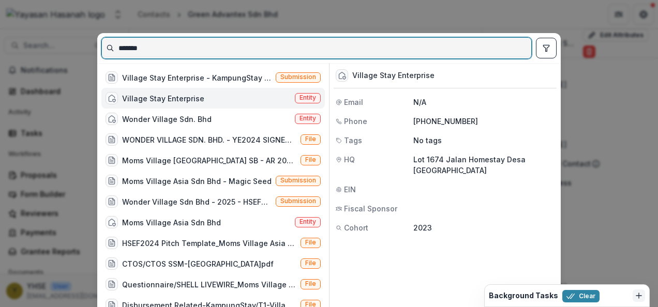
click at [160, 50] on input "*******" at bounding box center [316, 48] width 429 height 17
paste input "**********"
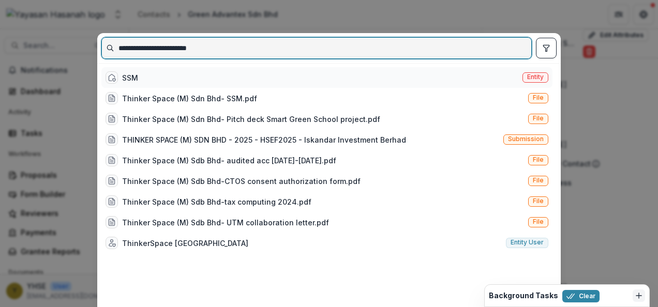
type input "**********"
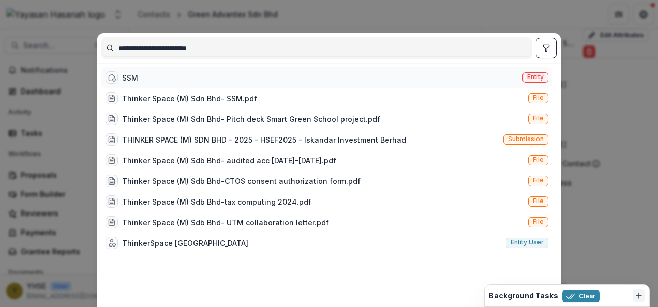
click at [291, 80] on div "SSM Entity" at bounding box center [326, 77] width 451 height 21
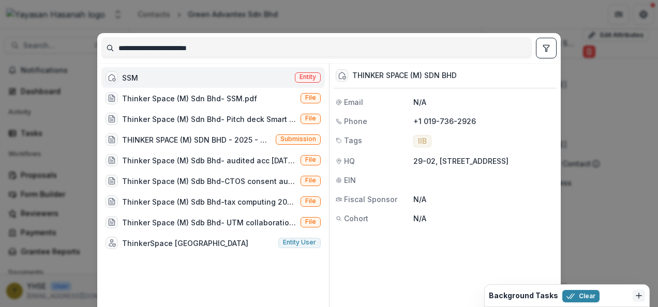
click at [306, 77] on span "Entity" at bounding box center [307, 76] width 17 height 7
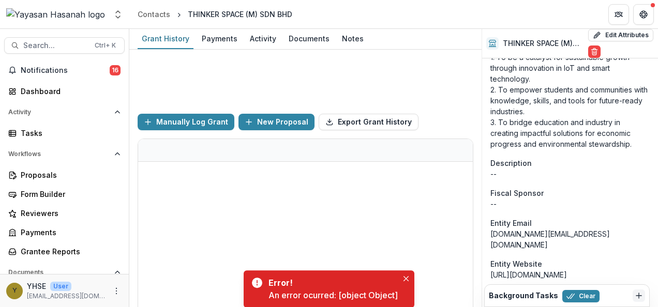
scroll to position [637, 0]
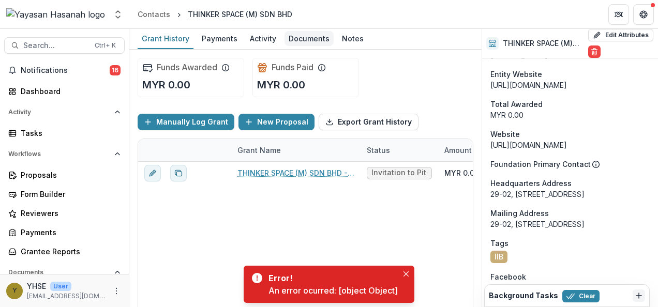
click at [315, 42] on div "Documents" at bounding box center [308, 38] width 49 height 15
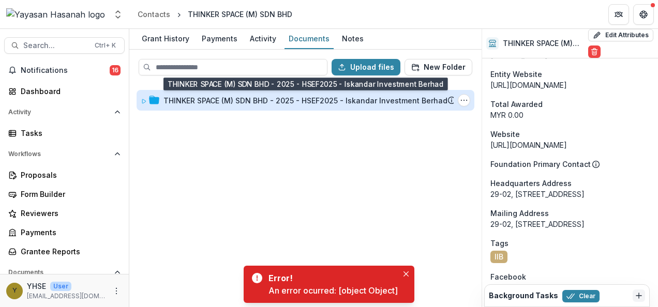
click at [323, 98] on div "THINKER SPACE (M) SDN BHD - 2025 - HSEF2025 - Iskandar Investment Berhad" at bounding box center [305, 100] width 284 height 11
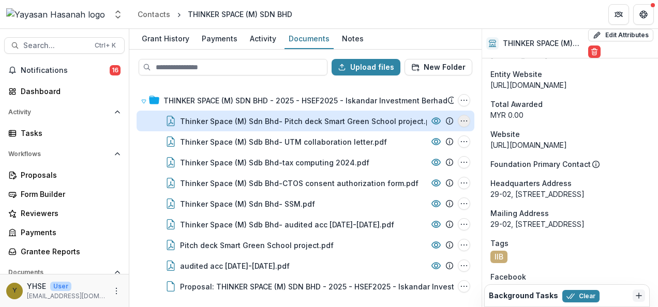
click at [466, 121] on circle "Thinker Space (M) Sdn Bhd- Pitch deck Smart Green School project.pdf Options" at bounding box center [466, 121] width 1 height 1
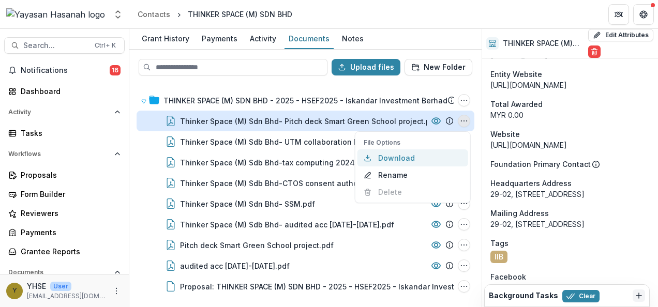
click at [416, 158] on button "Download" at bounding box center [412, 157] width 111 height 17
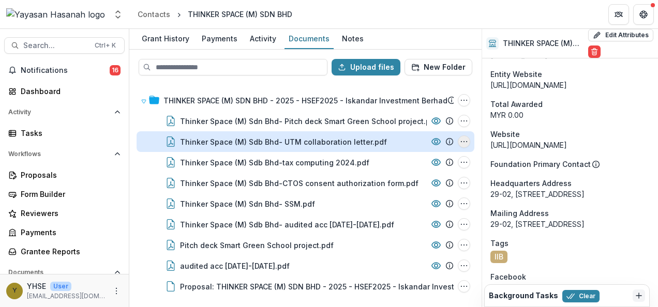
click at [466, 142] on icon "Thinker Space (M) Sdb Bhd- UTM collaboration letter.pdf Options" at bounding box center [464, 142] width 8 height 8
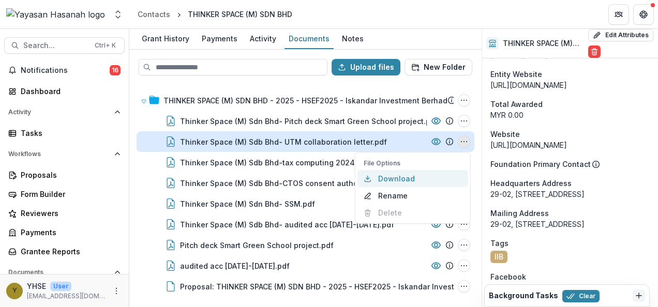
click at [414, 179] on button "Download" at bounding box center [412, 178] width 111 height 17
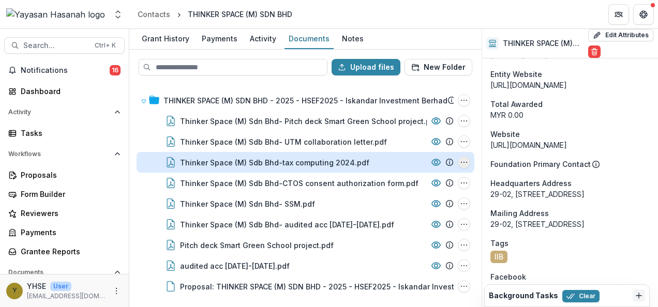
click at [462, 158] on icon "Thinker Space (M) Sdb Bhd-tax computing 2024.pdf Options" at bounding box center [464, 162] width 8 height 8
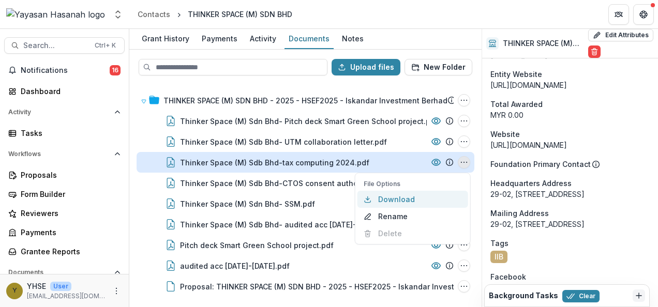
click at [413, 198] on button "Download" at bounding box center [412, 199] width 111 height 17
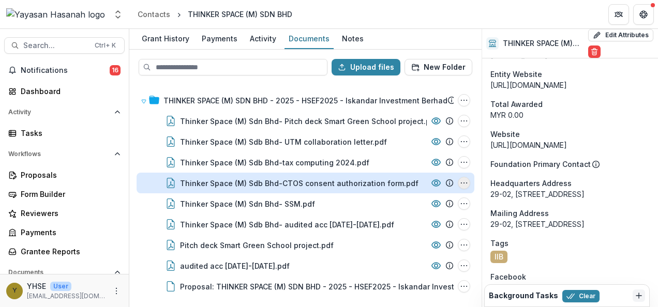
click at [468, 181] on icon "Thinker Space (M) Sdb Bhd-CTOS consent authorization form.pdf Options" at bounding box center [464, 183] width 8 height 8
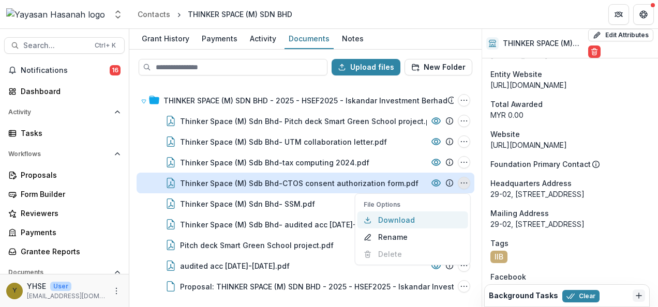
click at [410, 218] on button "Download" at bounding box center [412, 220] width 111 height 17
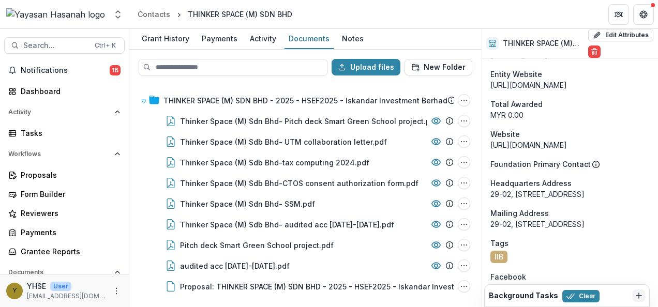
click at [135, 191] on div "THINKER SPACE (M) SDN BHD - 2025 - HSEF2025 - Iskandar Investment Berhad Submis…" at bounding box center [305, 195] width 350 height 222
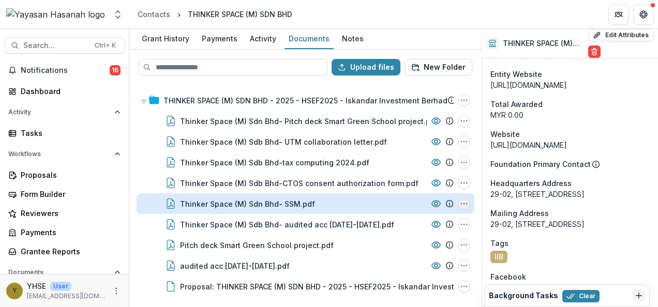
click at [466, 202] on icon "Thinker Space (M) Sdn Bhd- SSM.pdf Options" at bounding box center [464, 204] width 8 height 8
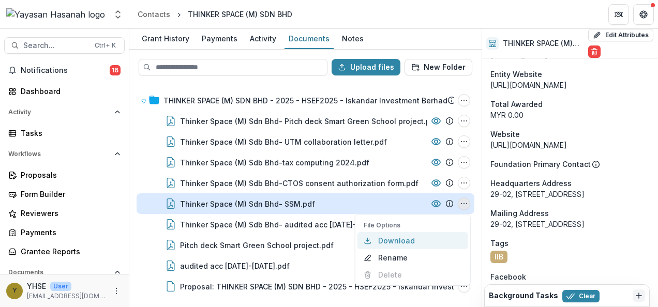
click at [414, 238] on button "Download" at bounding box center [412, 240] width 111 height 17
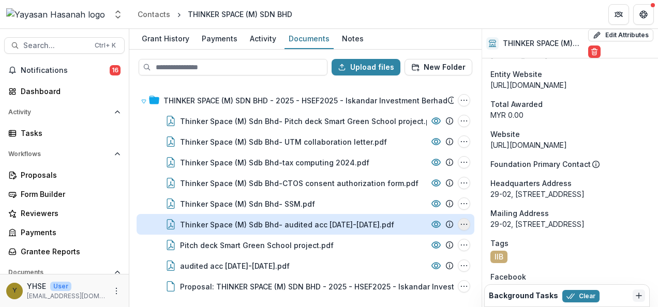
click at [461, 225] on icon "Thinker Space (M) Sdb Bhd- audited acc 2023-2024.pdf Options" at bounding box center [464, 224] width 8 height 8
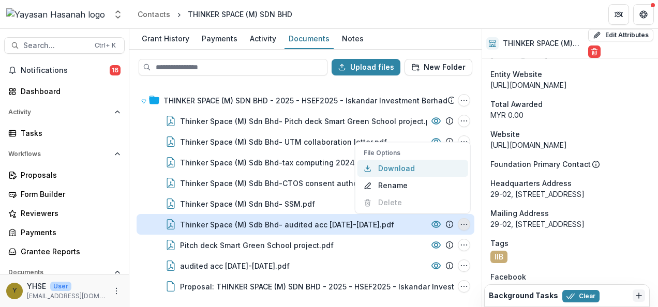
click at [424, 164] on button "Download" at bounding box center [412, 168] width 111 height 17
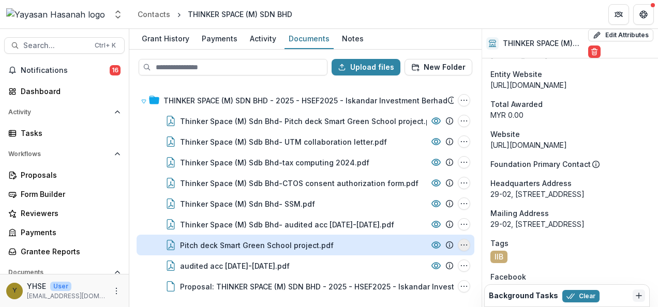
click at [463, 244] on icon "Pitch deck Smart Green School project.pdf Options" at bounding box center [464, 245] width 8 height 8
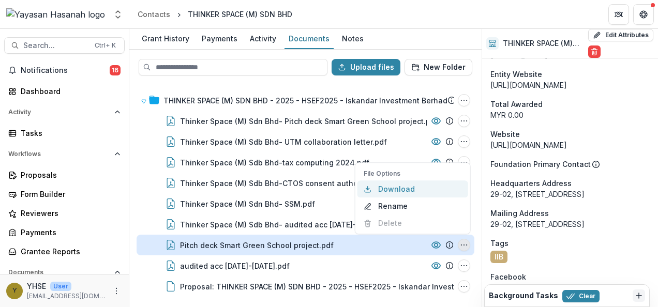
click at [413, 191] on button "Download" at bounding box center [412, 188] width 111 height 17
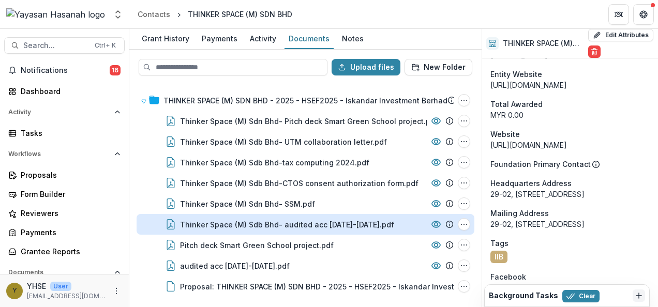
scroll to position [169, 0]
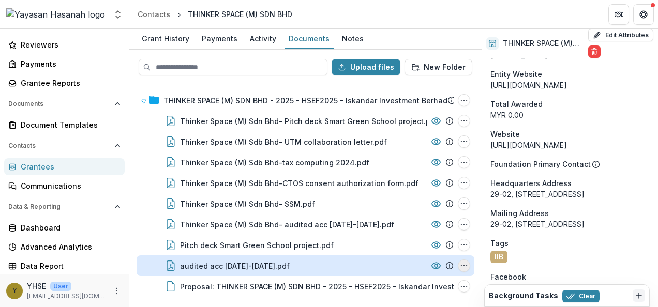
click at [466, 267] on icon "audited acc 2023-2024.pdf Options" at bounding box center [464, 266] width 8 height 8
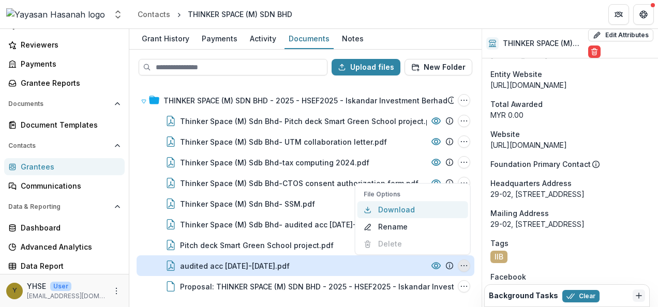
click at [398, 206] on button "Download" at bounding box center [412, 209] width 111 height 17
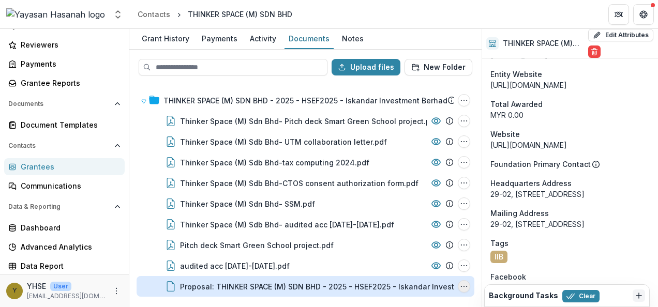
click at [462, 290] on icon "Proposal: THINKER SPACE (M) SDN BHD - 2025 - HSEF2025 - Iskandar Investment Ber…" at bounding box center [464, 286] width 8 height 8
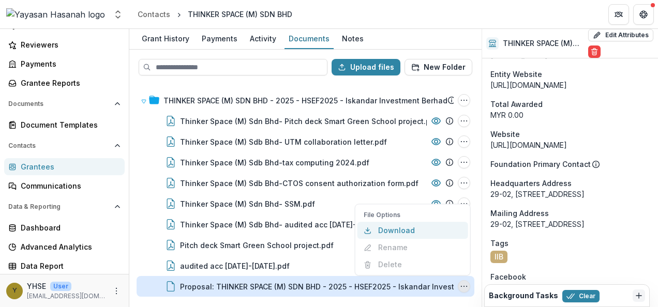
click at [411, 227] on button "Download" at bounding box center [412, 230] width 111 height 17
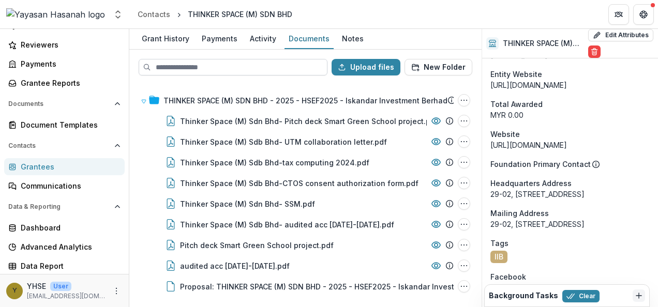
click at [182, 69] on input at bounding box center [233, 67] width 189 height 17
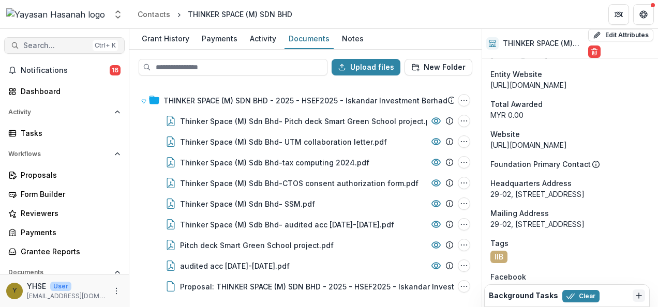
click at [72, 39] on button "Search... Ctrl + K" at bounding box center [64, 45] width 120 height 17
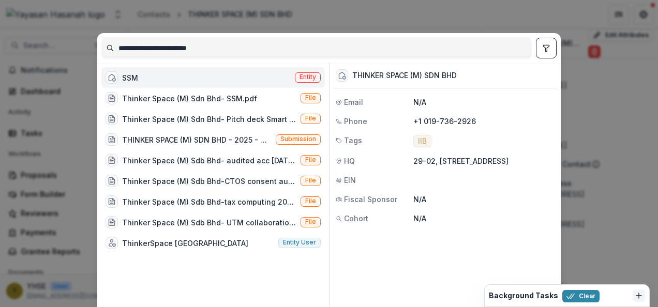
click at [219, 52] on input "**********" at bounding box center [316, 48] width 429 height 17
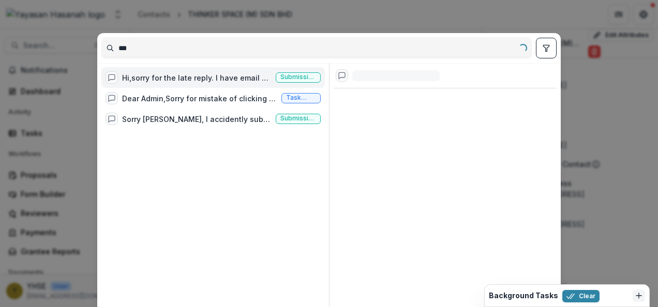
type input "*"
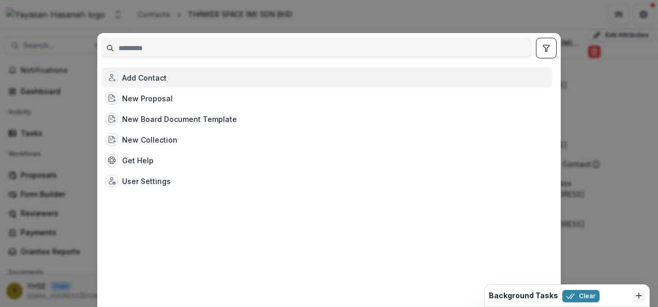
click at [219, 52] on input at bounding box center [316, 48] width 429 height 17
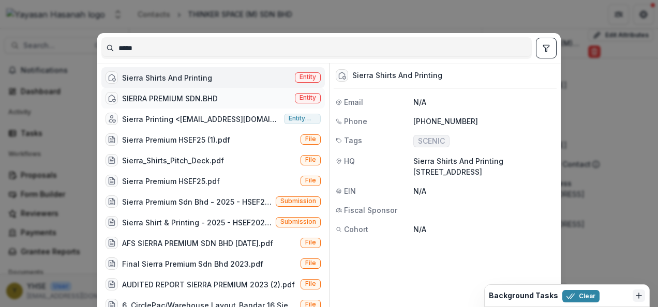
type input "*****"
click at [288, 94] on div "SIERRA PREMIUM SDN.BHD Entity" at bounding box center [212, 98] width 223 height 21
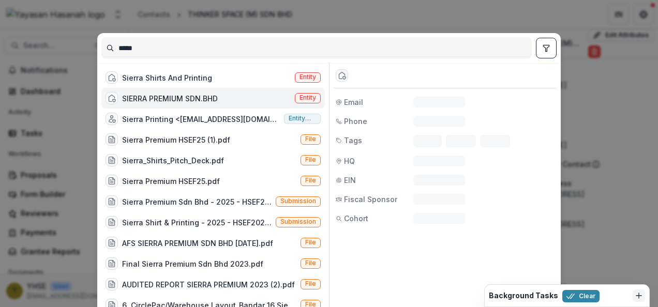
click at [305, 94] on span "Entity" at bounding box center [307, 97] width 17 height 7
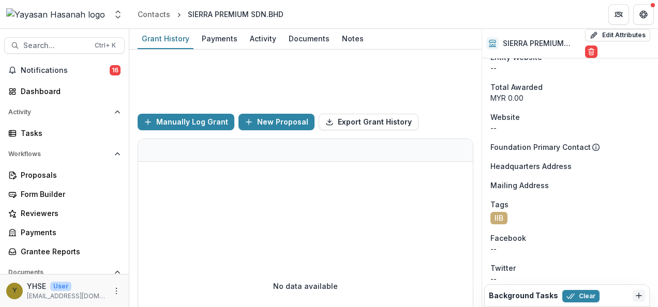
scroll to position [435, 0]
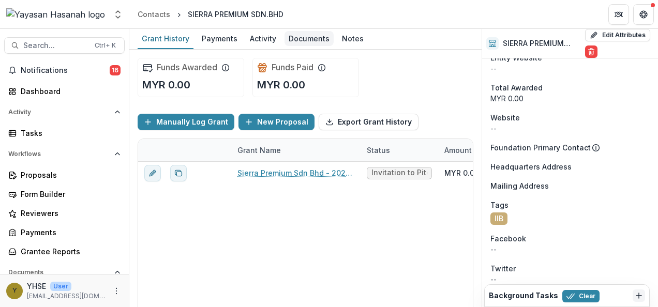
click at [295, 43] on div "Documents" at bounding box center [308, 38] width 49 height 15
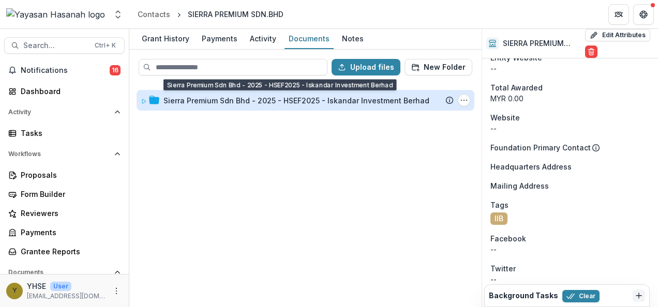
click at [381, 103] on div "Sierra Premium Sdn Bhd - 2025 - HSEF2025 - Iskandar Investment Berhad" at bounding box center [296, 100] width 266 height 11
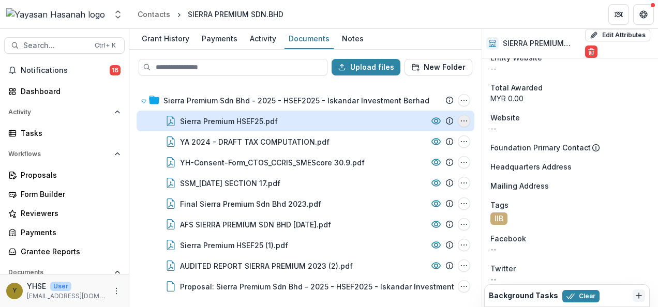
click at [462, 119] on icon "Sierra Premium HSEF25.pdf Options" at bounding box center [464, 121] width 8 height 8
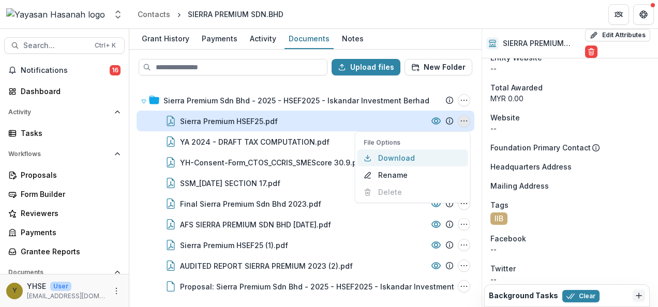
click at [386, 155] on button "Download" at bounding box center [412, 157] width 111 height 17
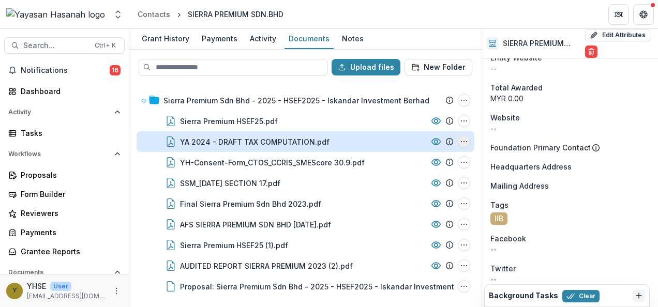
click at [463, 141] on icon "YA 2024 - DRAFT TAX COMPUTATION.pdf Options" at bounding box center [464, 142] width 8 height 8
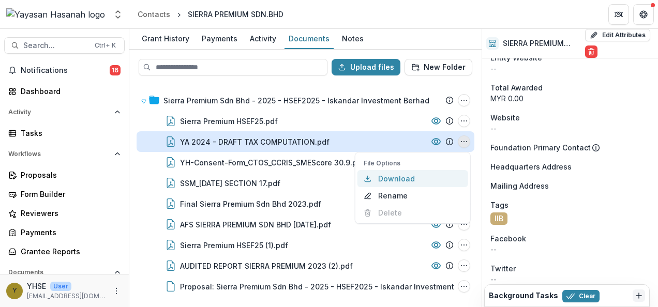
click at [393, 181] on button "Download" at bounding box center [412, 178] width 111 height 17
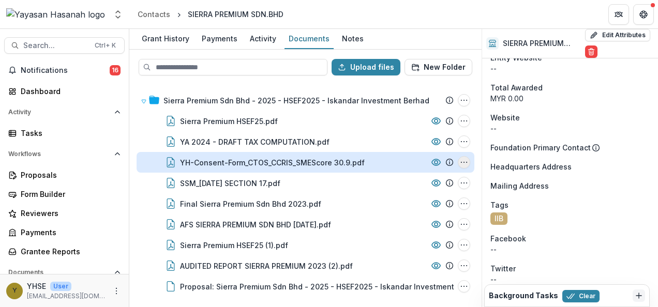
click at [464, 160] on icon "YH-Consent-Form_CTOS_CCRIS_SMEScore 30.9.pdf Options" at bounding box center [464, 162] width 8 height 8
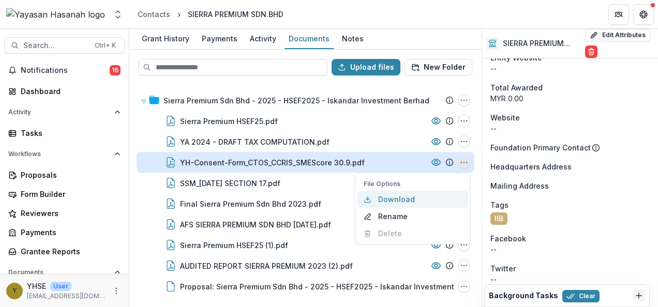
click at [382, 198] on button "Download" at bounding box center [412, 199] width 111 height 17
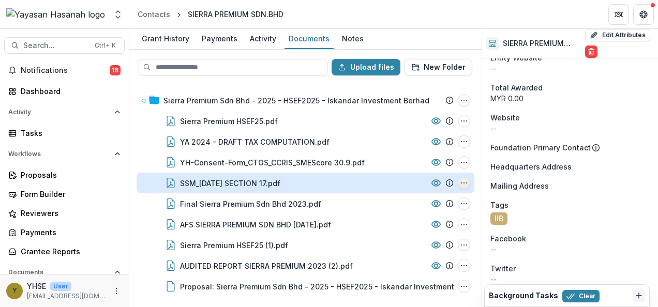
click at [463, 179] on icon "SSM_2022.01.11 SECTION 17.pdf Options" at bounding box center [464, 183] width 8 height 8
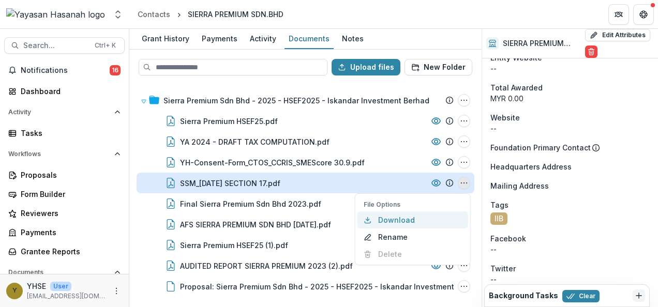
click at [381, 218] on button "Download" at bounding box center [412, 220] width 111 height 17
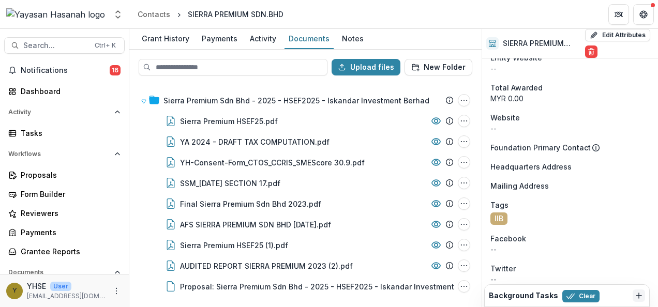
click at [132, 199] on div "Sierra Premium Sdn Bhd - 2025 - HSEF2025 - Iskandar Investment Berhad Submissio…" at bounding box center [305, 195] width 350 height 222
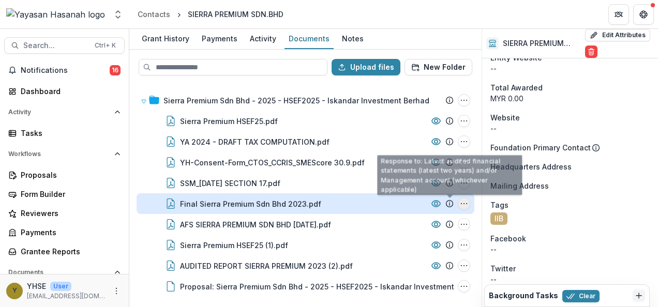
click at [465, 200] on icon "Final Sierra Premium Sdn Bhd 2023.pdf Options" at bounding box center [464, 204] width 8 height 8
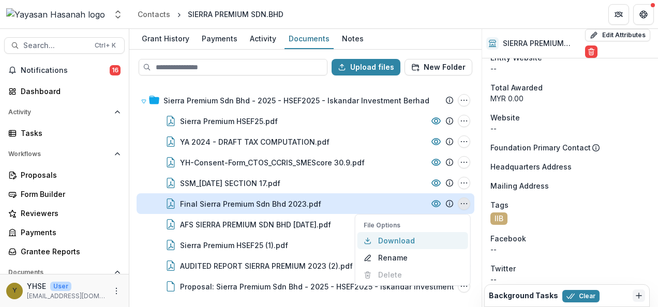
click at [397, 238] on button "Download" at bounding box center [412, 240] width 111 height 17
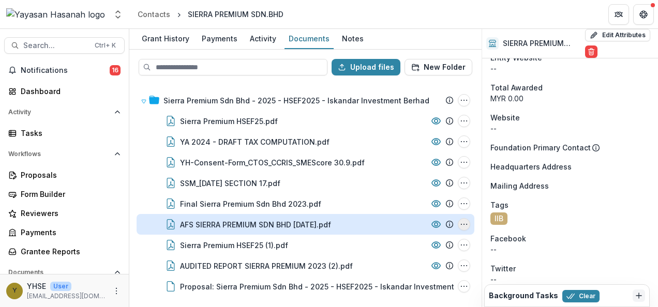
click at [470, 222] on button "AFS SIERRA PREMIUM SDN BHD 31 DECEMBER 2024.pdf Options" at bounding box center [464, 224] width 12 height 12
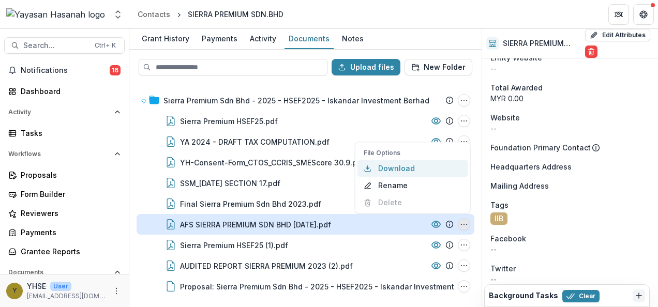
click at [421, 167] on button "Download" at bounding box center [412, 168] width 111 height 17
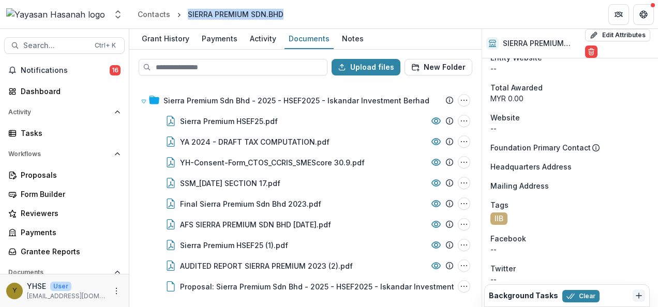
drag, startPoint x: 288, startPoint y: 17, endPoint x: 186, endPoint y: 18, distance: 101.4
click at [186, 18] on header "Contacts SIERRA PREMIUM SDN.BHD" at bounding box center [393, 14] width 529 height 28
click at [64, 43] on span "Search..." at bounding box center [55, 45] width 65 height 9
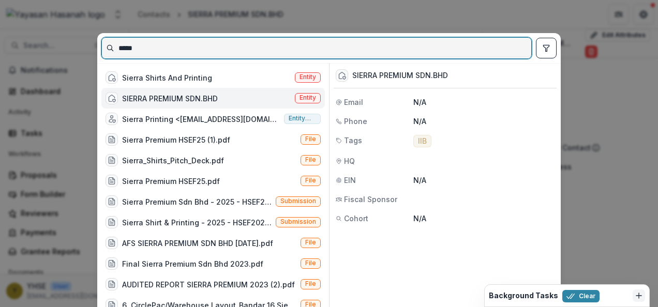
click at [230, 42] on input "*****" at bounding box center [316, 48] width 429 height 17
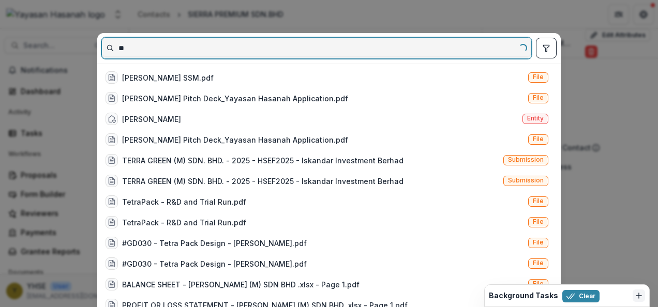
type input "*"
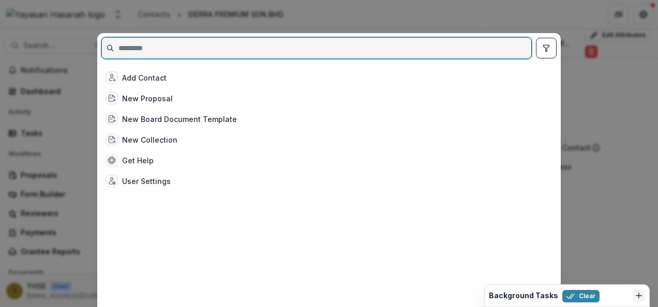
type input "*"
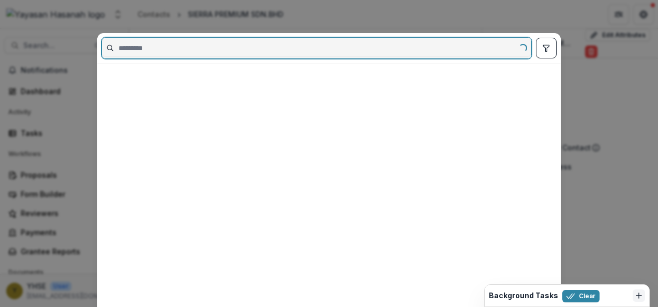
paste input "**********"
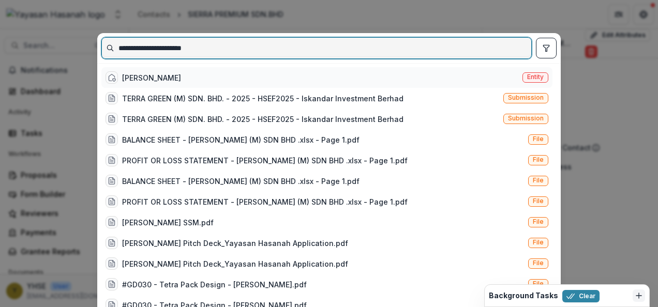
type input "**********"
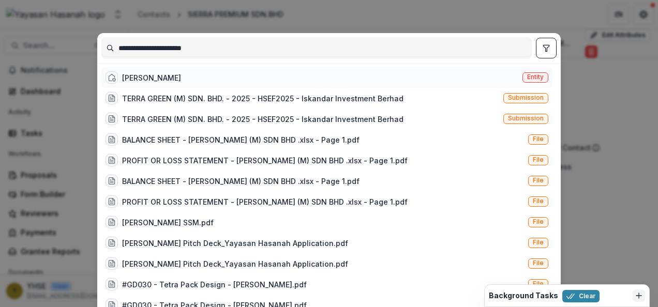
click at [333, 83] on div "[PERSON_NAME] Entity" at bounding box center [326, 77] width 451 height 21
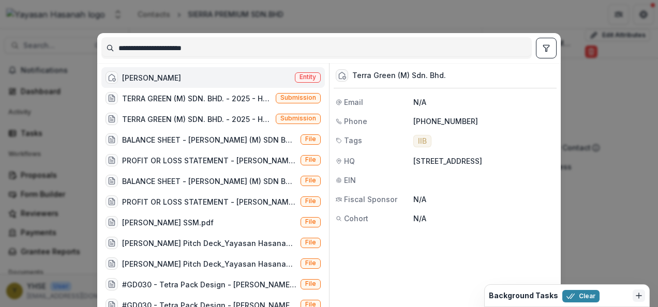
click at [313, 76] on span "Entity" at bounding box center [308, 77] width 26 height 10
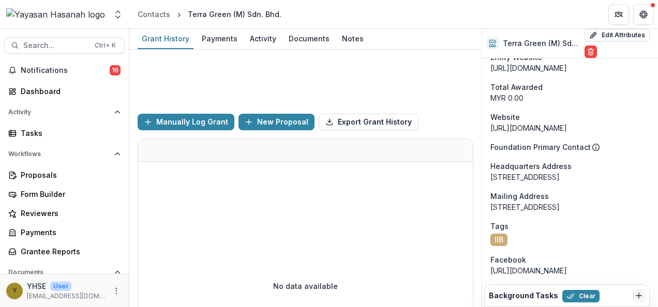
scroll to position [474, 0]
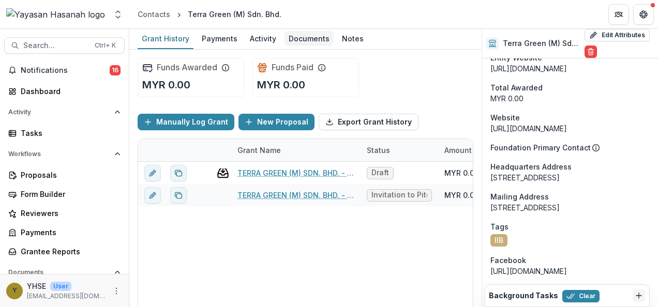
click at [307, 43] on div "Documents" at bounding box center [308, 38] width 49 height 15
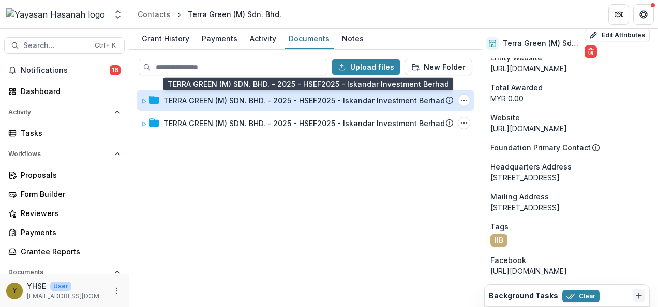
click at [293, 101] on div "TERRA GREEN (M) SDN. BHD. - 2025 - HSEF2025 - Iskandar Investment Berhad" at bounding box center [303, 100] width 281 height 11
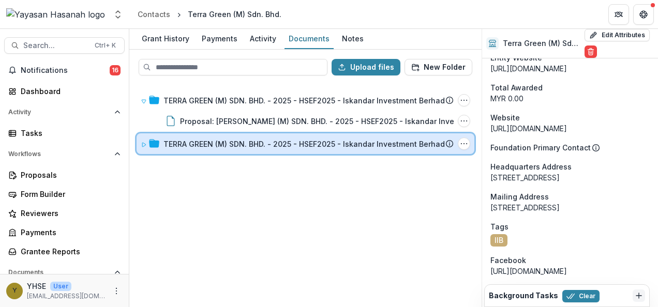
click at [290, 137] on div "[PERSON_NAME] (M) SDN. BHD. - 2025 - HSEF2025 - Iskandar Investment Berhad Subm…" at bounding box center [306, 143] width 338 height 21
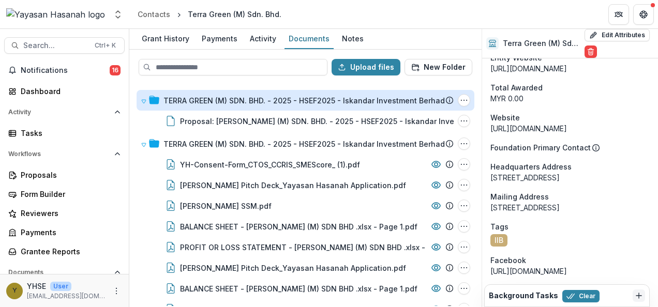
click at [313, 98] on div "TERRA GREEN (M) SDN. BHD. - 2025 - HSEF2025 - Iskandar Investment Berhad" at bounding box center [303, 100] width 281 height 11
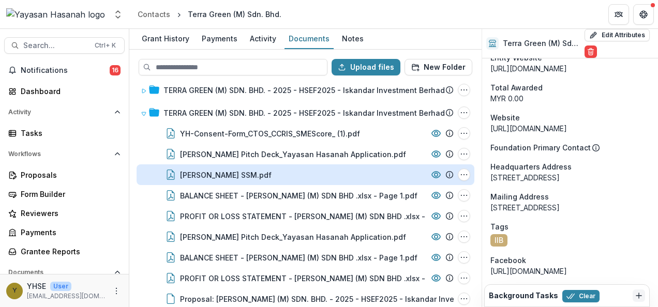
scroll to position [19, 0]
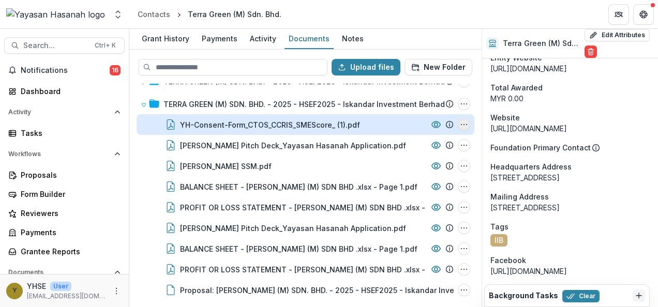
click at [460, 126] on icon "YH-Consent-Form_CTOS_CCRIS_SMEScore_ (1).pdf Options" at bounding box center [464, 124] width 8 height 8
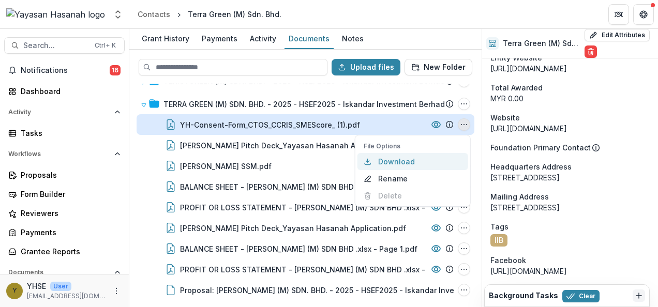
click at [419, 160] on button "Download" at bounding box center [412, 161] width 111 height 17
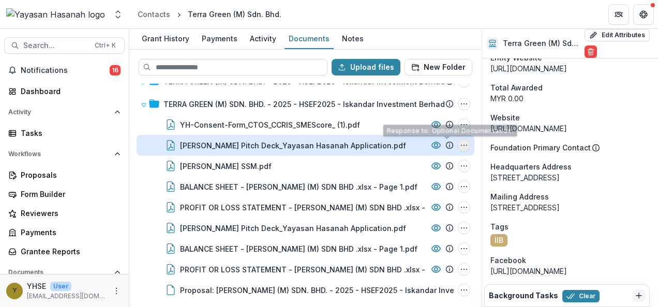
click at [460, 140] on button "Terra Green Pitch Deck_Yayasan Hasanah Application.pdf Options" at bounding box center [464, 145] width 12 height 12
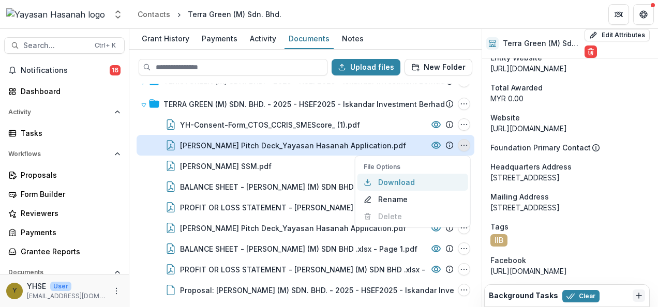
click at [405, 182] on button "Download" at bounding box center [412, 182] width 111 height 17
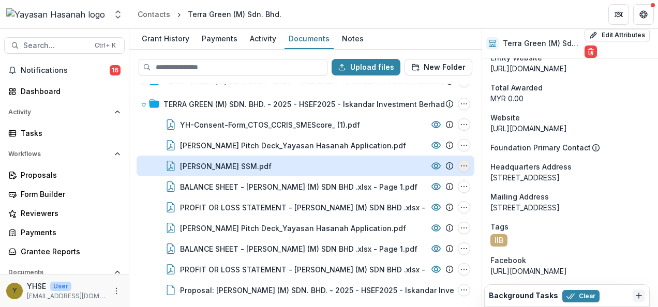
click at [464, 166] on circle "TERRA GREEN SSM.pdf Options" at bounding box center [464, 166] width 1 height 1
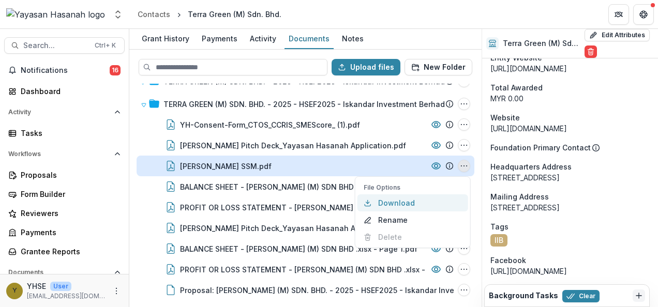
click at [402, 201] on button "Download" at bounding box center [412, 202] width 111 height 17
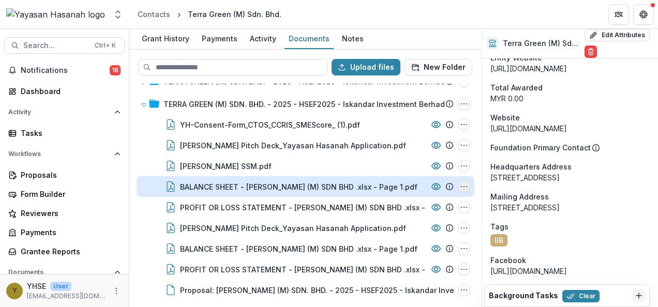
click at [461, 187] on icon "BALANCE SHEET - TERRA GREEN (M) SDN BHD .xlsx - Page 1.pdf Options" at bounding box center [464, 187] width 8 height 8
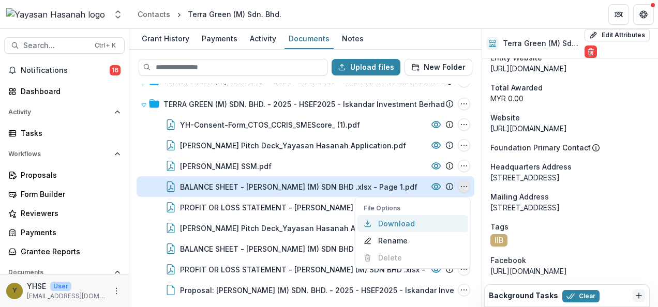
click at [403, 219] on button "Download" at bounding box center [412, 223] width 111 height 17
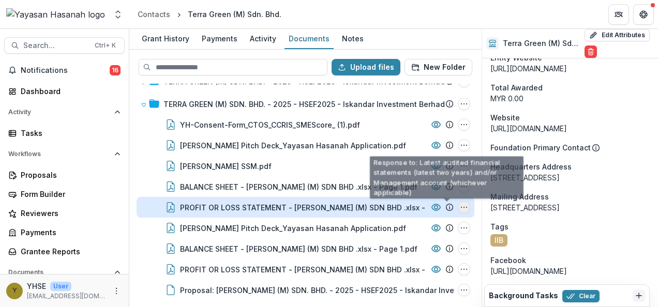
click at [458, 204] on button "PROFIT OR LOSS STATEMENT - TERRA GREEN (M) SDN BHD .xlsx - Page 1.pdf Options" at bounding box center [464, 207] width 12 height 12
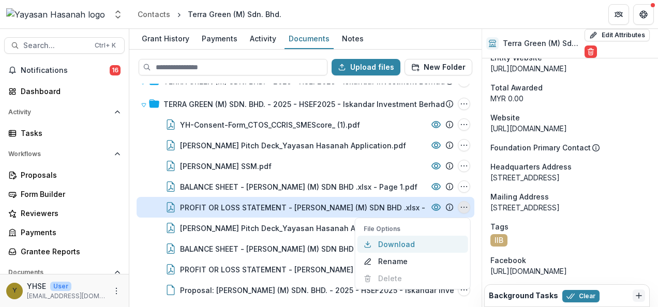
click at [388, 240] on button "Download" at bounding box center [412, 244] width 111 height 17
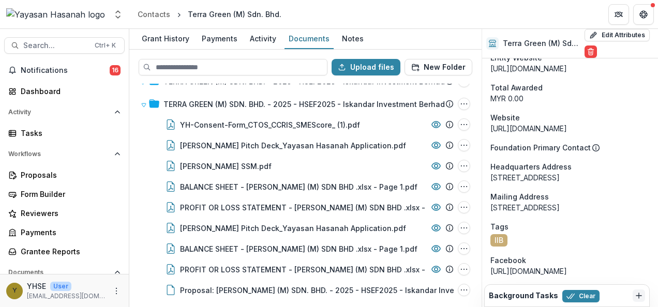
click at [129, 223] on div "Upload files New Folder [PERSON_NAME] (M) SDN. BHD. - 2025 - HSEF2025 - Iskanda…" at bounding box center [305, 179] width 352 height 258
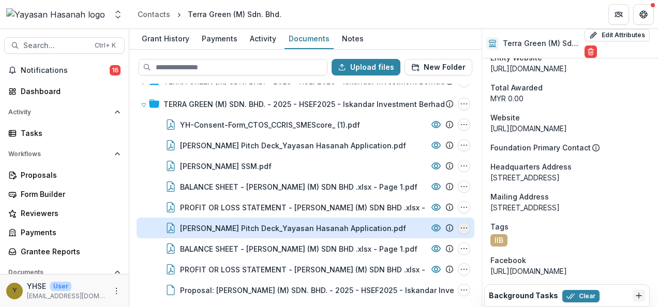
click at [462, 228] on icon "Terra Green Pitch Deck_Yayasan Hasanah Application.pdf Options" at bounding box center [464, 228] width 8 height 8
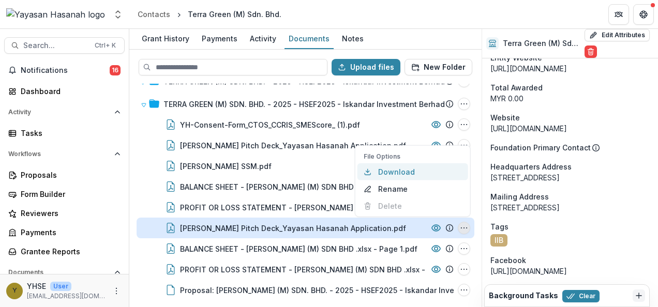
click at [410, 168] on button "Download" at bounding box center [412, 171] width 111 height 17
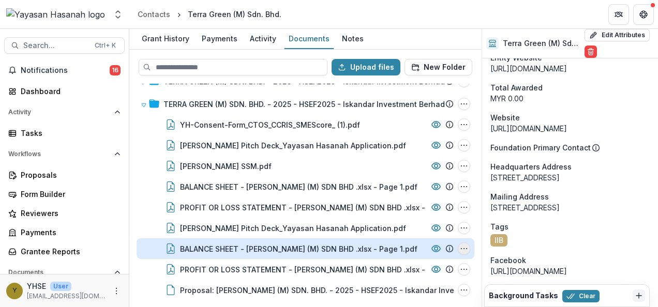
click at [460, 246] on icon "BALANCE SHEET - TERRA GREEN (M) SDN BHD .xlsx - Page 1.pdf Options" at bounding box center [464, 249] width 8 height 8
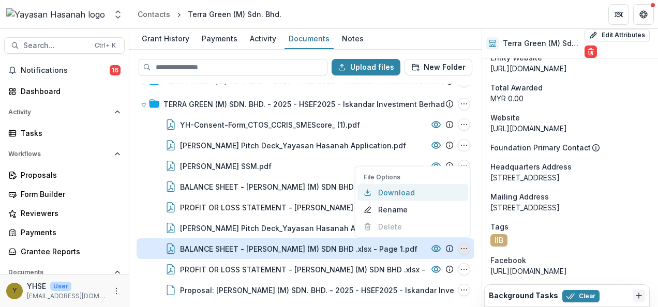
click at [423, 193] on button "Download" at bounding box center [412, 192] width 111 height 17
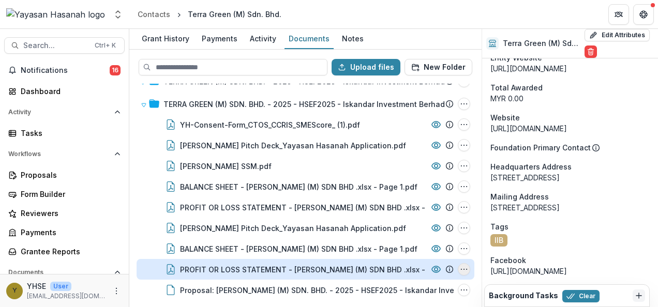
click at [460, 269] on icon "PROFIT OR LOSS STATEMENT - TERRA GREEN (M) SDN BHD .xlsx - Page 1.pdf Options" at bounding box center [464, 269] width 8 height 8
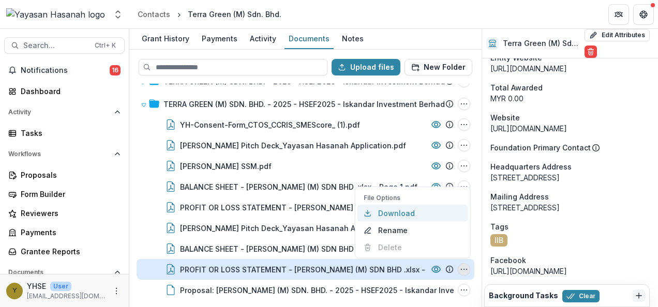
click at [396, 211] on button "Download" at bounding box center [412, 213] width 111 height 17
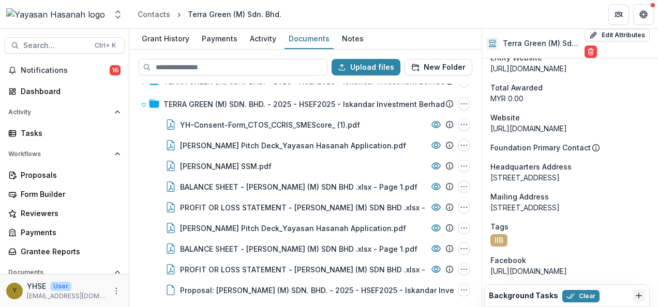
scroll to position [475, 0]
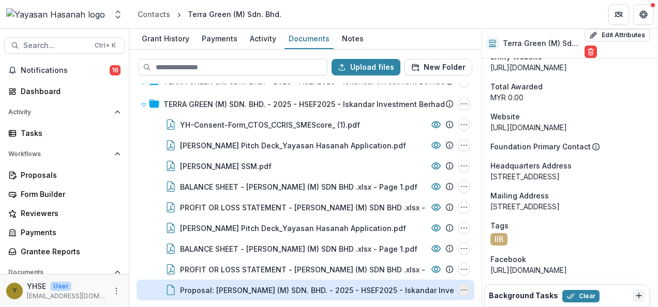
click at [462, 290] on icon "Proposal: TERRA GREEN (M) SDN. BHD. - 2025 - HSEF2025 - Iskandar Investment Ber…" at bounding box center [464, 290] width 8 height 8
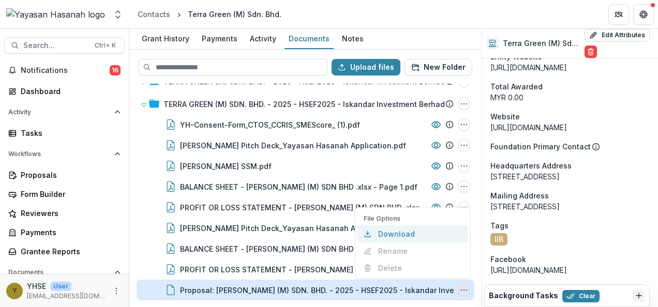
click at [414, 235] on button "Download" at bounding box center [412, 233] width 111 height 17
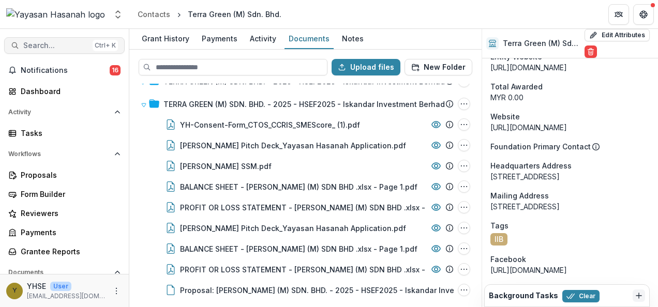
click at [71, 40] on button "Search... Ctrl + K" at bounding box center [64, 45] width 120 height 17
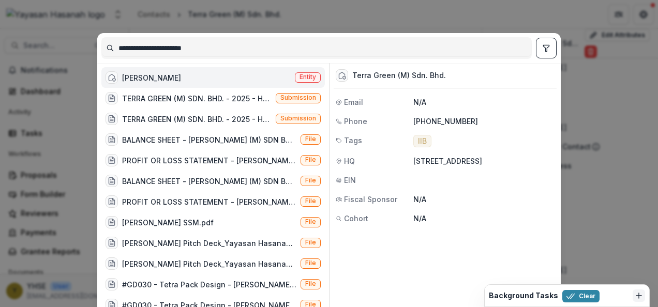
click at [154, 49] on input "**********" at bounding box center [316, 48] width 429 height 17
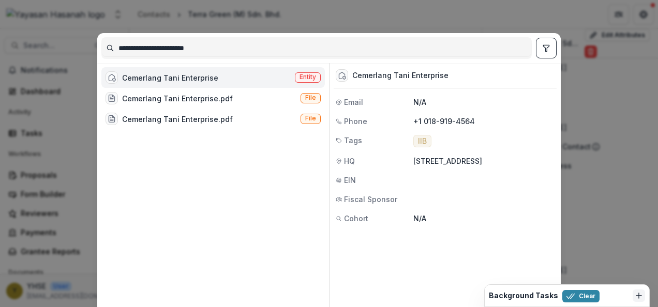
type input "**********"
click at [307, 70] on div "Cemerlang Tani Enterprise Entity" at bounding box center [212, 77] width 223 height 21
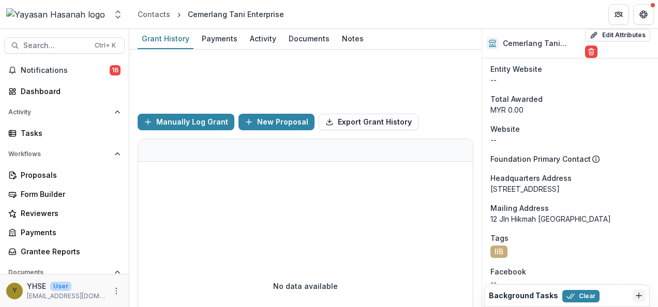
scroll to position [638, 0]
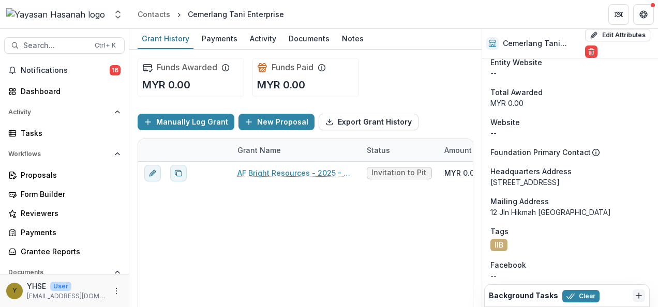
click at [280, 209] on div "[PERSON_NAME] Resources - 2025 - HSEF2025 - Iskandar Investment Berhad Invitati…" at bounding box center [572, 263] width 869 height 202
click at [294, 35] on div "Documents" at bounding box center [308, 38] width 49 height 15
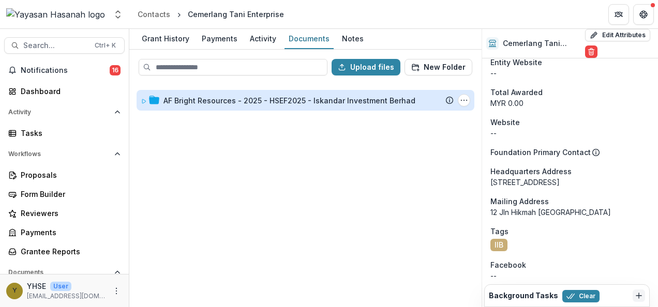
click at [394, 97] on div "AF Bright Resources - 2025 - HSEF2025 - Iskandar Investment Berhad" at bounding box center [289, 100] width 252 height 11
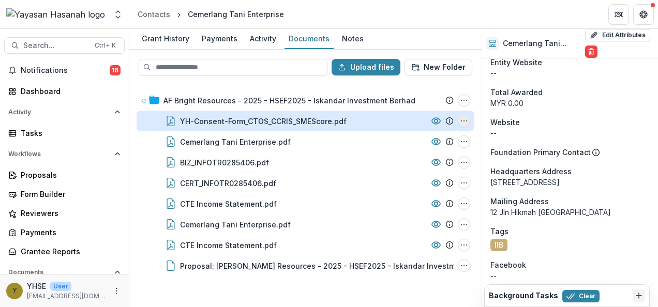
click at [465, 123] on icon "YH-Consent-Form_CTOS_CCRIS_SMEScore.pdf Options" at bounding box center [464, 121] width 8 height 8
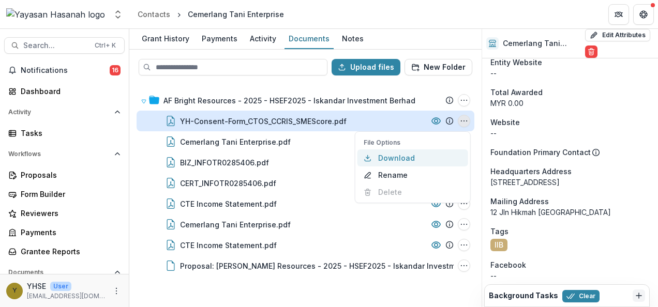
click at [394, 156] on button "Download" at bounding box center [412, 157] width 111 height 17
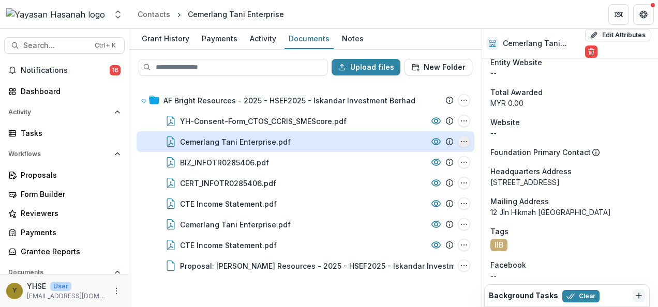
click at [461, 144] on icon "Cemerlang Tani Enterprise.pdf Options" at bounding box center [464, 142] width 8 height 8
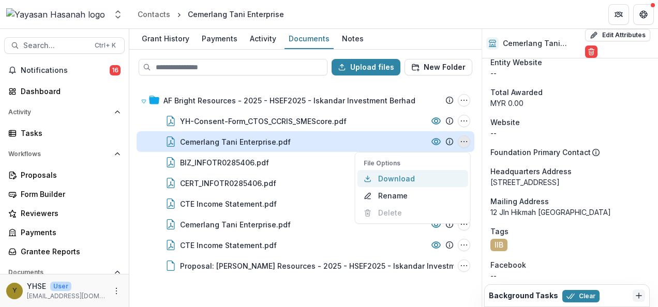
click at [407, 178] on button "Download" at bounding box center [412, 178] width 111 height 17
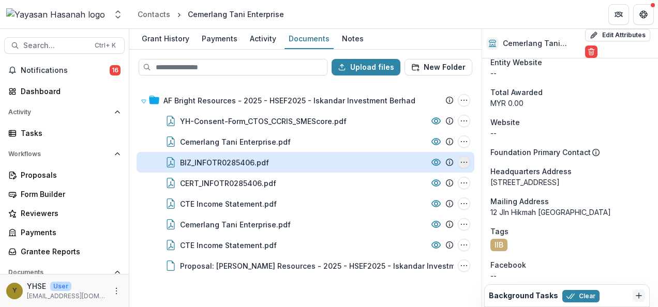
click at [469, 164] on button "BIZ_INFOTR0285406.pdf Options" at bounding box center [464, 162] width 12 height 12
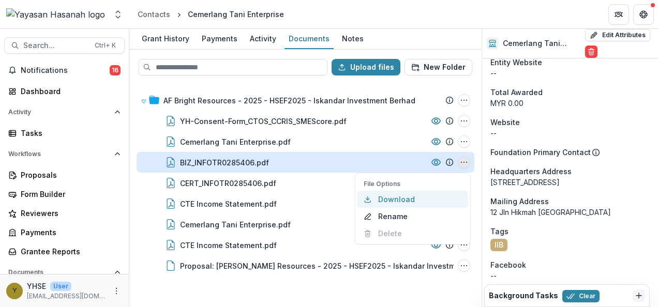
drag, startPoint x: 404, startPoint y: 195, endPoint x: 457, endPoint y: 183, distance: 54.1
click at [404, 195] on button "Download" at bounding box center [412, 199] width 111 height 17
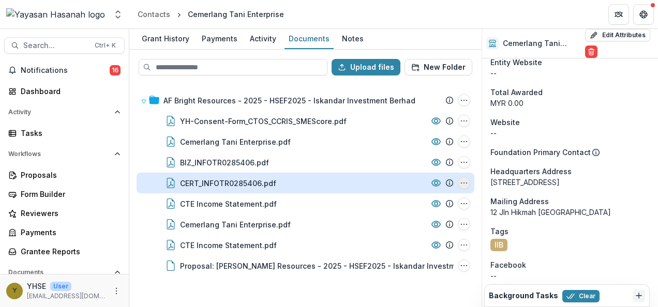
click at [461, 181] on icon "CERT_INFOTR0285406.pdf Options" at bounding box center [464, 183] width 8 height 8
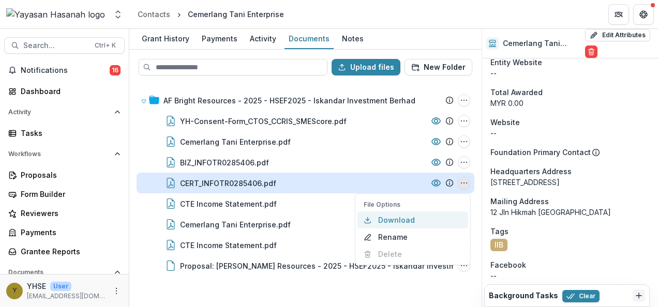
click at [406, 216] on button "Download" at bounding box center [412, 220] width 111 height 17
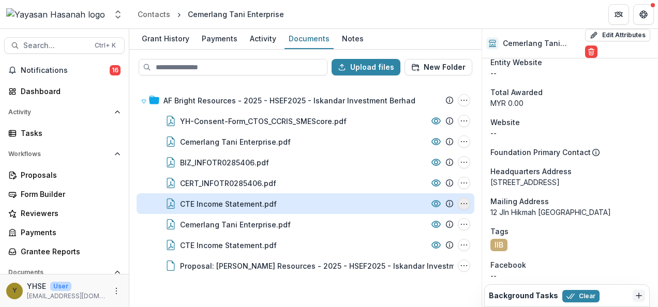
click at [465, 205] on icon "CTE Income Statement.pdf Options" at bounding box center [464, 204] width 8 height 8
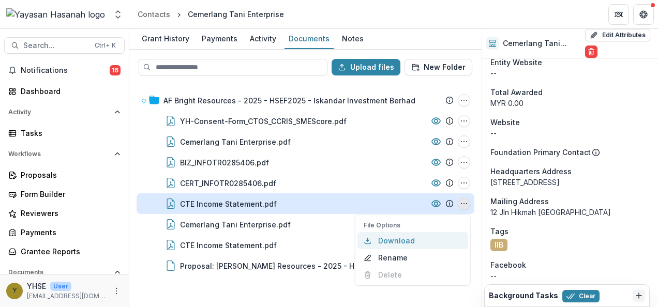
click at [399, 236] on button "Download" at bounding box center [412, 240] width 111 height 17
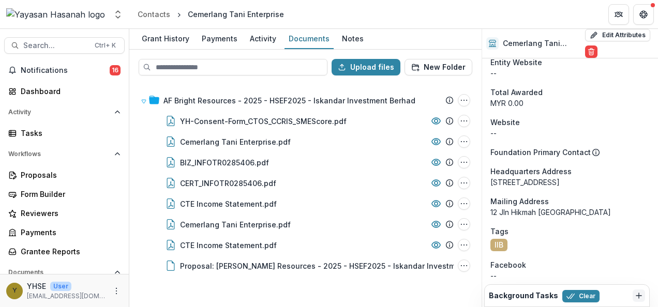
click at [133, 233] on div "[PERSON_NAME] Resources - 2025 - HSEF2025 - Iskandar Investment Berhad Submissi…" at bounding box center [305, 195] width 350 height 222
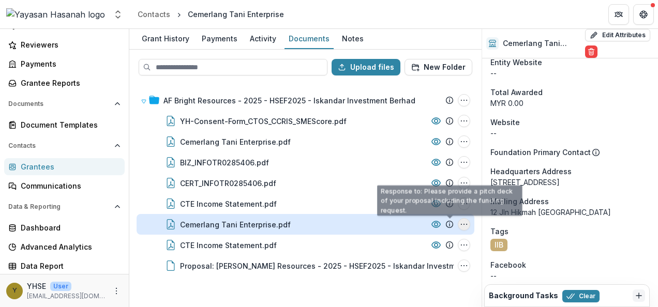
click at [462, 221] on icon "Cemerlang Tani Enterprise.pdf Options" at bounding box center [464, 224] width 8 height 8
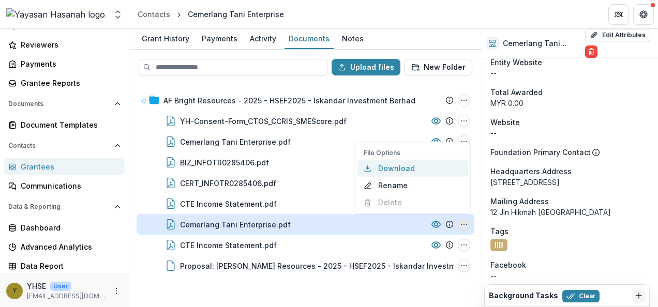
click at [426, 169] on button "Download" at bounding box center [412, 168] width 111 height 17
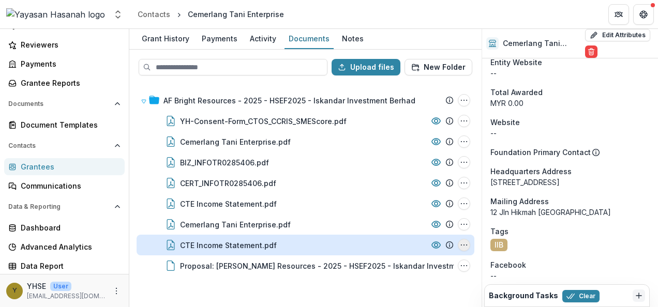
click at [462, 244] on icon "CTE Income Statement.pdf Options" at bounding box center [464, 245] width 8 height 8
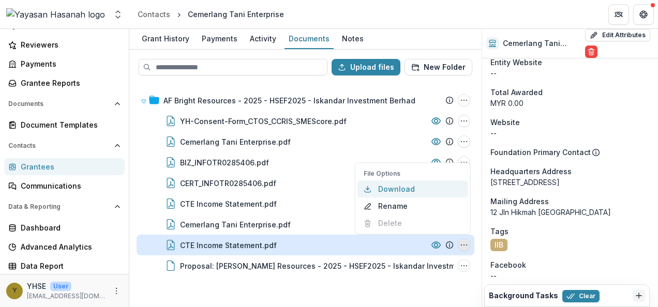
click at [429, 191] on button "Download" at bounding box center [412, 188] width 111 height 17
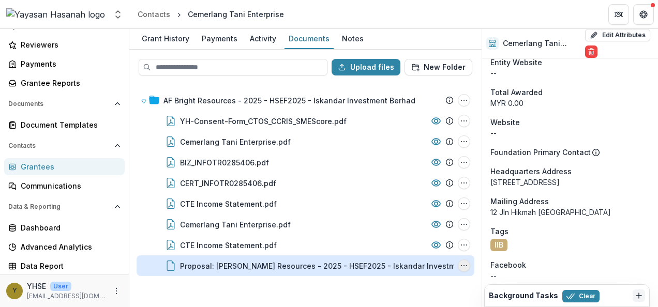
click at [460, 262] on icon "Proposal: AF Bright Resources - 2025 - HSEF2025 - Iskandar Investment Berhad Op…" at bounding box center [464, 266] width 8 height 8
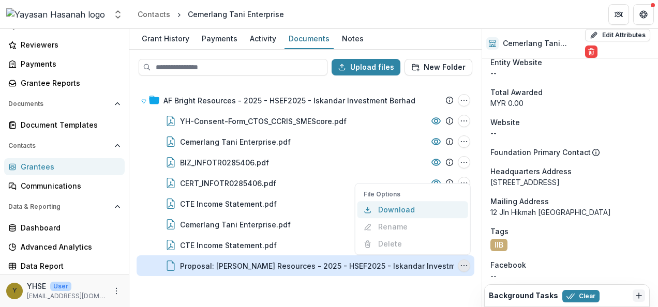
click at [425, 206] on button "Download" at bounding box center [412, 209] width 111 height 17
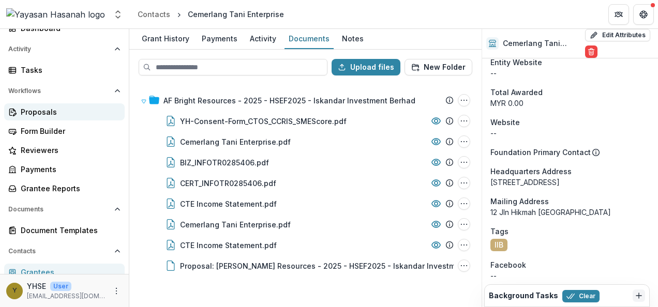
scroll to position [0, 0]
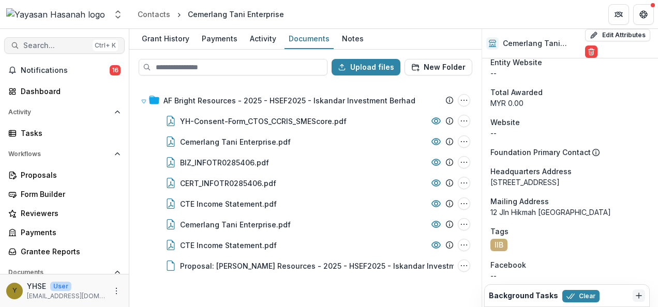
click at [52, 44] on span "Search..." at bounding box center [55, 45] width 65 height 9
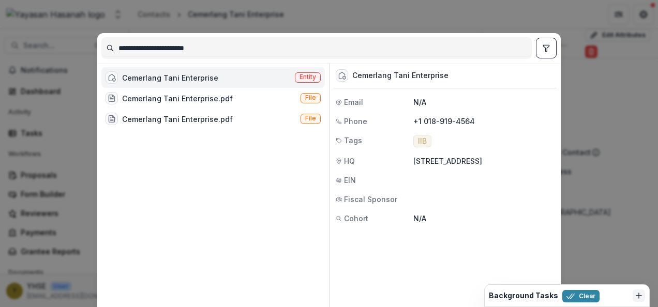
click at [199, 50] on input "**********" at bounding box center [316, 48] width 429 height 17
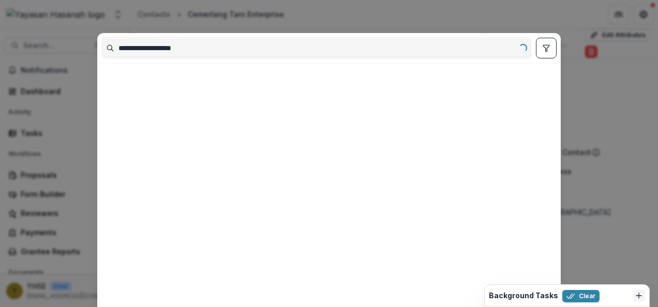
type input "**********"
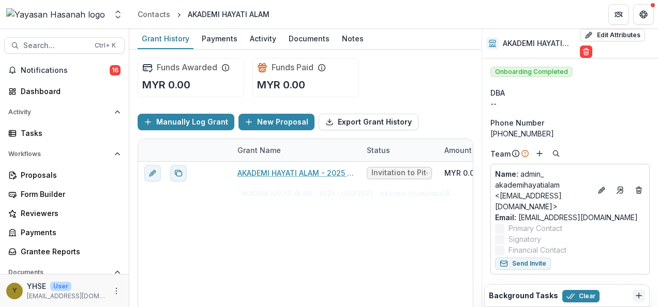
click at [242, 240] on div "AKADEMI HAYATI ALAM - 2025 - HSEF2025 - Iskandar Investment Berhad Invitation t…" at bounding box center [572, 263] width 869 height 202
click at [301, 39] on div "Documents" at bounding box center [308, 38] width 49 height 15
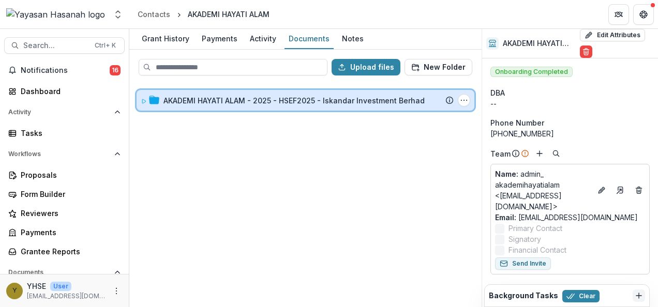
click at [383, 107] on div "AKADEMI HAYATI ALAM - 2025 - HSEF2025 - Iskandar Investment Berhad Submission T…" at bounding box center [306, 100] width 338 height 21
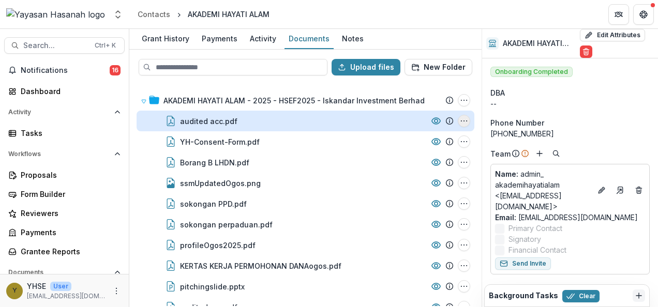
click at [463, 122] on icon "audited acc.pdf Options" at bounding box center [464, 121] width 8 height 8
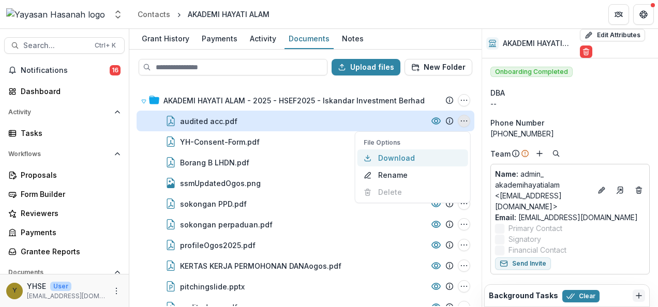
click at [406, 151] on button "Download" at bounding box center [412, 157] width 111 height 17
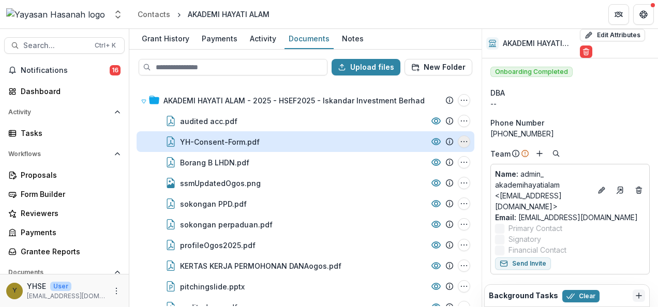
click at [464, 143] on icon "YH-Consent-Form.pdf Options" at bounding box center [464, 142] width 8 height 8
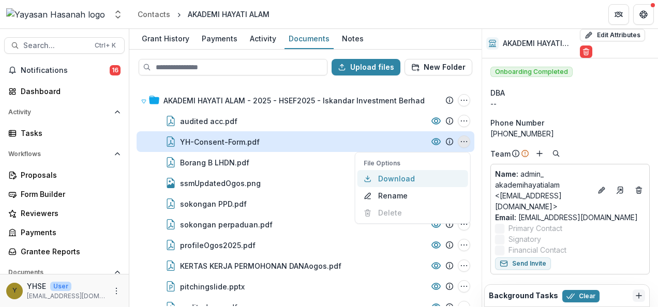
click at [397, 176] on button "Download" at bounding box center [412, 178] width 111 height 17
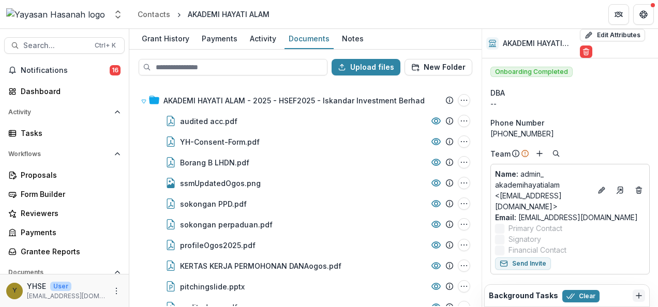
click at [129, 161] on div "Upload files New Folder AKADEMI HAYATI ALAM - 2025 - HSEF2025 - Iskandar Invest…" at bounding box center [305, 179] width 352 height 258
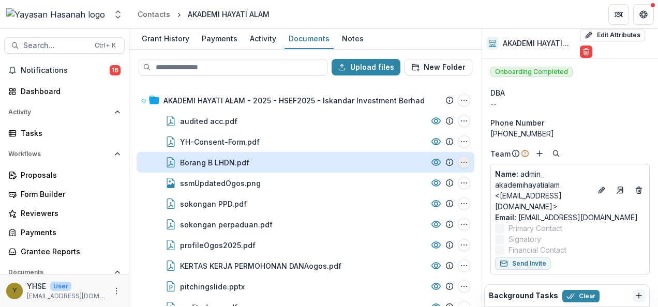
click at [460, 162] on icon "Borang B LHDN.pdf Options" at bounding box center [464, 162] width 8 height 8
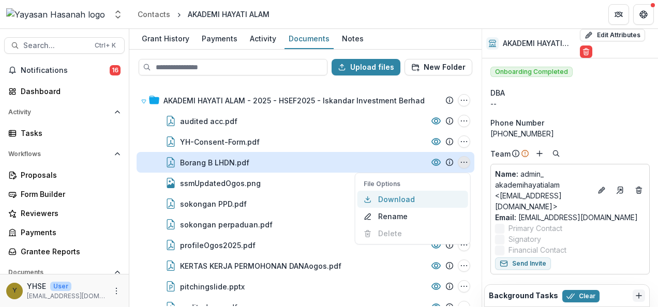
click at [409, 194] on button "Download" at bounding box center [412, 199] width 111 height 17
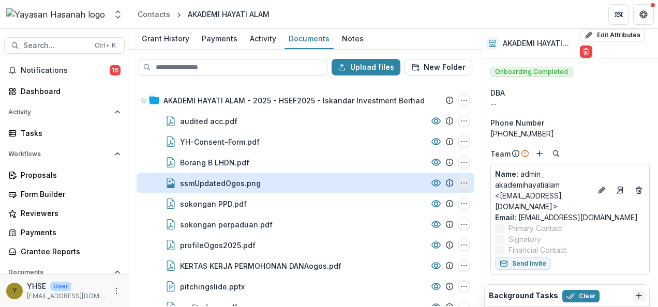
click at [460, 186] on icon "ssmUpdatedOgos.png Options" at bounding box center [464, 183] width 8 height 8
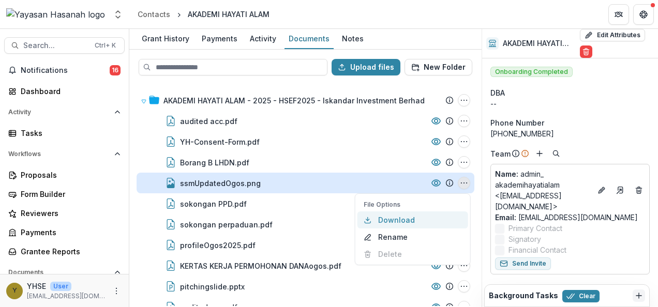
click at [414, 214] on button "Download" at bounding box center [412, 220] width 111 height 17
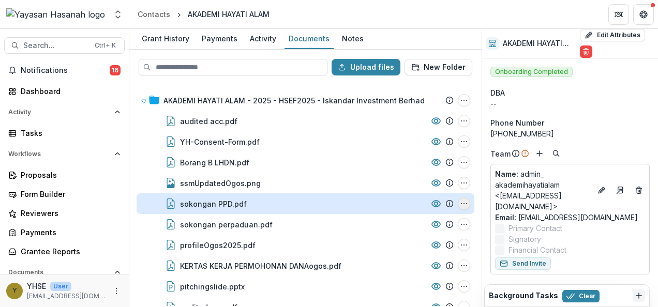
click at [460, 201] on icon "sokongan PPD.pdf Options" at bounding box center [464, 204] width 8 height 8
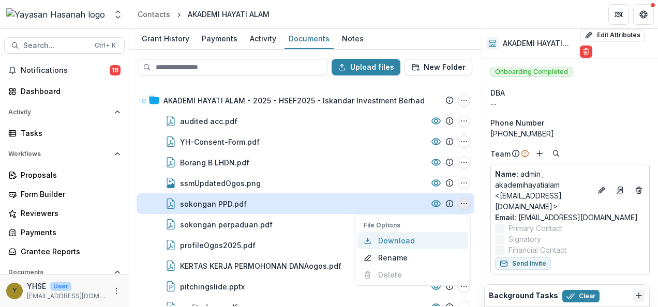
click at [409, 241] on button "Download" at bounding box center [412, 240] width 111 height 17
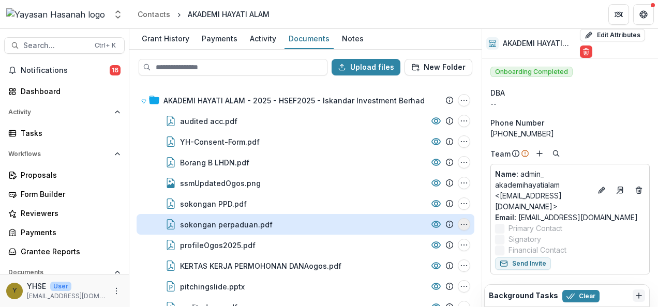
click at [464, 224] on circle "sokongan perpaduan.pdf Options" at bounding box center [464, 224] width 1 height 1
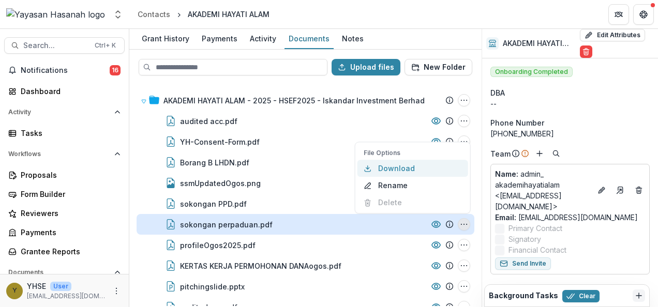
click at [391, 168] on button "Download" at bounding box center [412, 168] width 111 height 17
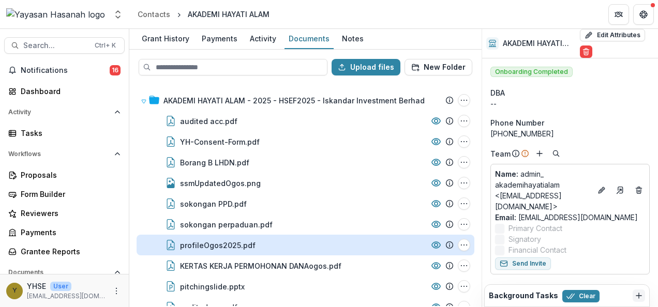
drag, startPoint x: 458, startPoint y: 245, endPoint x: 442, endPoint y: 240, distance: 16.8
click at [460, 245] on icon "profileOgos2025.pdf Options" at bounding box center [464, 245] width 8 height 8
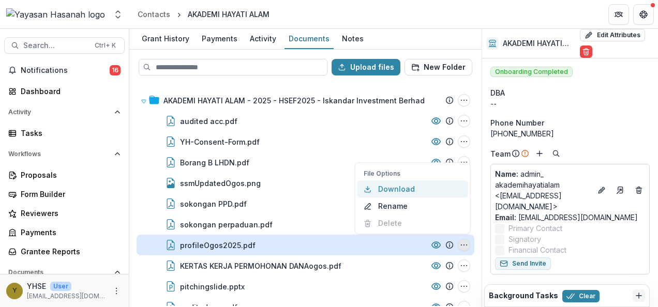
click at [410, 185] on button "Download" at bounding box center [412, 188] width 111 height 17
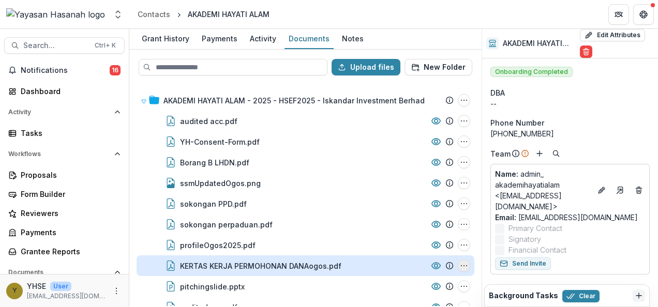
click at [464, 266] on circle "KERTAS KERJA PERMOHONAN DANAogos.pdf Options" at bounding box center [464, 266] width 1 height 1
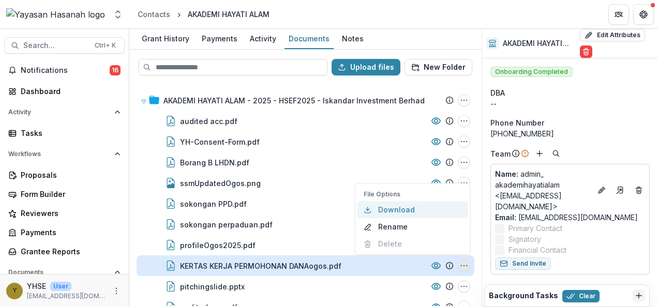
click at [403, 209] on button "Download" at bounding box center [412, 209] width 111 height 17
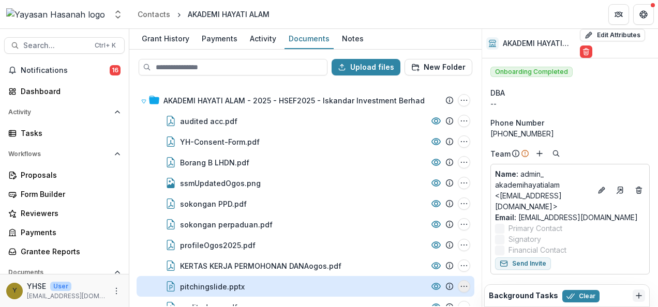
click at [460, 283] on icon "pitchingslide.pptx Options" at bounding box center [464, 286] width 8 height 8
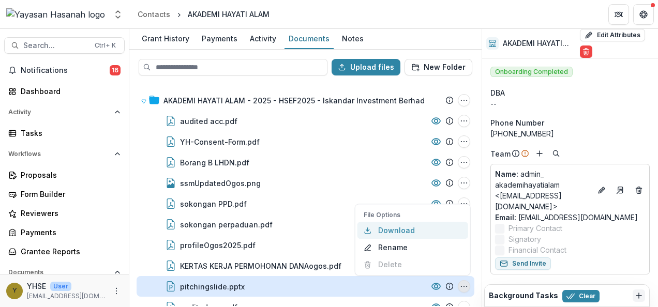
click at [389, 229] on button "Download" at bounding box center [412, 230] width 111 height 17
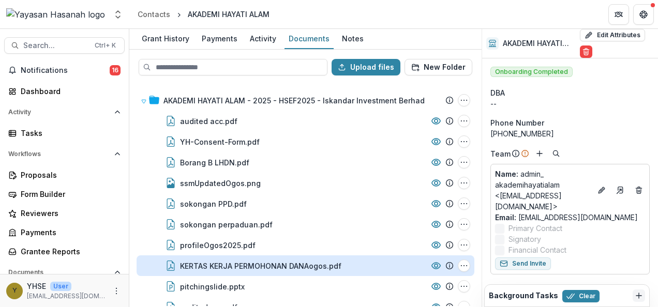
scroll to position [38, 0]
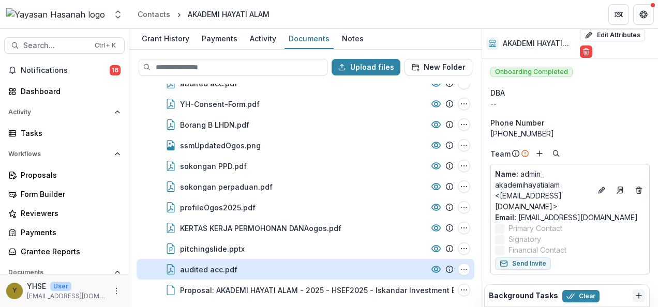
drag, startPoint x: 460, startPoint y: 268, endPoint x: 418, endPoint y: 268, distance: 41.9
click at [460, 268] on icon "audited acc.pdf Options" at bounding box center [464, 269] width 8 height 8
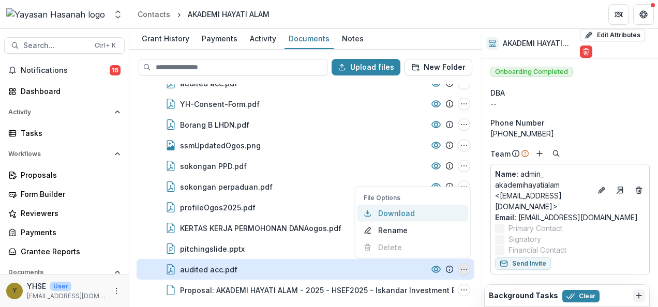
click at [389, 213] on button "Download" at bounding box center [412, 213] width 111 height 17
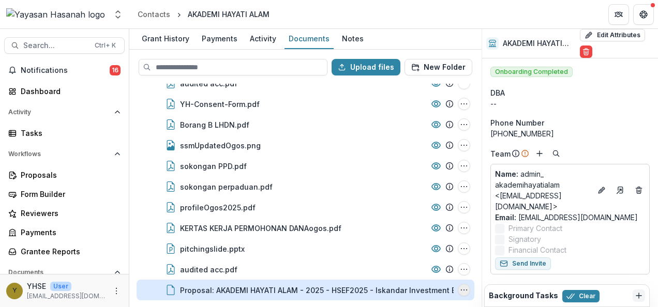
click at [458, 288] on button "Proposal: AKADEMI HAYATI ALAM - 2025 - HSEF2025 - Iskandar Investment Berhad Op…" at bounding box center [464, 290] width 12 height 12
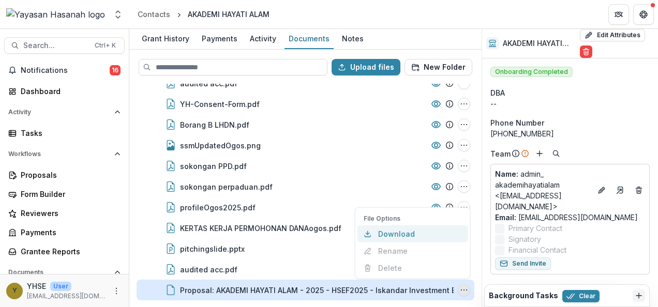
click at [413, 232] on button "Download" at bounding box center [412, 233] width 111 height 17
